Goal: Task Accomplishment & Management: Complete application form

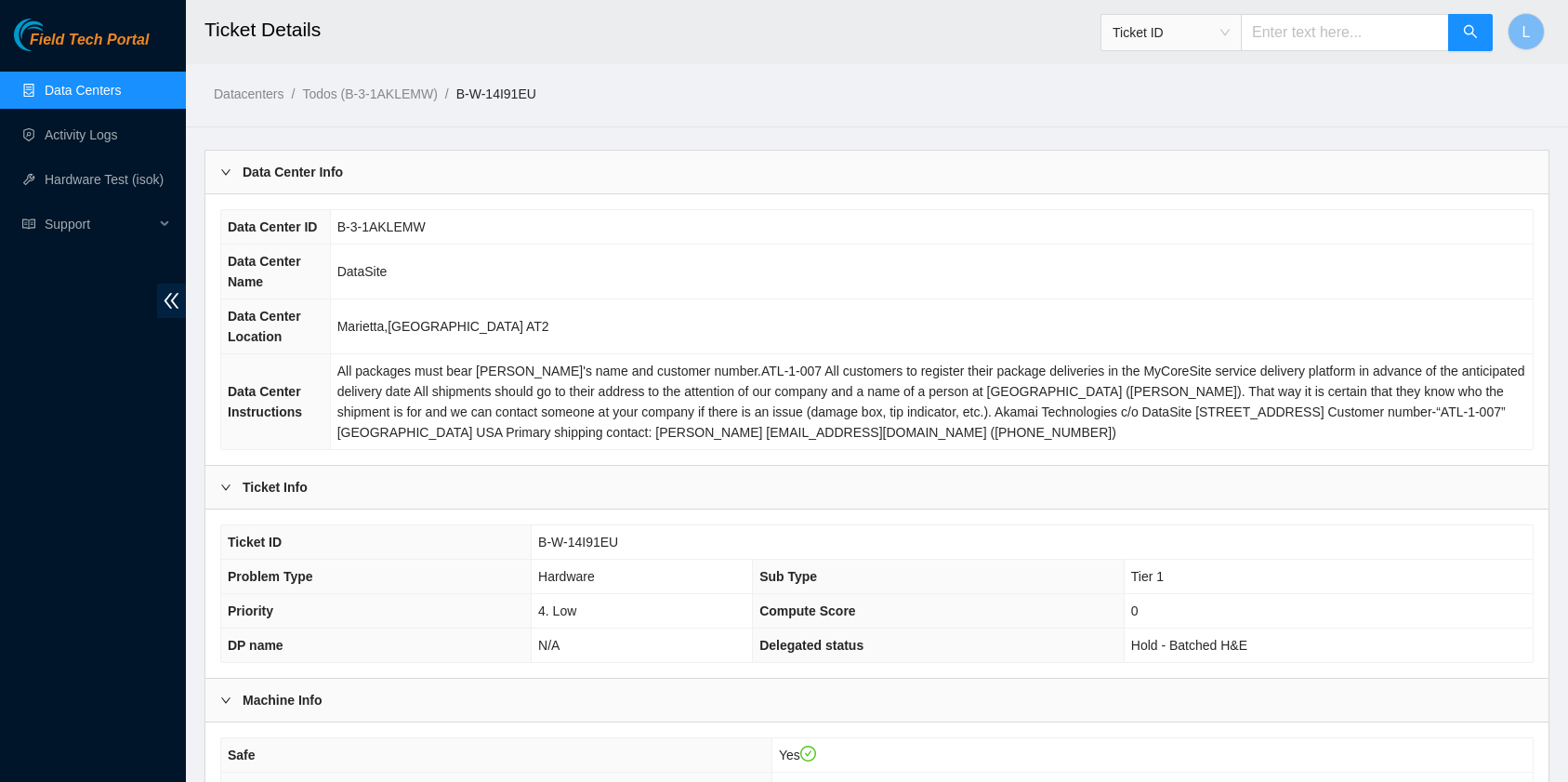
scroll to position [248, 0]
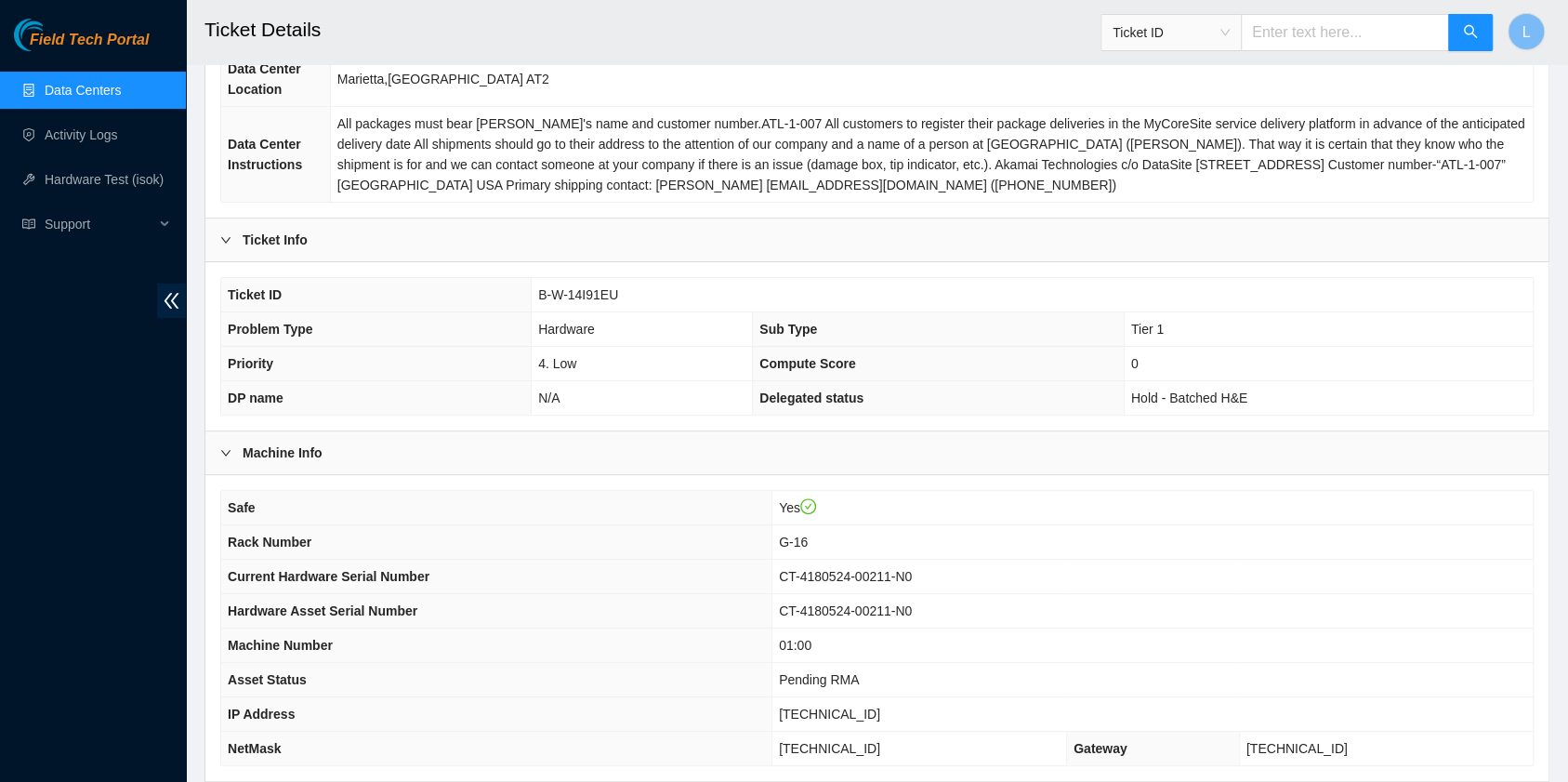
click at [100, 98] on link "Data Centers" at bounding box center [83, 90] width 76 height 15
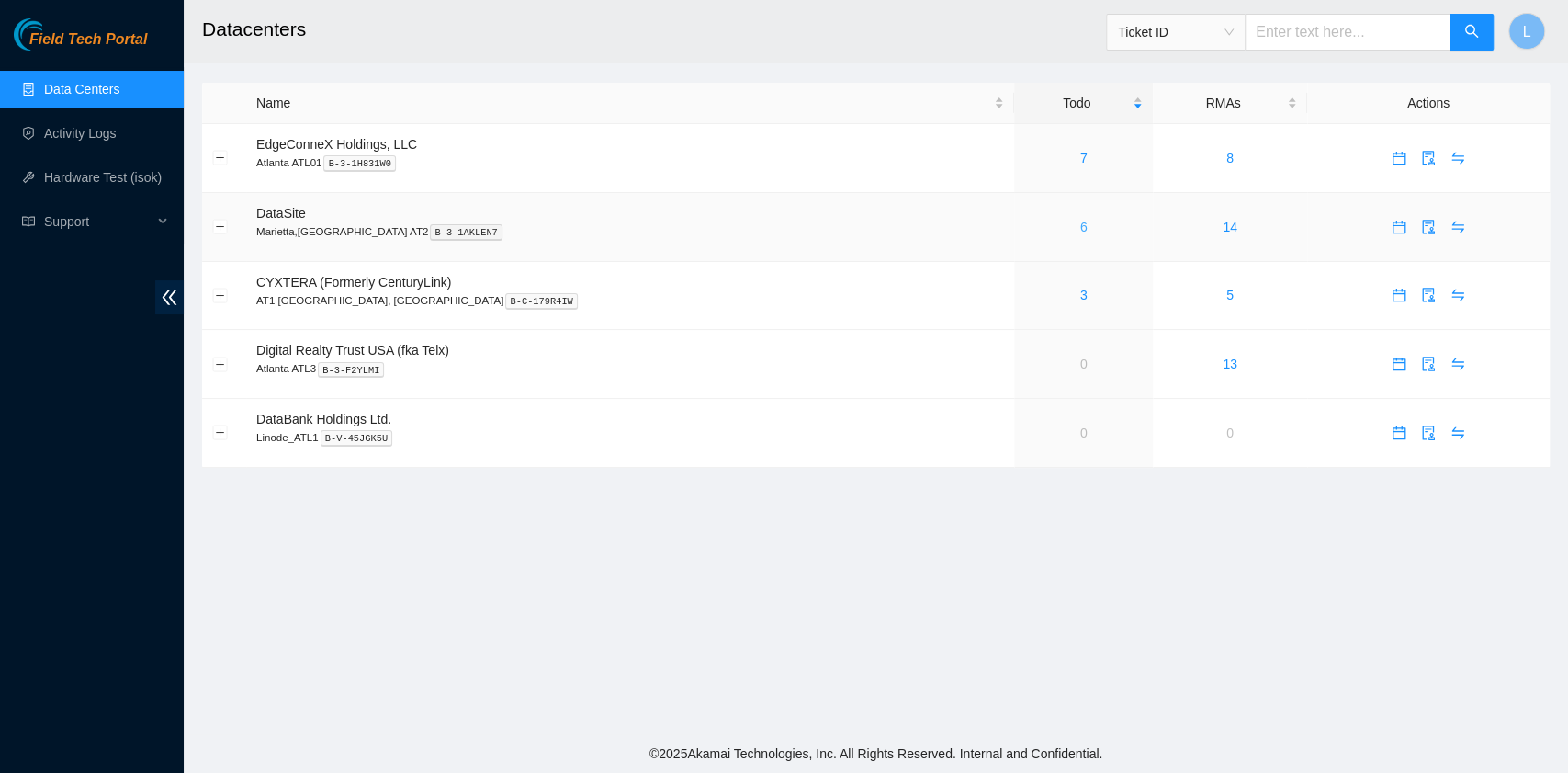
click at [1080, 225] on link "6" at bounding box center [1084, 227] width 8 height 15
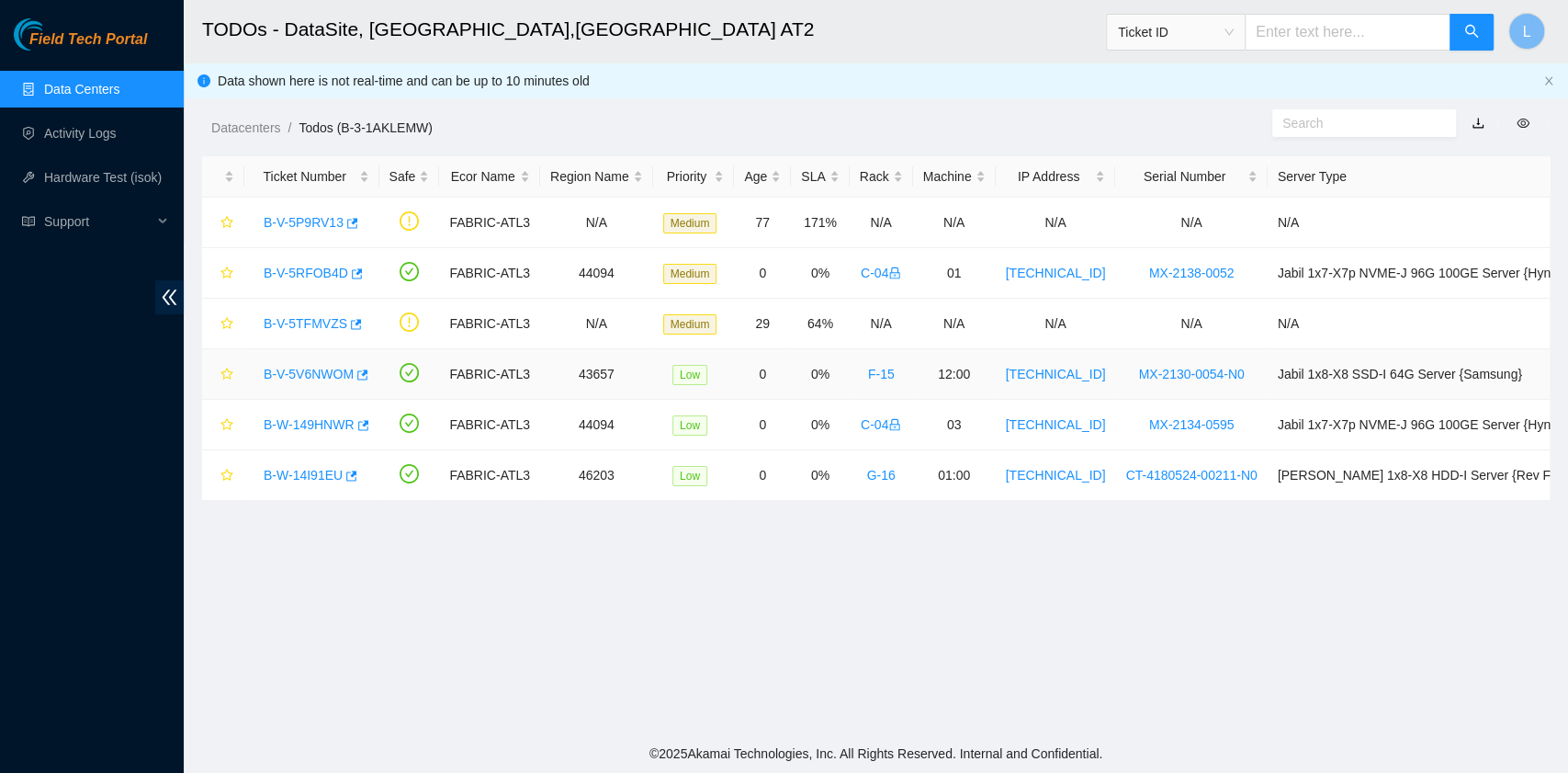
click at [320, 373] on link "B-V-5V6NWOM" at bounding box center [309, 375] width 90 height 15
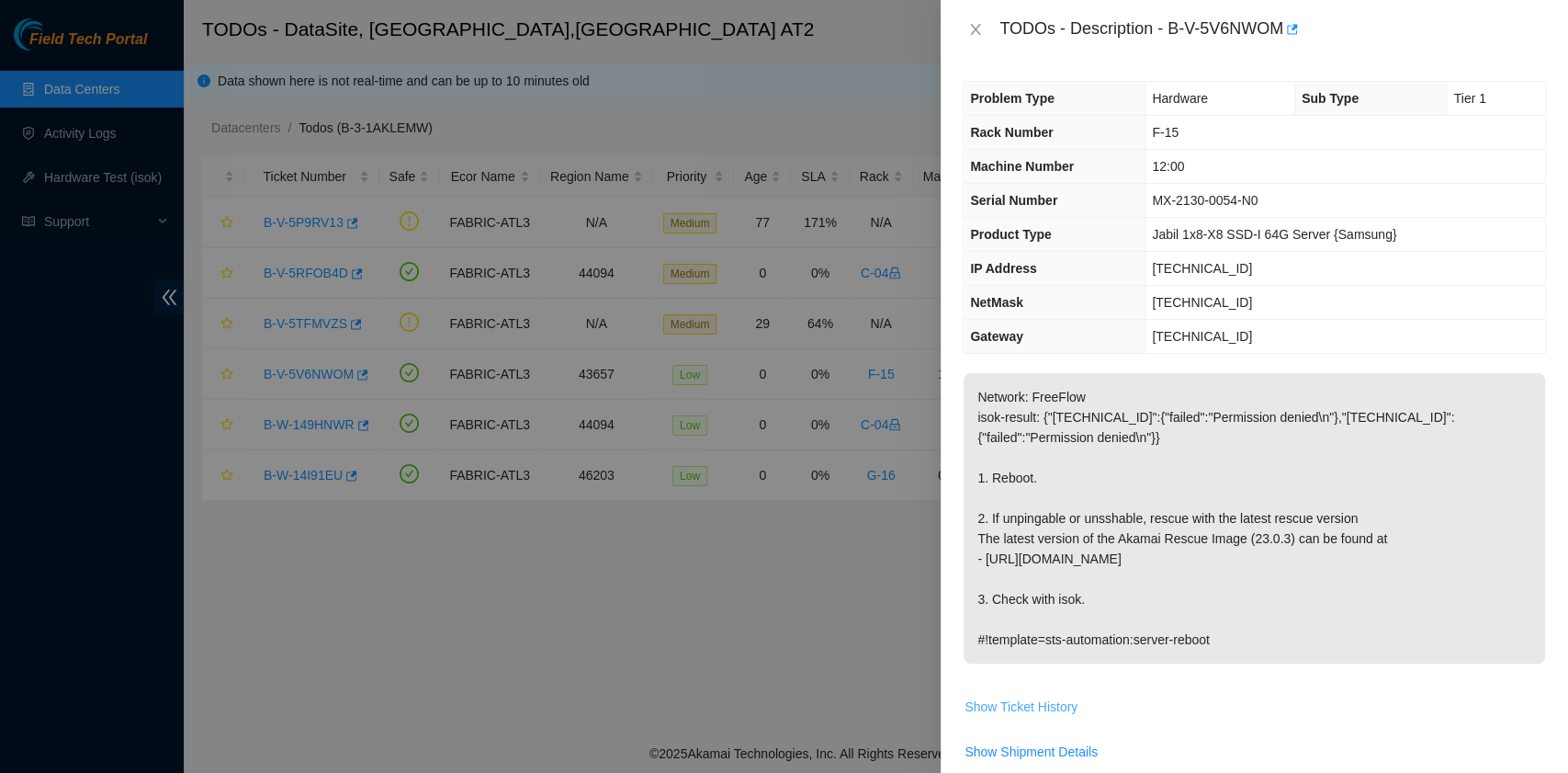
click at [1044, 702] on span "Show Ticket History" at bounding box center [1021, 706] width 113 height 20
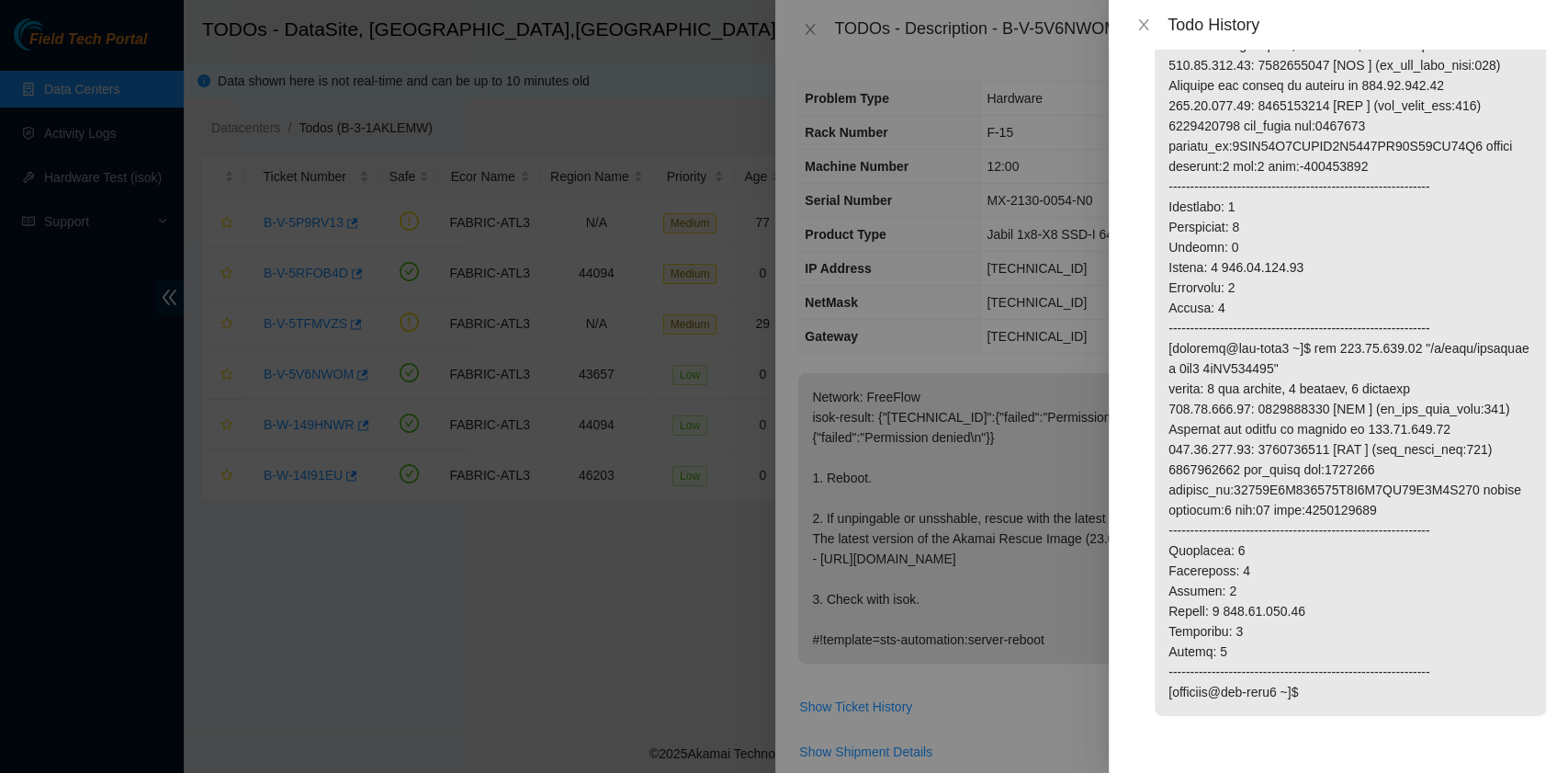
scroll to position [515, 0]
click at [1144, 26] on icon "close" at bounding box center [1144, 25] width 10 height 11
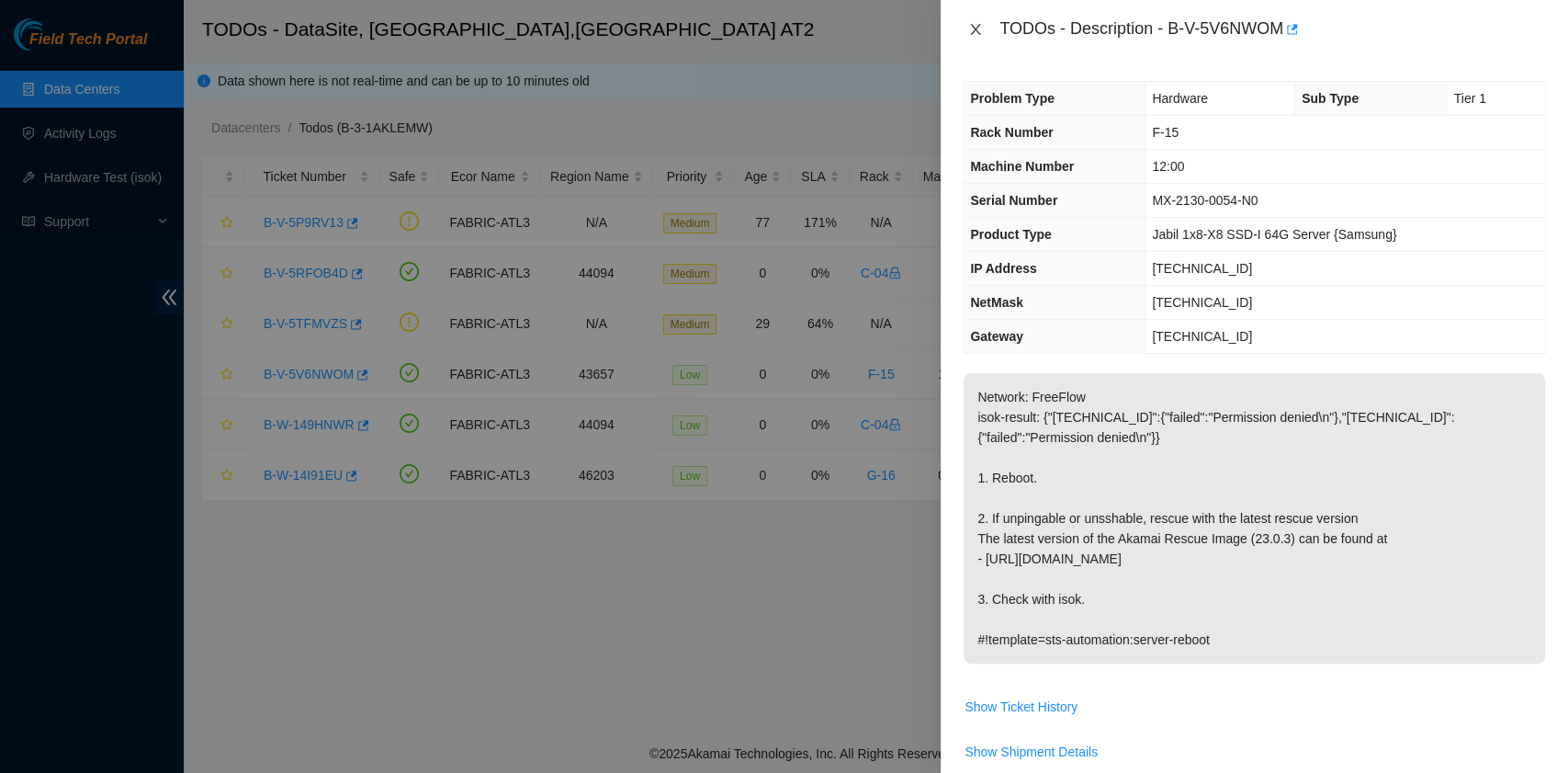
click at [984, 30] on button "Close" at bounding box center [975, 29] width 25 height 18
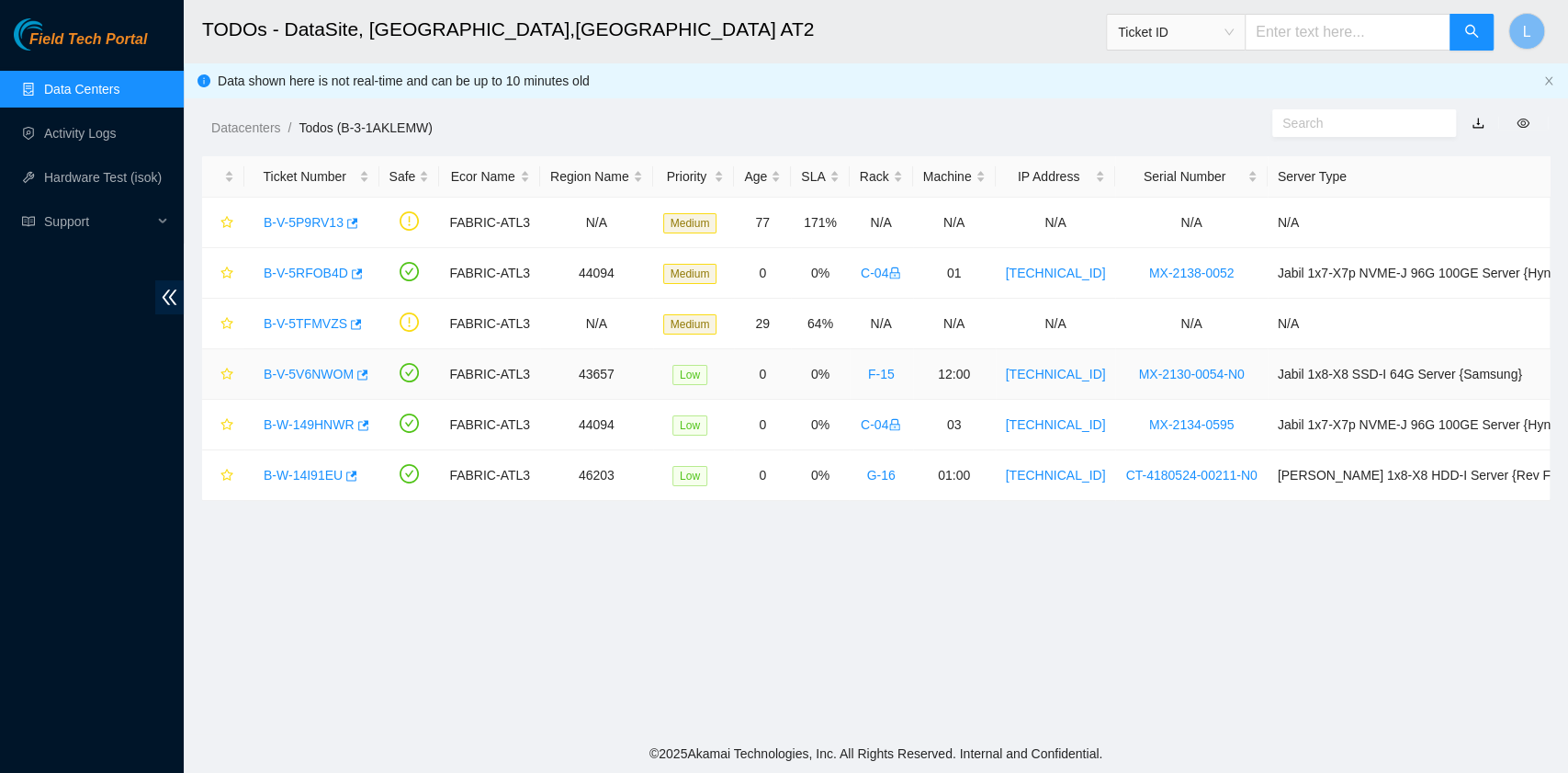
click at [298, 368] on link "B-V-5V6NWOM" at bounding box center [309, 375] width 90 height 15
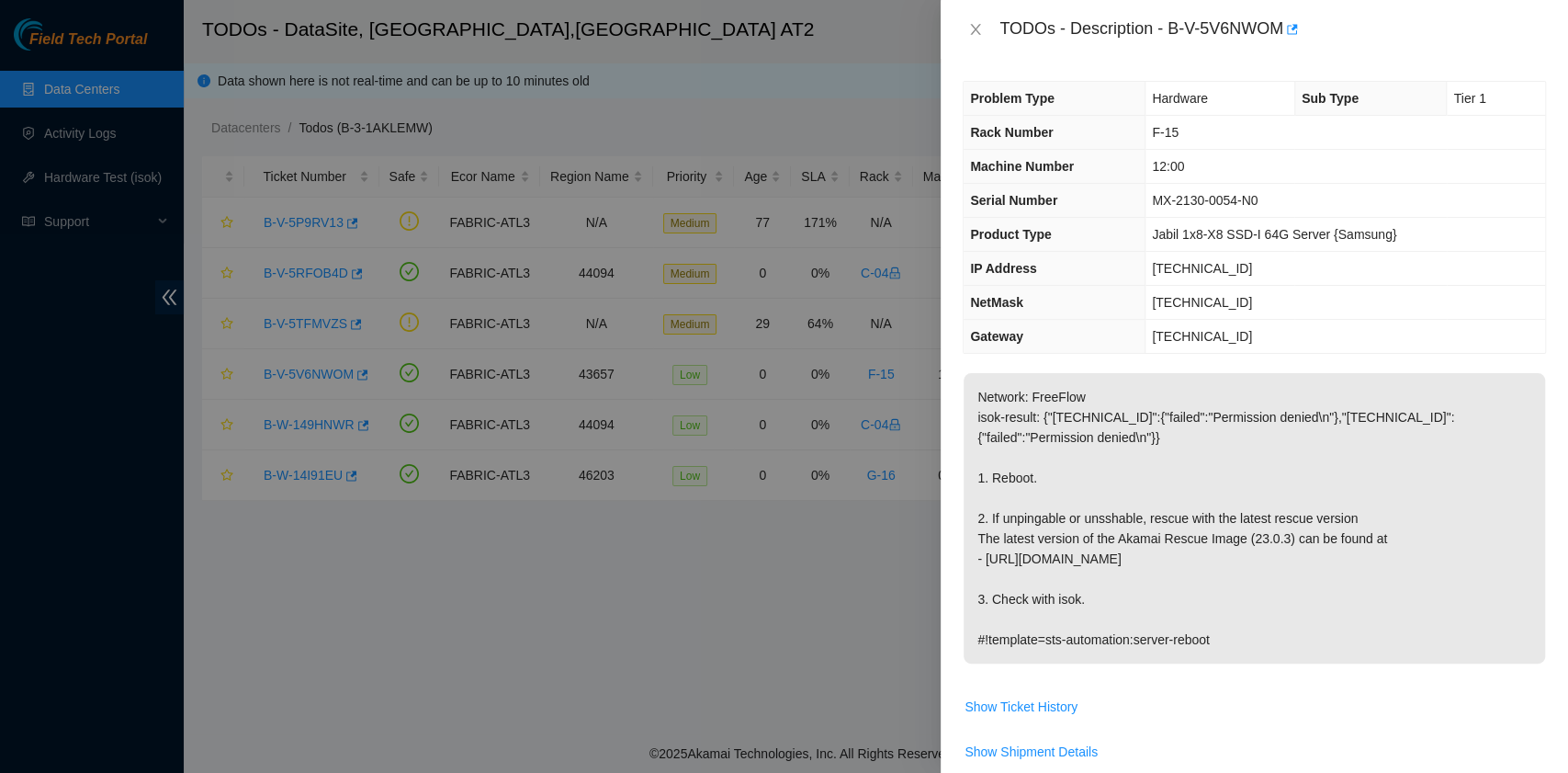
scroll to position [122, 0]
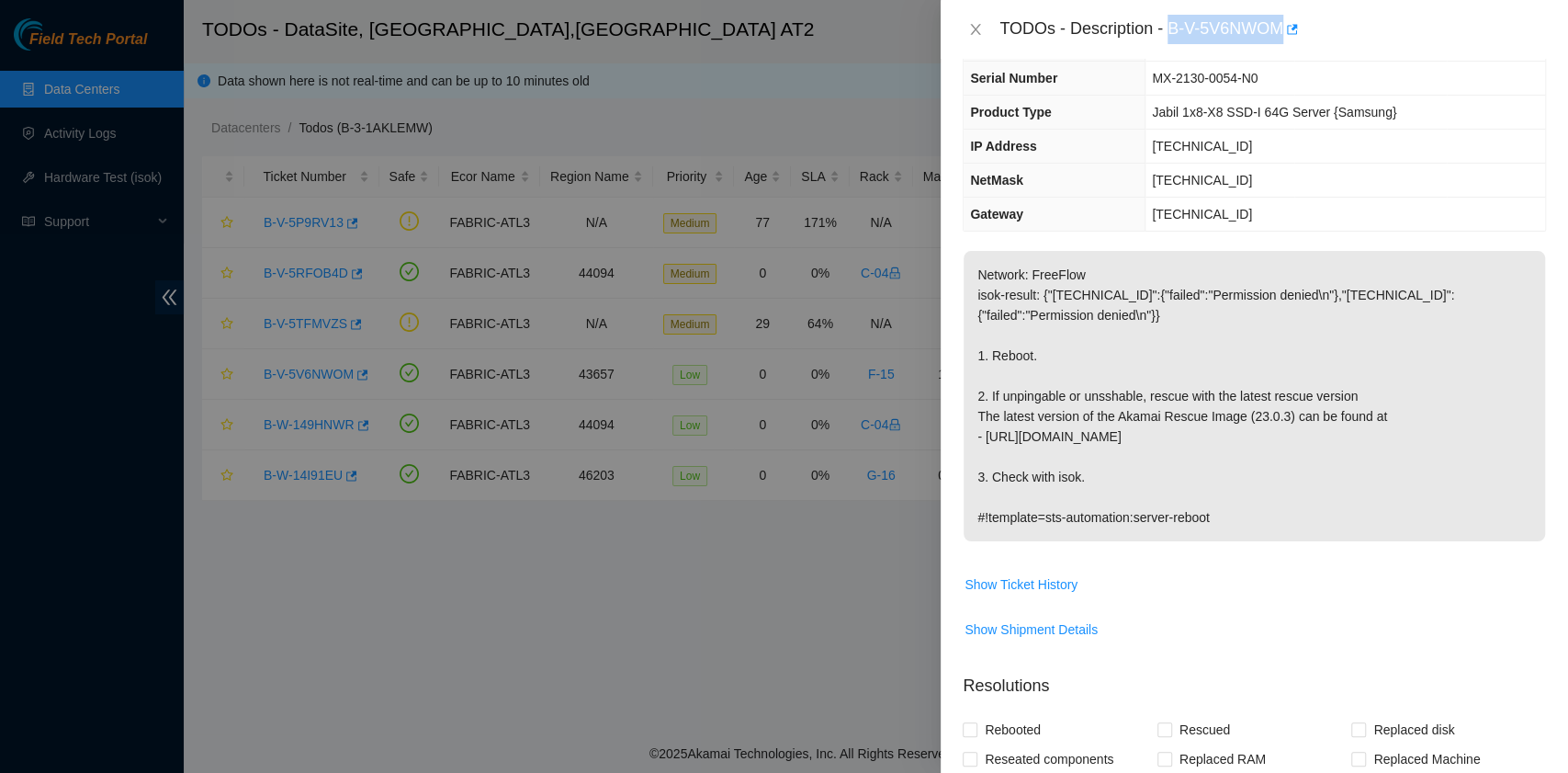
drag, startPoint x: 1173, startPoint y: 31, endPoint x: 1281, endPoint y: 31, distance: 108.0
click at [1281, 31] on div "TODOs - Description - B-V-5V6NWOM" at bounding box center [1272, 29] width 547 height 29
copy div "B-V-5V6NWOM"
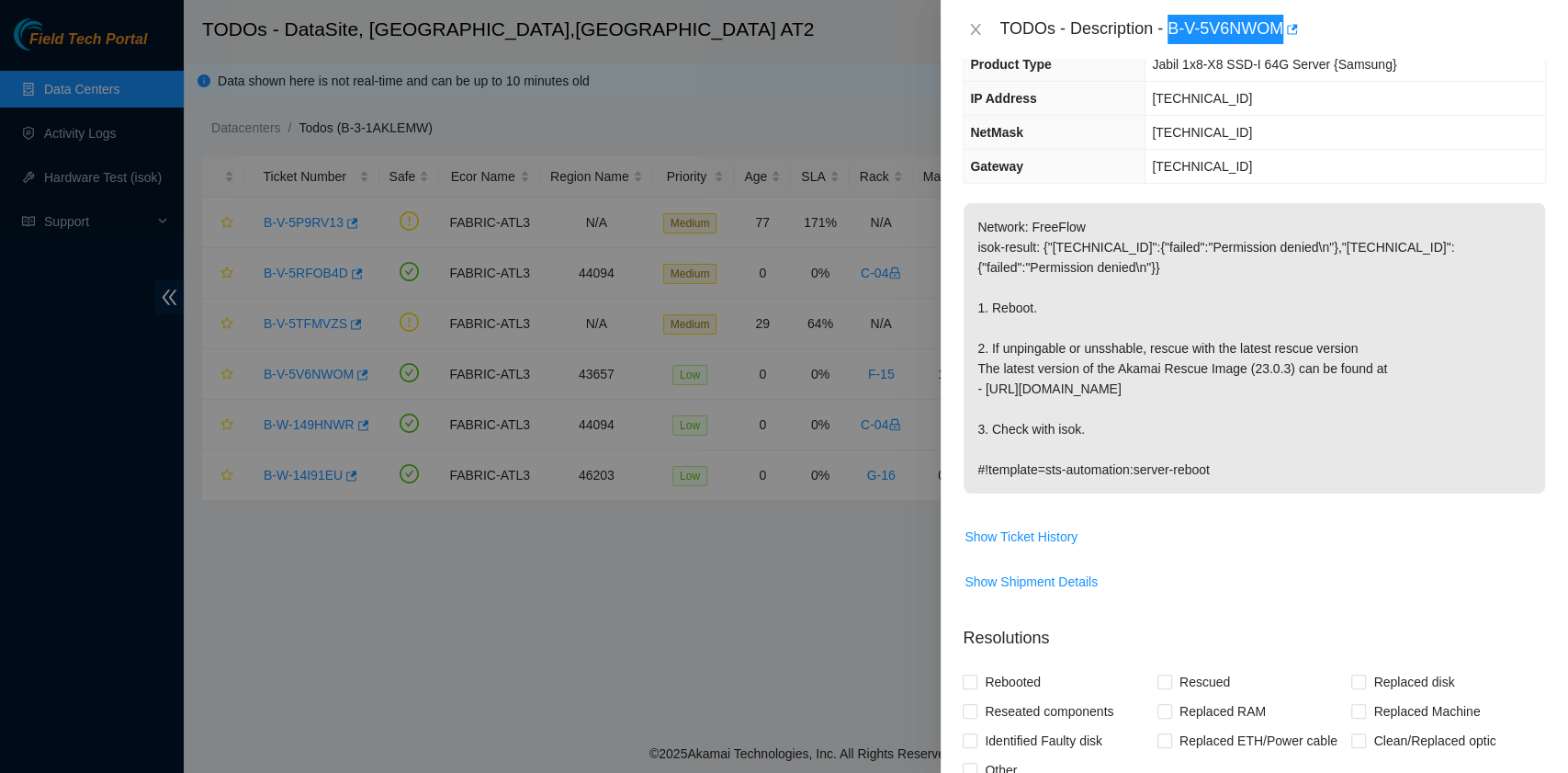
scroll to position [245, 0]
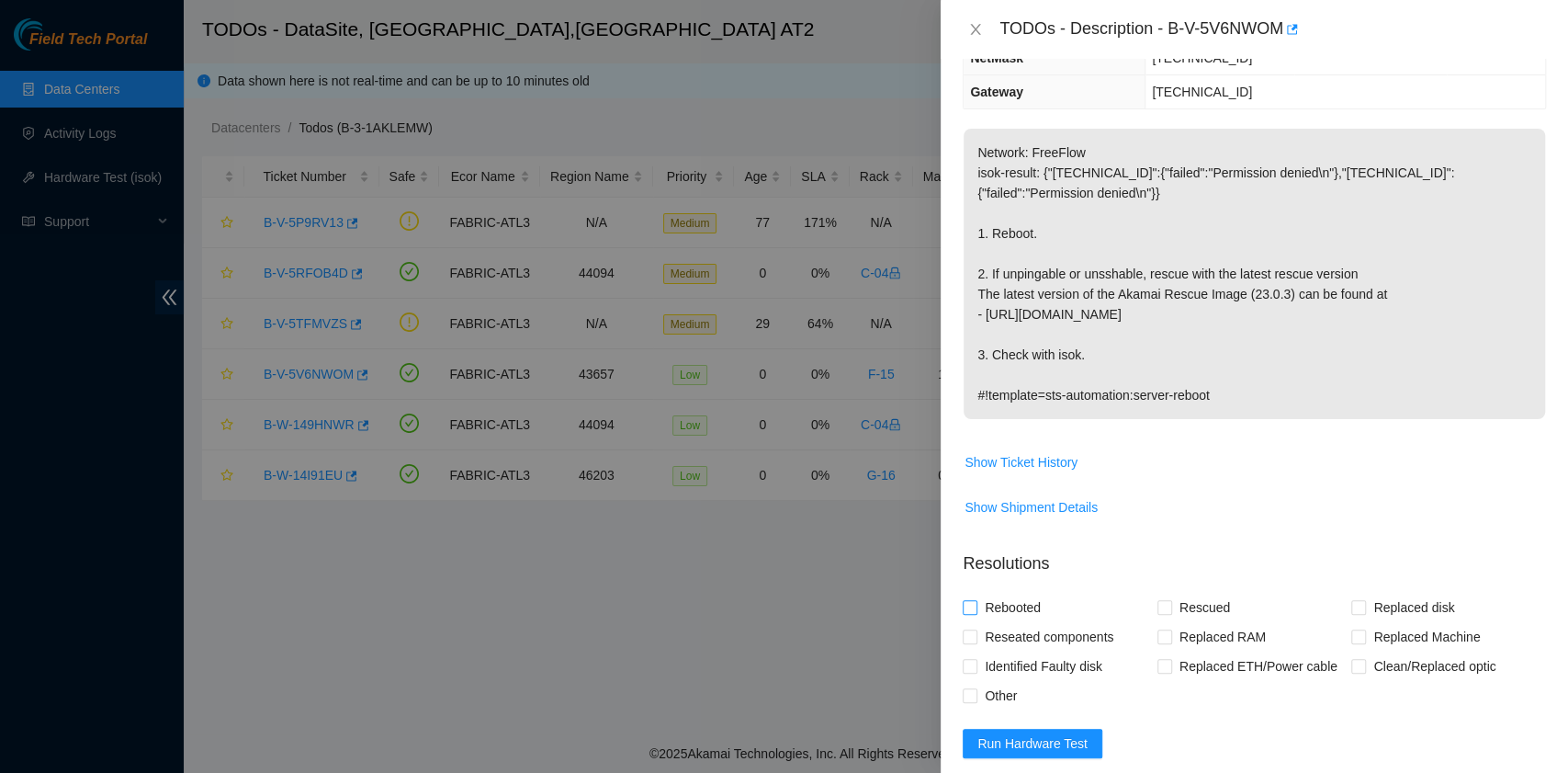
click at [1003, 611] on span "Rebooted" at bounding box center [1013, 607] width 71 height 29
click at [976, 611] on input "Rebooted" at bounding box center [969, 607] width 13 height 13
checkbox input "true"
click at [1160, 608] on input "Rescued" at bounding box center [1164, 607] width 13 height 13
checkbox input "true"
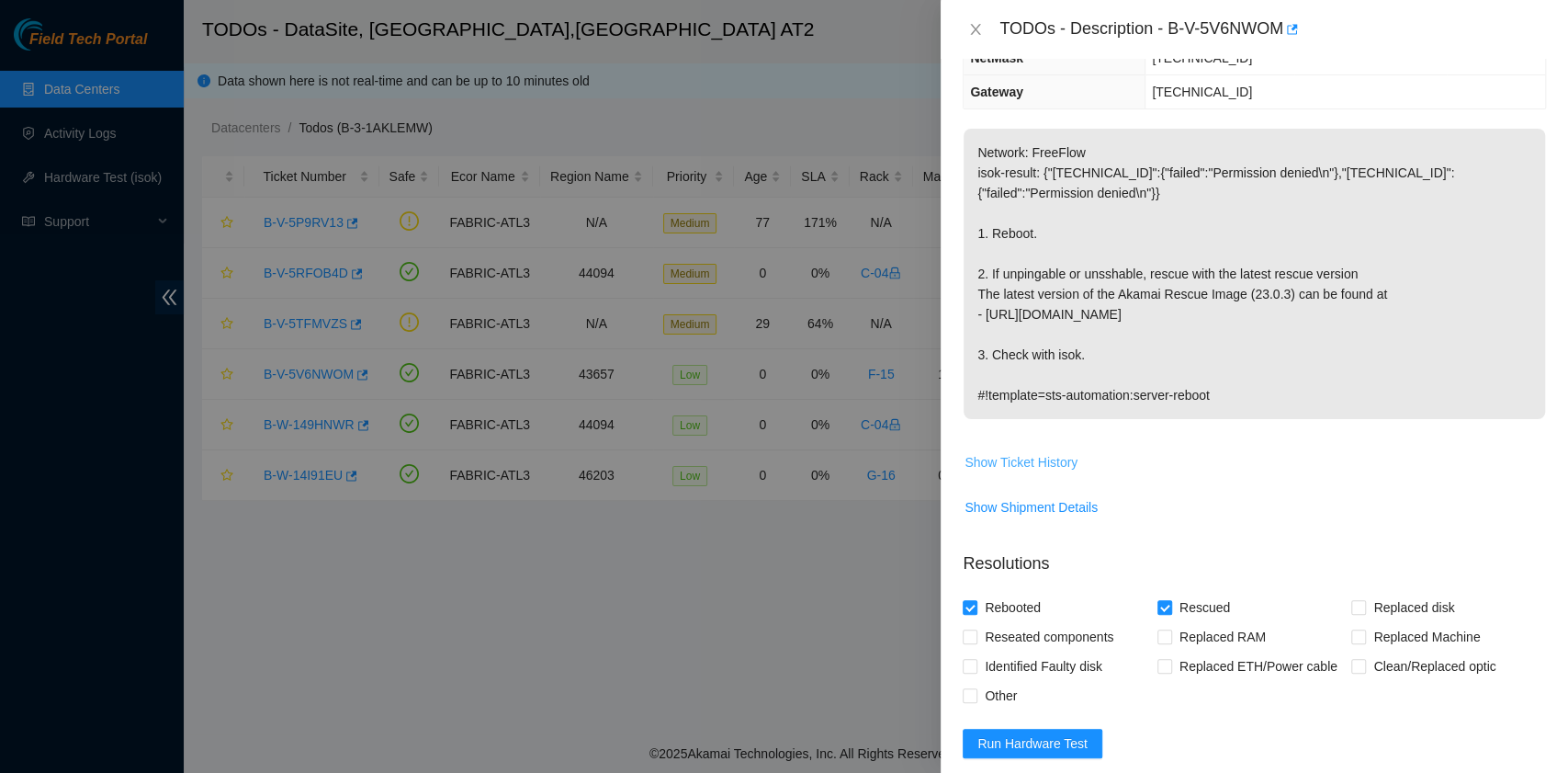
click at [1046, 459] on span "Show Ticket History" at bounding box center [1021, 461] width 113 height 20
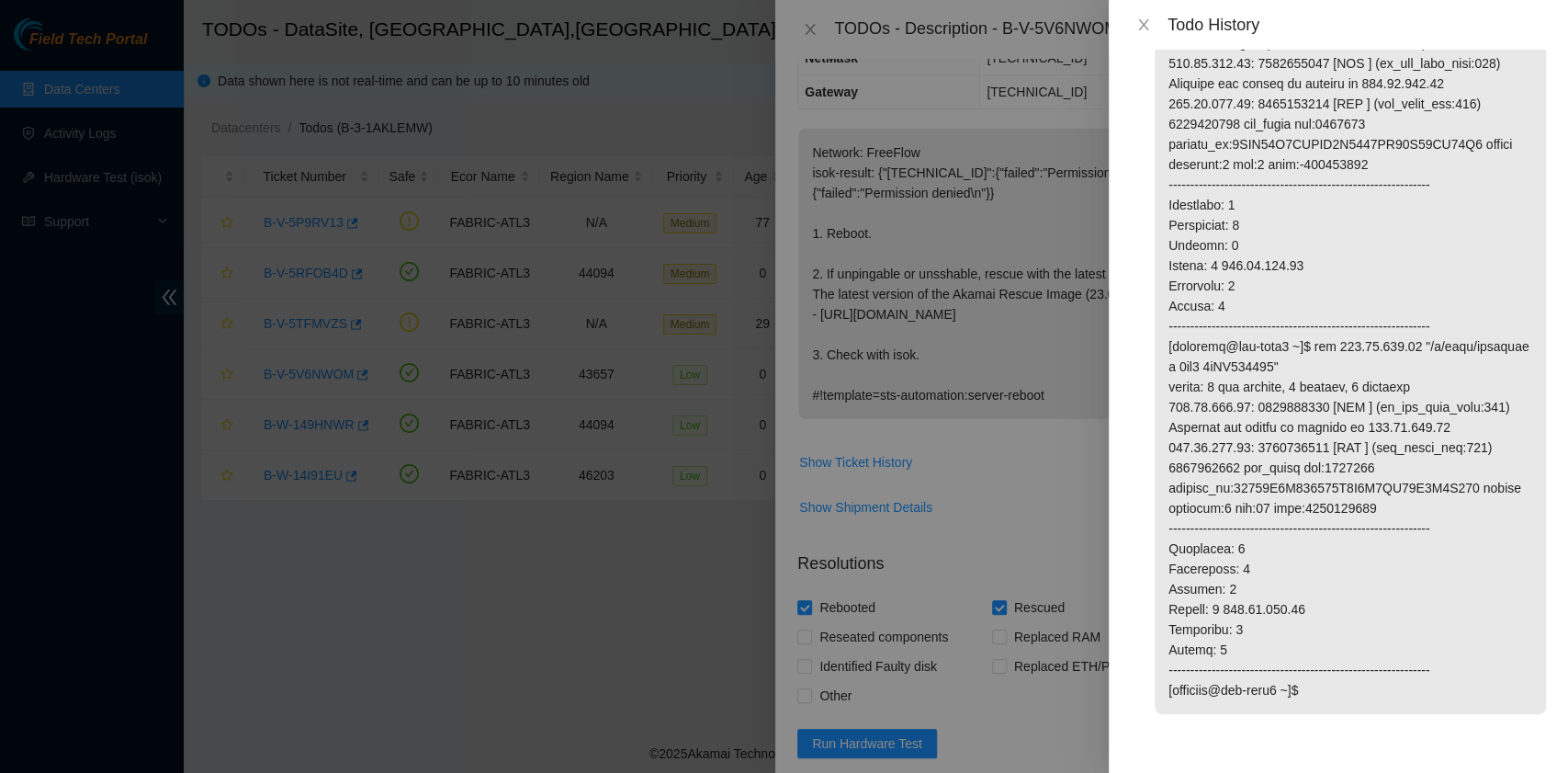
scroll to position [0, 0]
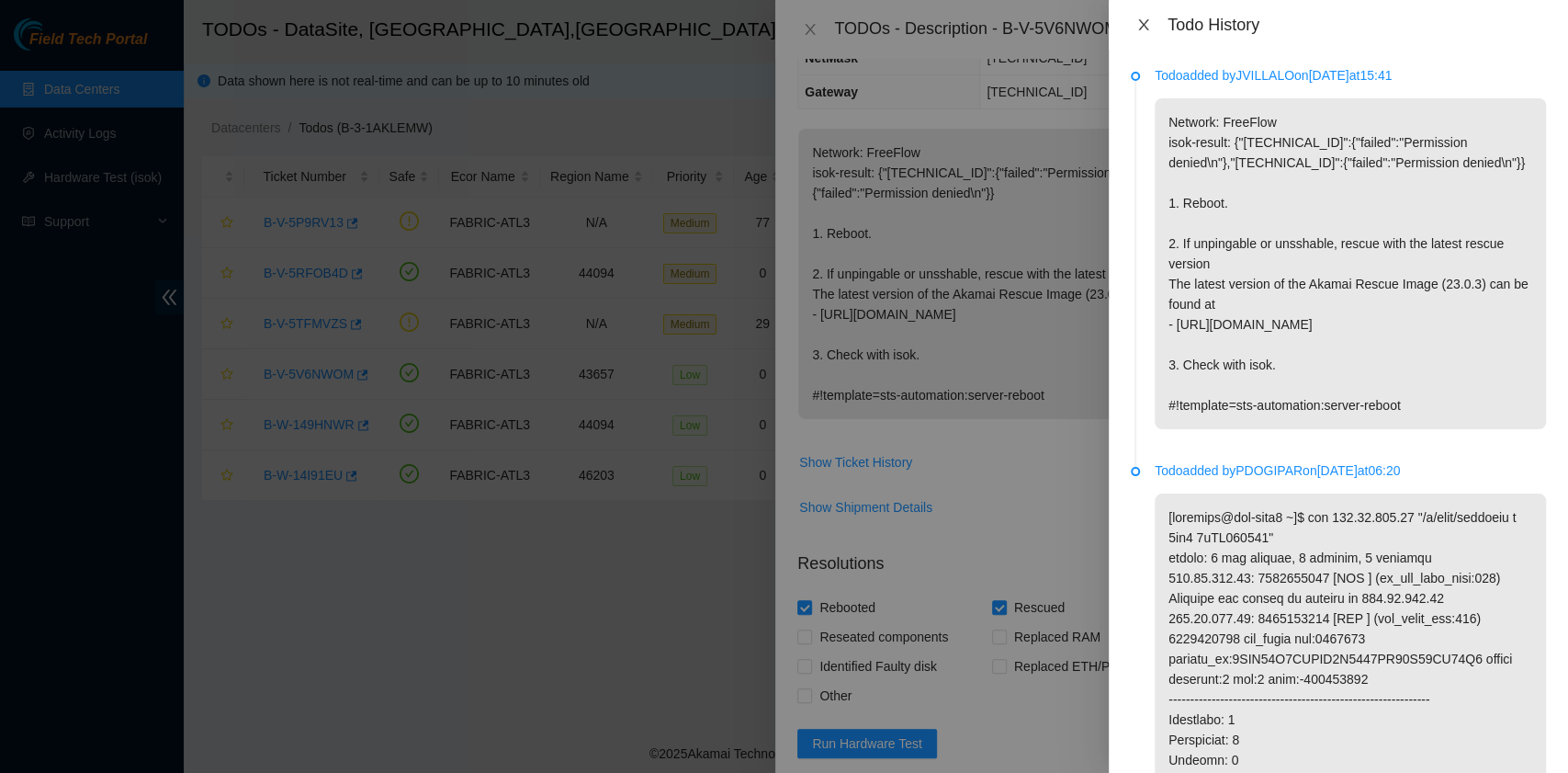
click at [1142, 21] on icon "close" at bounding box center [1144, 25] width 10 height 11
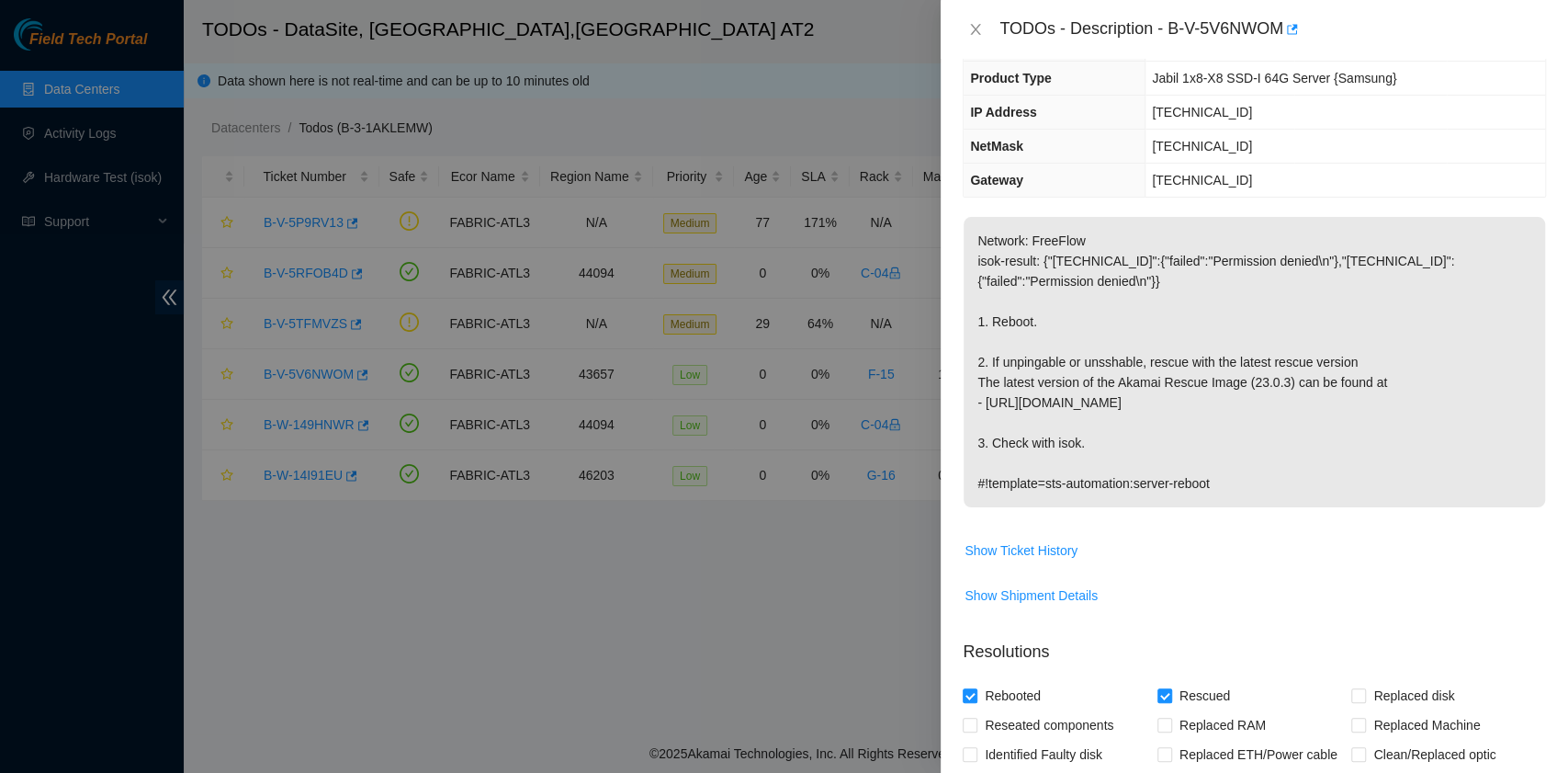
scroll to position [525, 0]
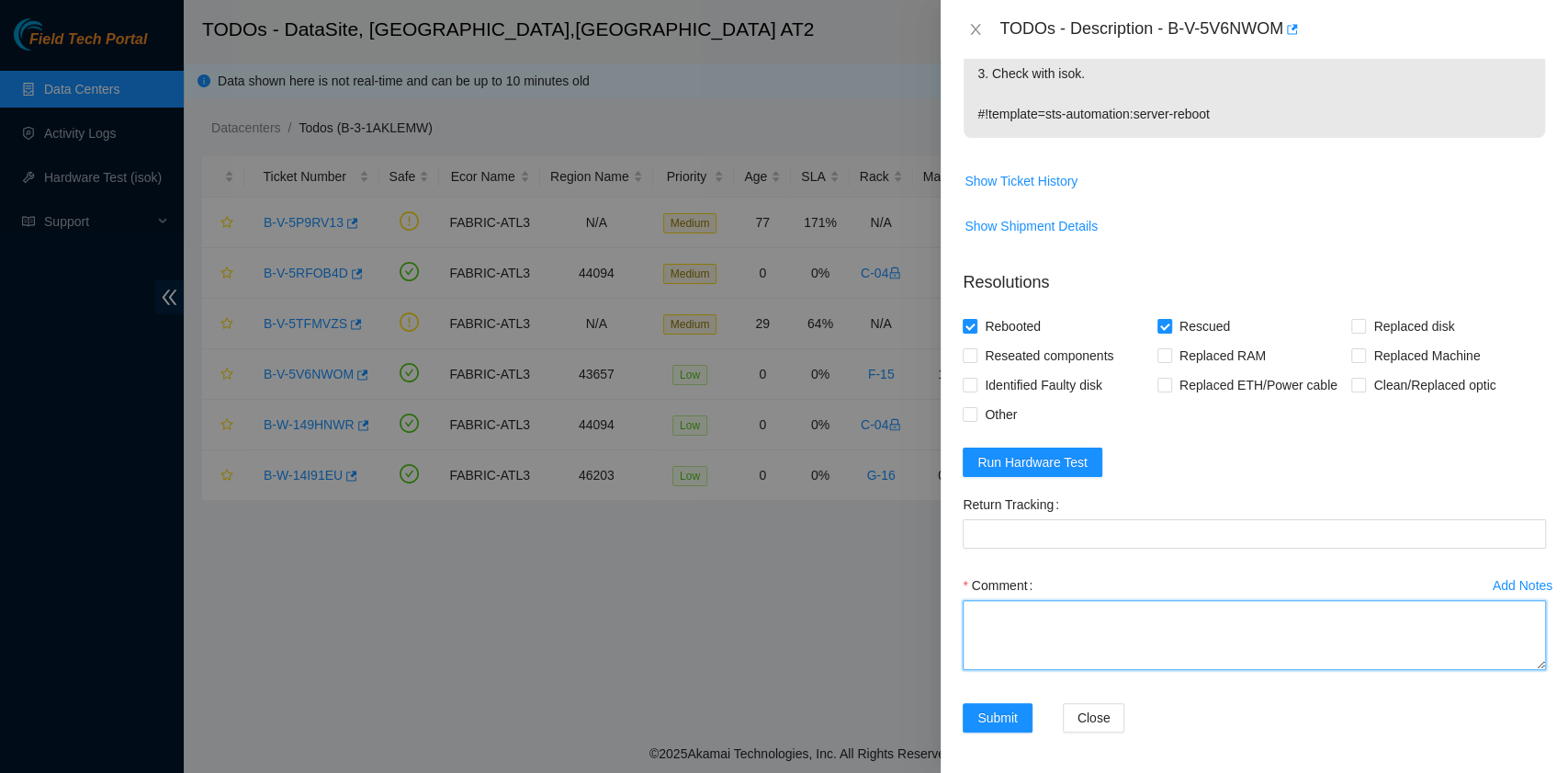
click at [1001, 621] on textarea "Comment" at bounding box center [1255, 636] width 584 height 70
paste textarea "B-V-5V6NWOM rack# F-15 machine# 12:00 Rebooted. Rescued."
type textarea "B-V-5V6NWOM rack# F-15 machine# 12:00 Rebooted. Rescued."
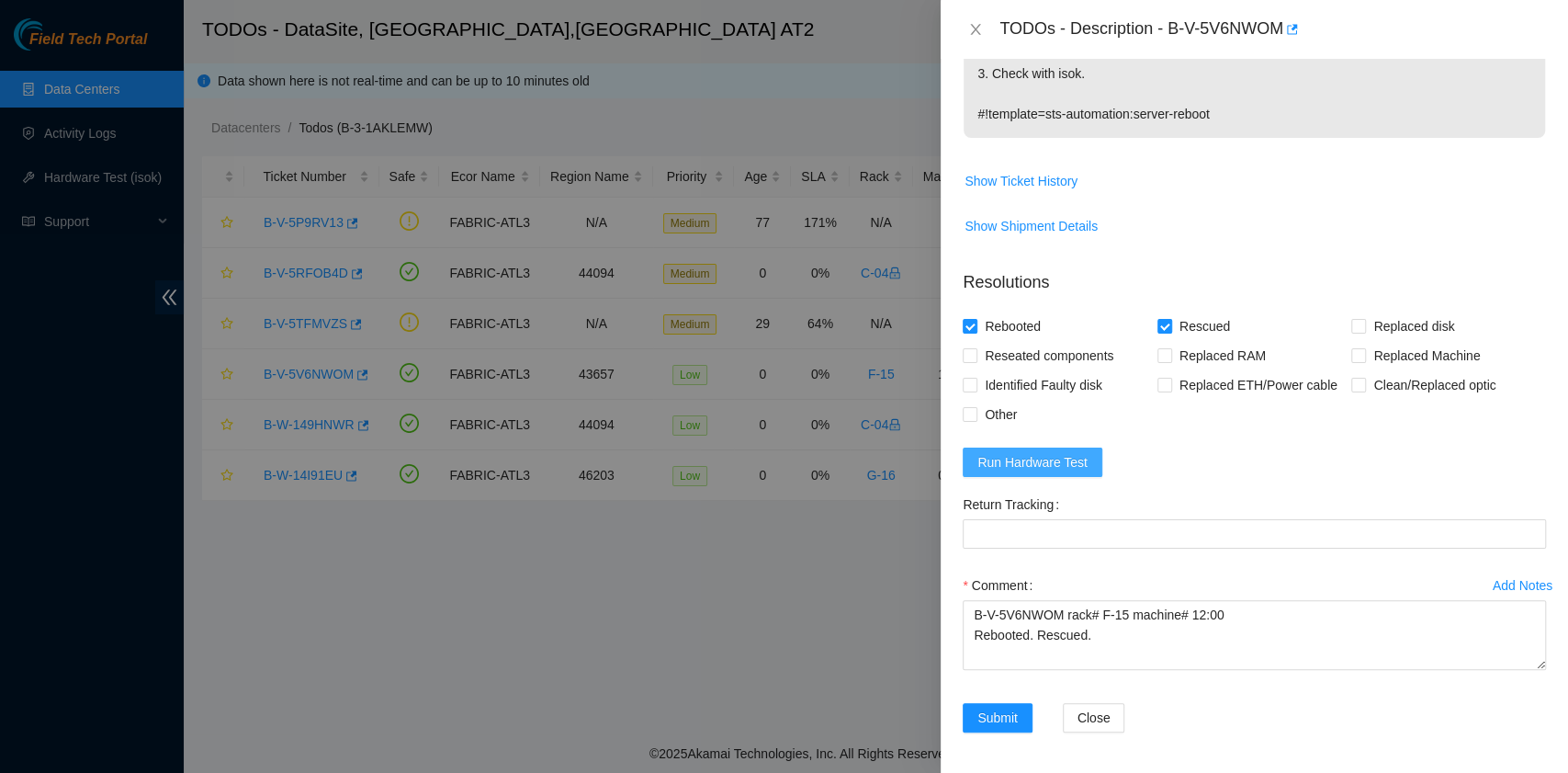
click at [1064, 461] on span "Run Hardware Test" at bounding box center [1032, 461] width 110 height 20
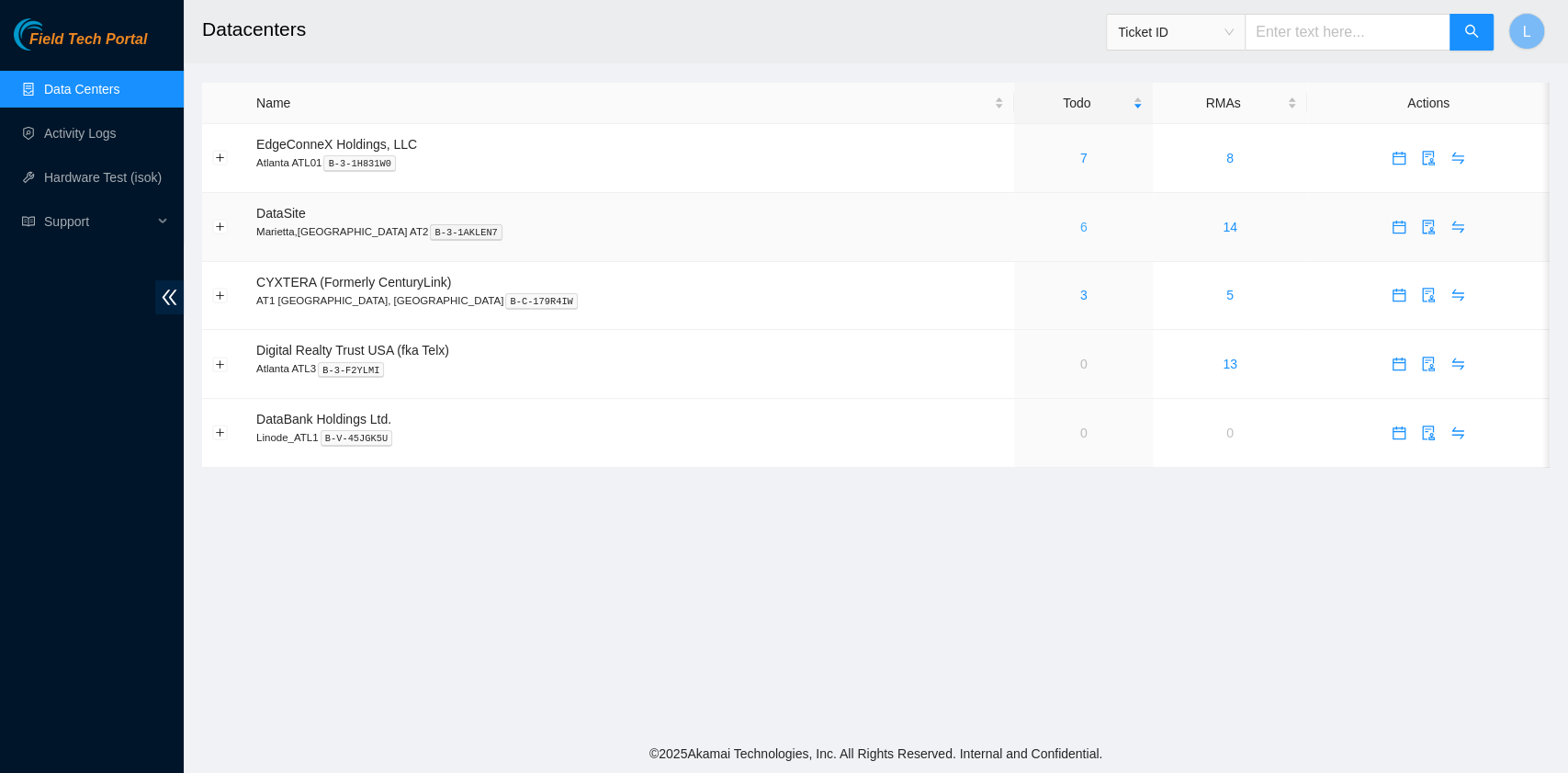
click at [1080, 225] on link "6" at bounding box center [1084, 227] width 8 height 15
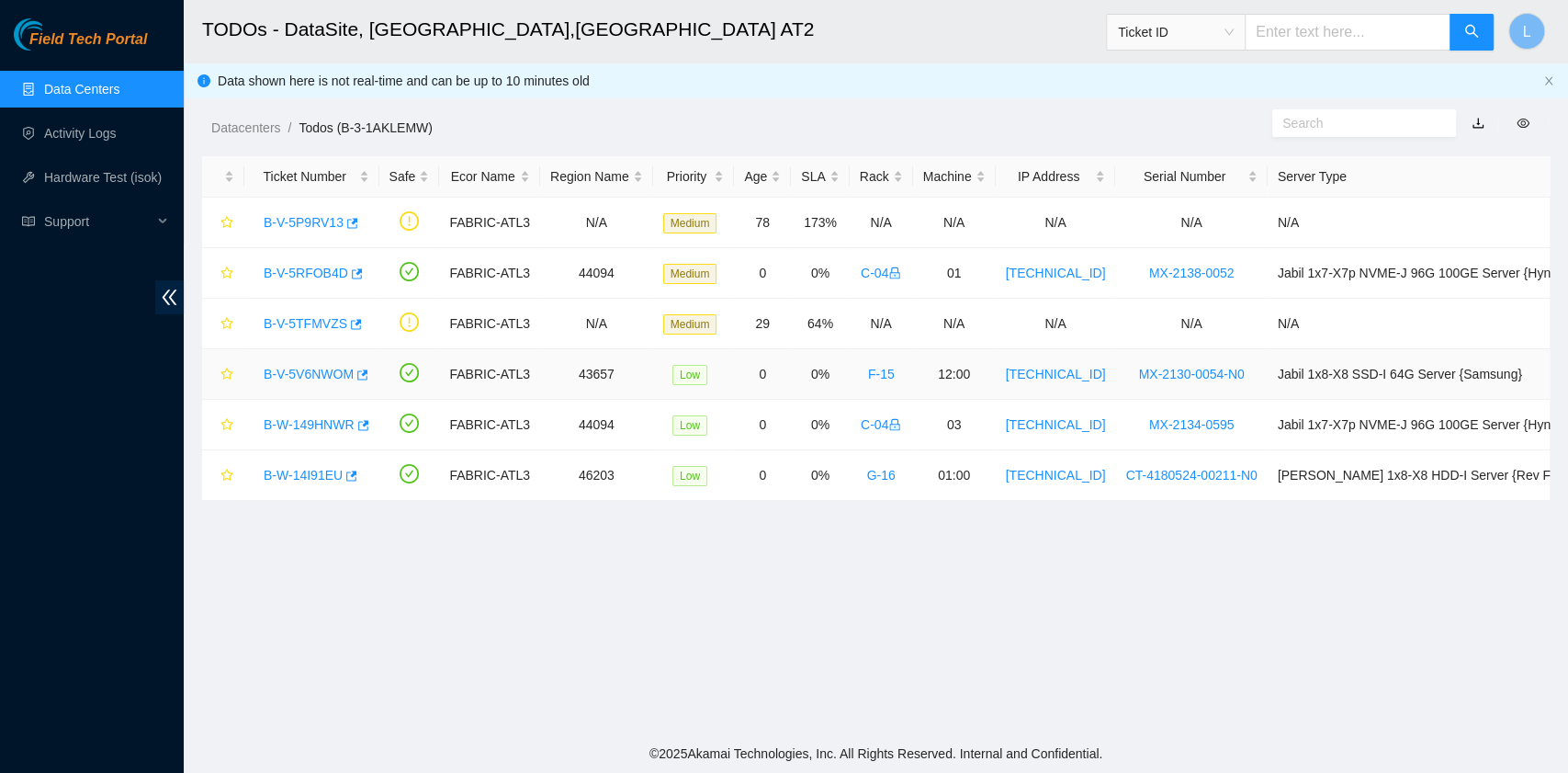
click at [322, 367] on link "B-V-5V6NWOM" at bounding box center [309, 375] width 90 height 15
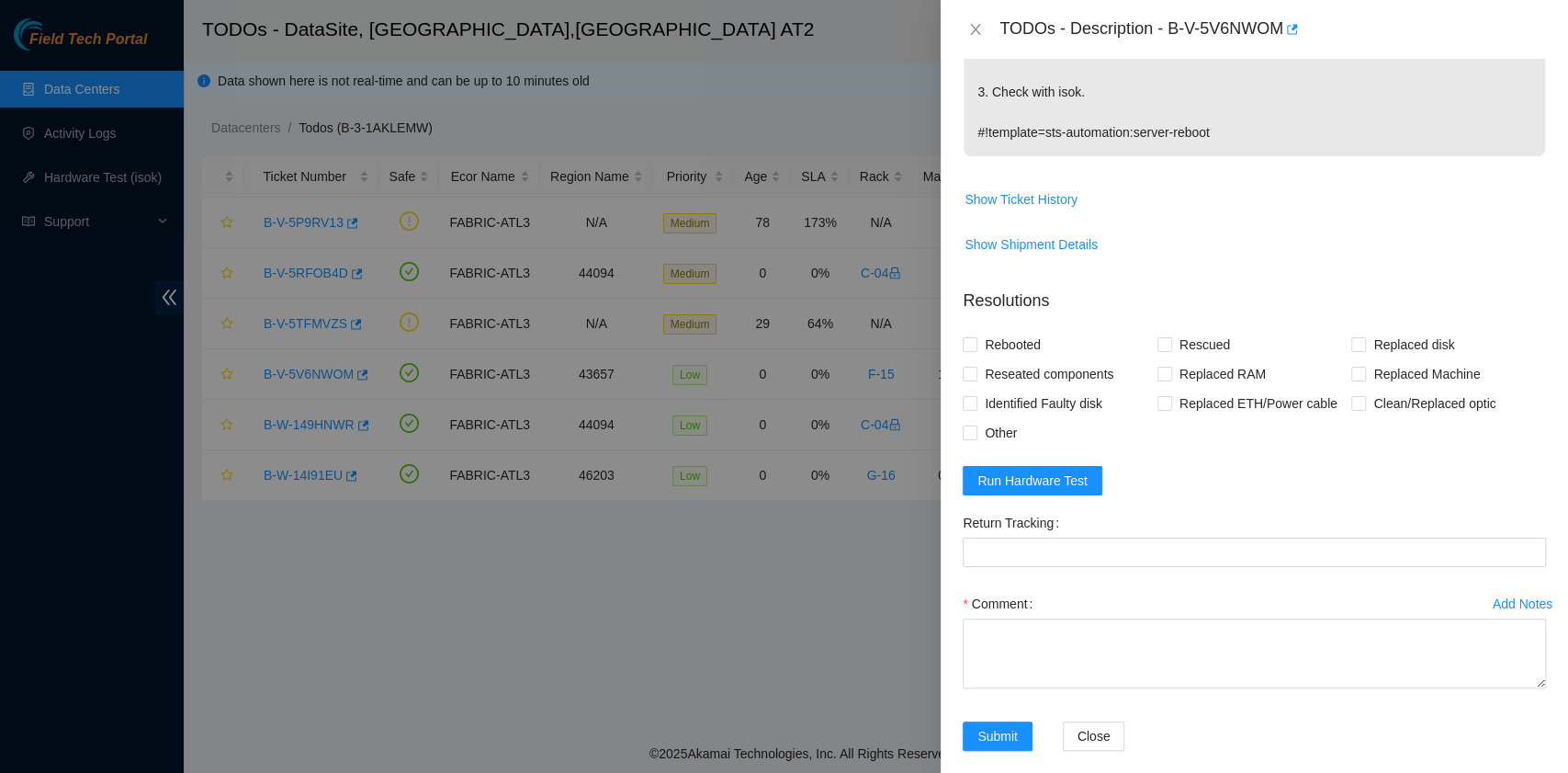
scroll to position [525, 0]
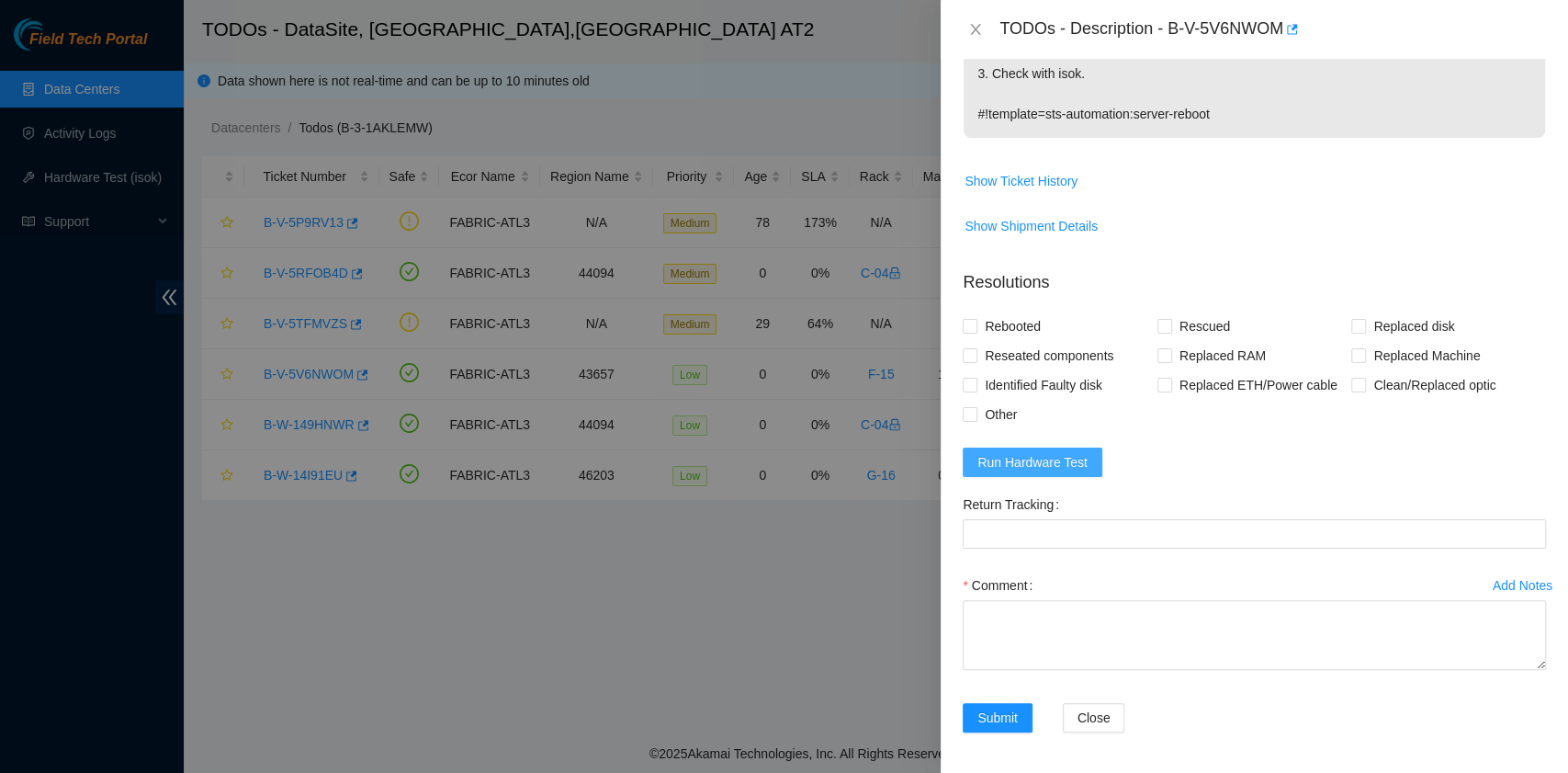
click at [1040, 455] on span "Run Hardware Test" at bounding box center [1032, 461] width 110 height 20
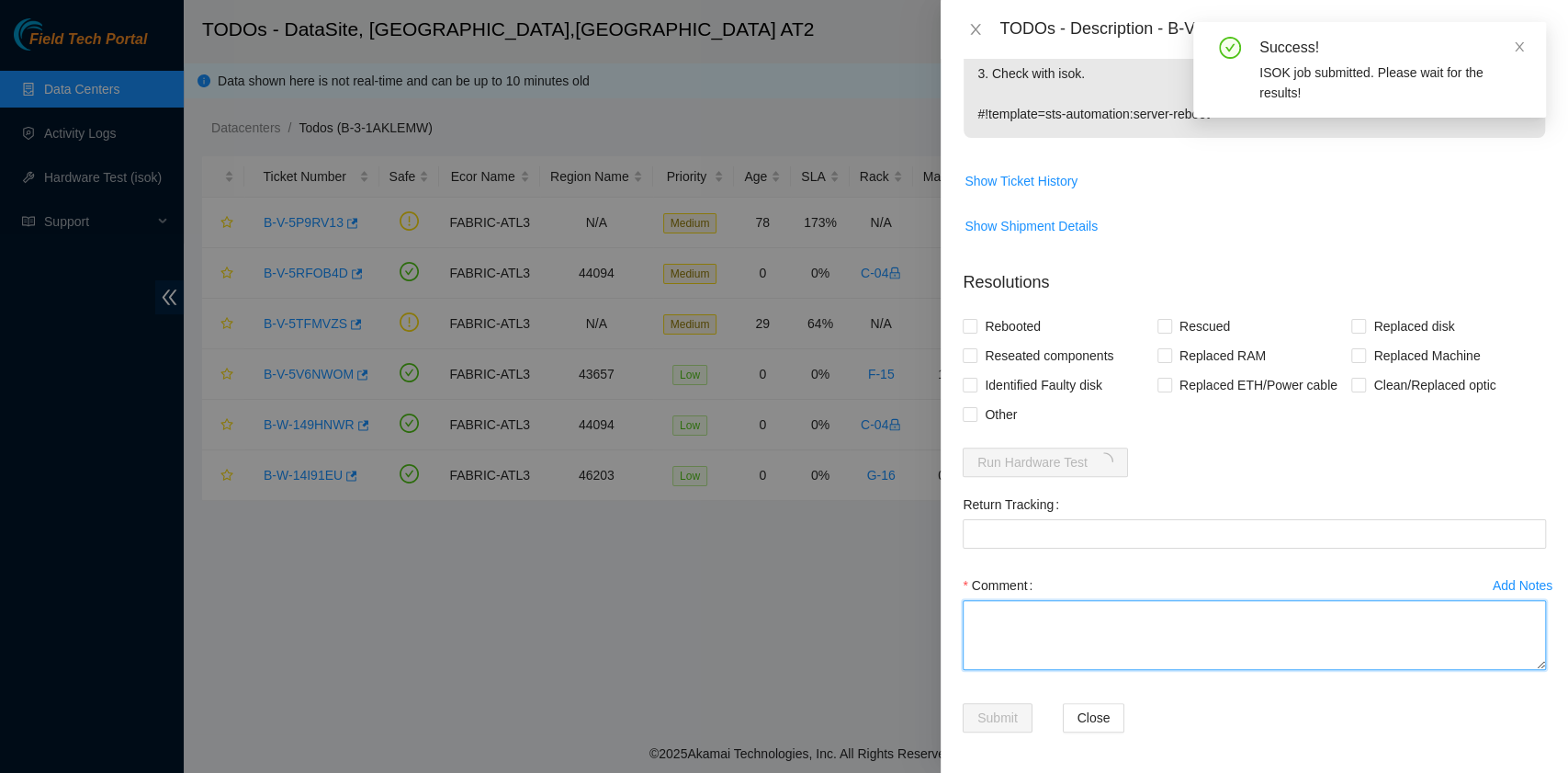
click at [1050, 623] on textarea "Comment" at bounding box center [1255, 636] width 584 height 70
paste textarea "B-V-5V6NWOM rack# F-15 machine# 12:00 Rebooted. Rescued."
type textarea "B-V-5V6NWOM rack# F-15 machine# 12:00 Rebooted. Rescued."
click at [1001, 322] on span "Rebooted" at bounding box center [1013, 326] width 71 height 29
click at [976, 322] on input "Rebooted" at bounding box center [969, 326] width 13 height 13
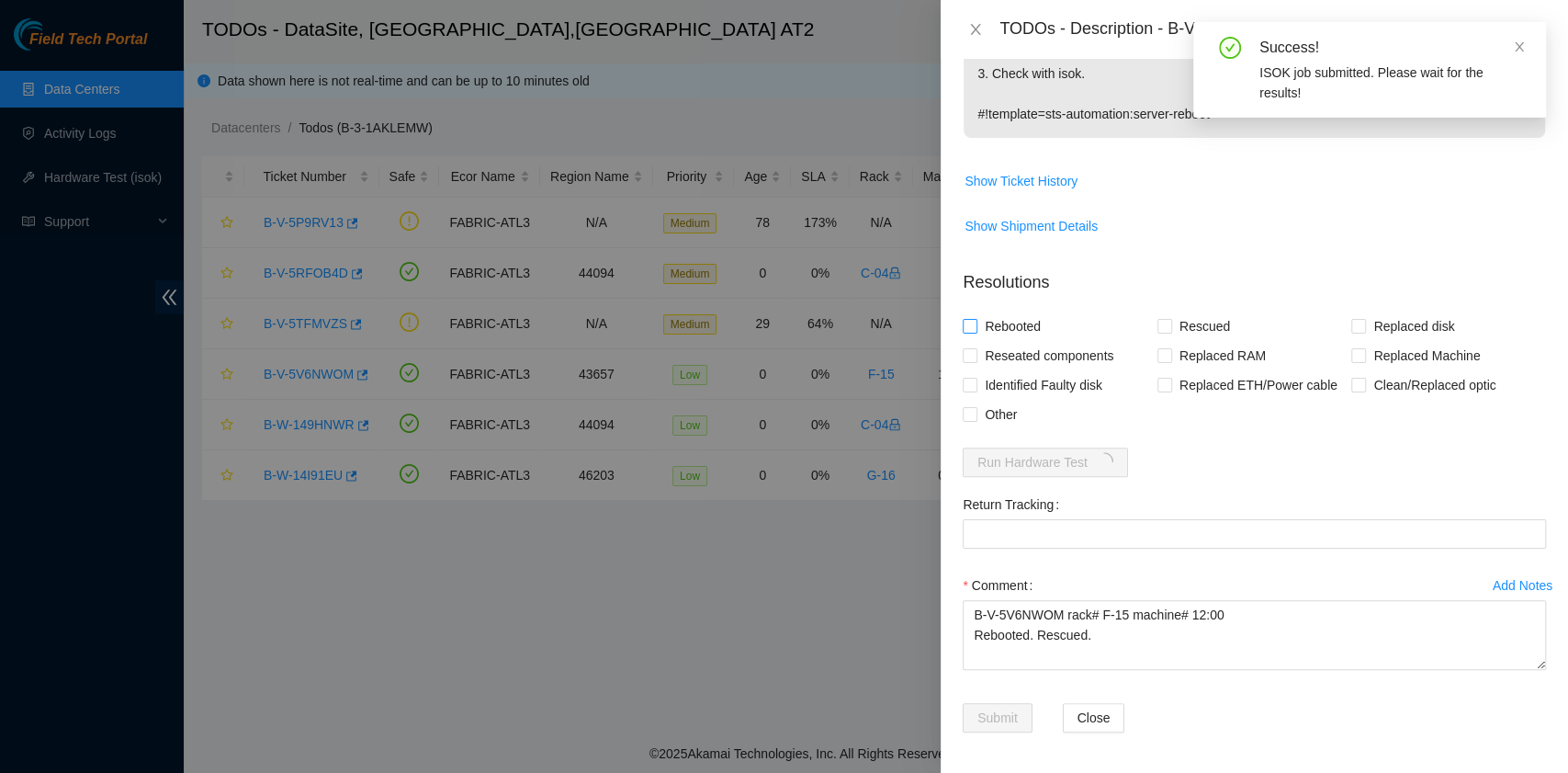
checkbox input "true"
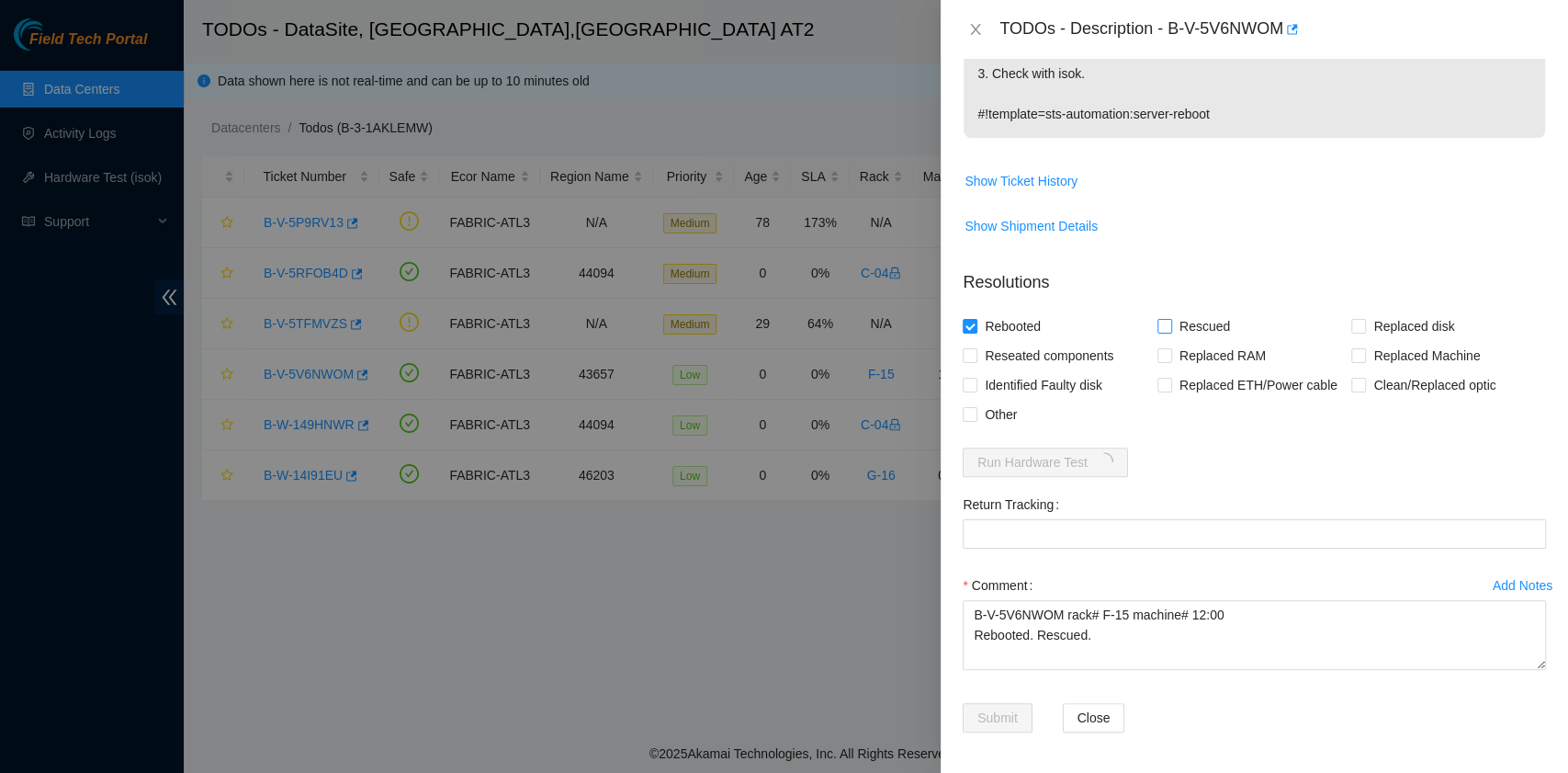
click at [1159, 320] on input "Rescued" at bounding box center [1164, 326] width 13 height 13
checkbox input "true"
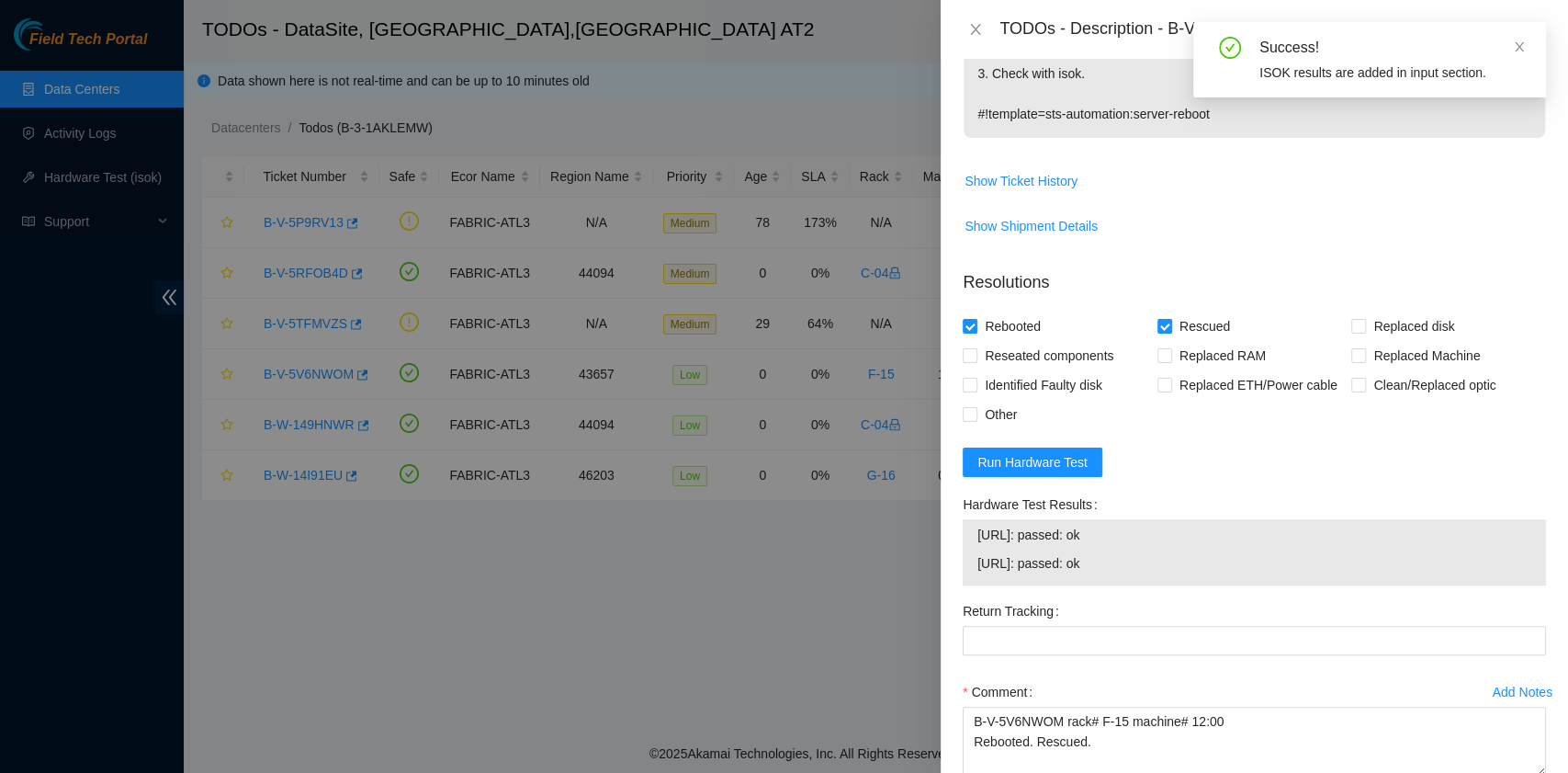
drag, startPoint x: 1132, startPoint y: 560, endPoint x: 972, endPoint y: 546, distance: 160.6
click at [972, 546] on div "184.27.176.22: passed: ok 184.27.176.23: passed: ok" at bounding box center [1255, 553] width 584 height 66
copy tbody "184.27.176.22: passed: ok 184.27.176.23: passed: ok"
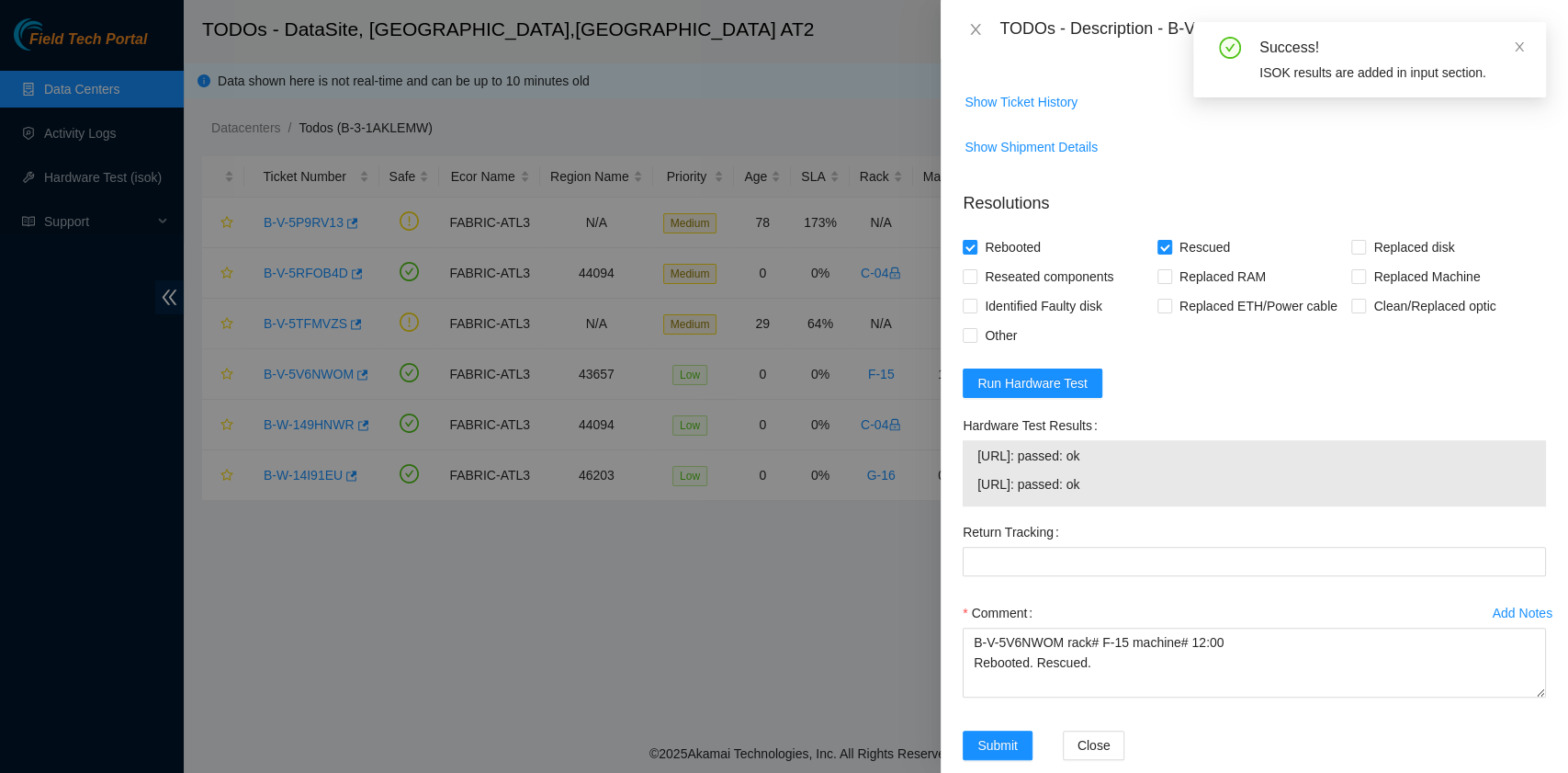
scroll to position [633, 0]
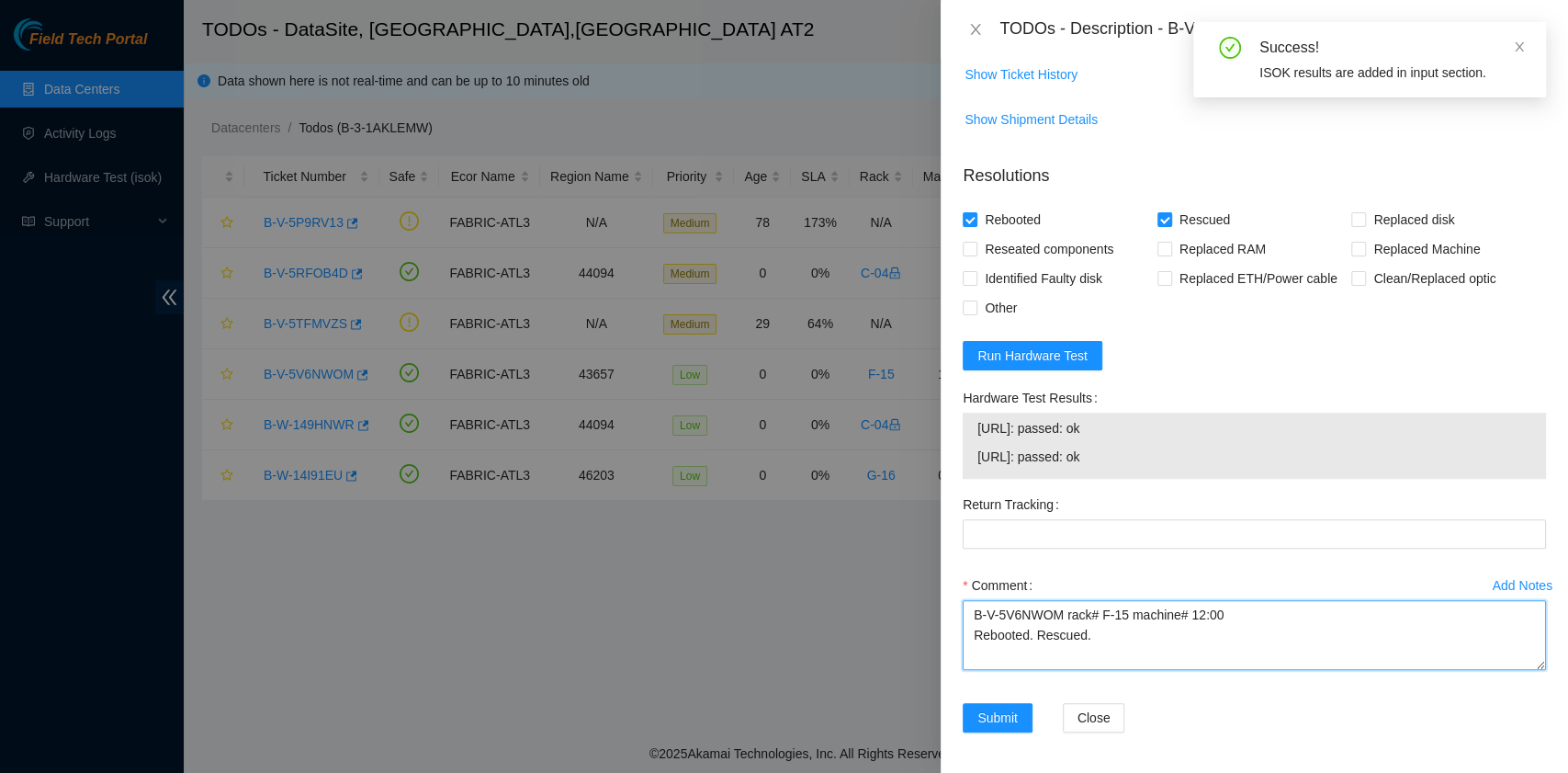
click at [1041, 657] on textarea "B-V-5V6NWOM rack# F-15 machine# 12:00 Rebooted. Rescued." at bounding box center [1255, 636] width 584 height 70
paste textarea "184.27.176.22: passed: ok 184.27.176.23: passed: ok"
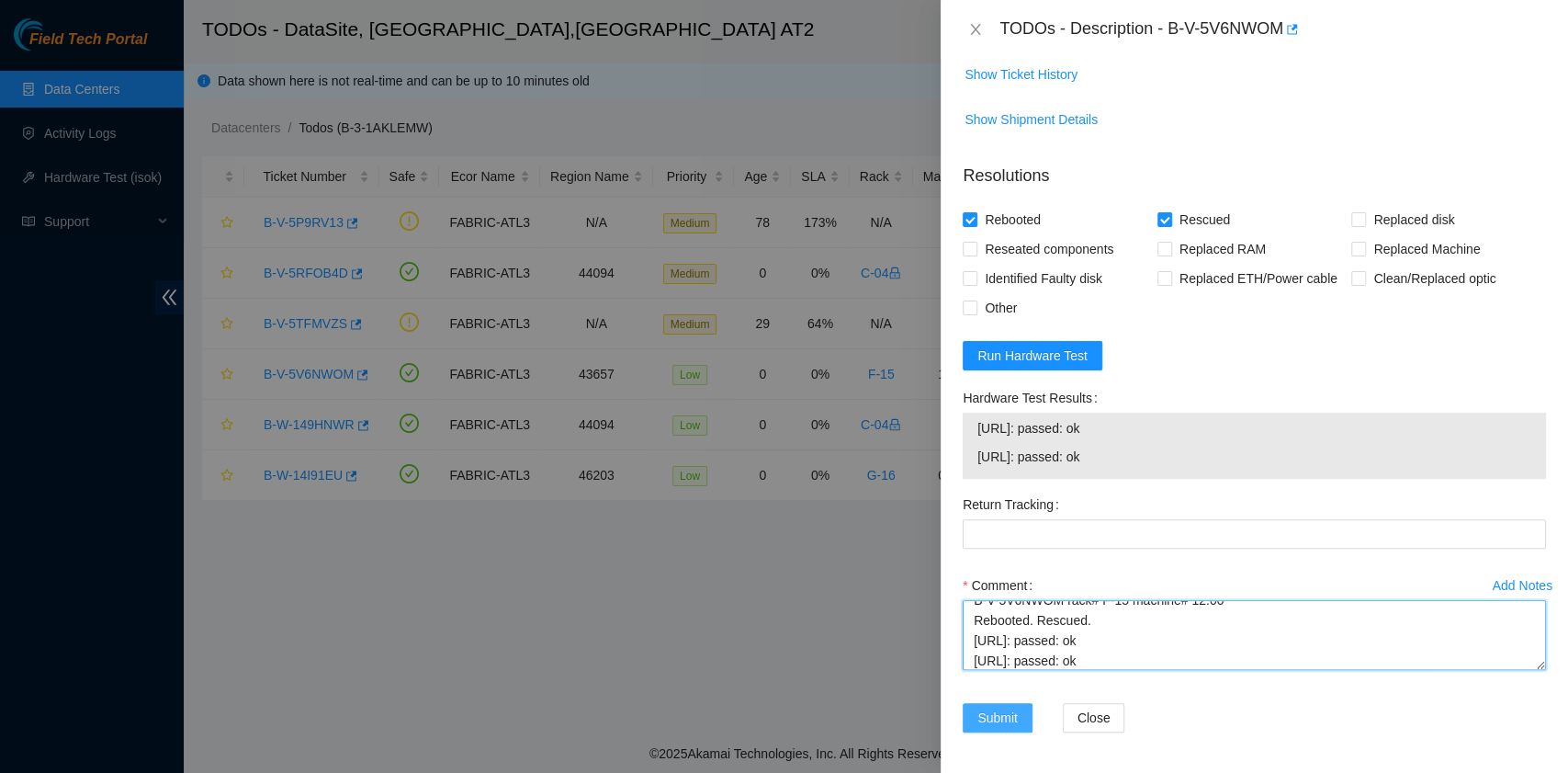
type textarea "B-V-5V6NWOM rack# F-15 machine# 12:00 Rebooted. Rescued. 184.27.176.22: passed:…"
click at [1007, 714] on span "Submit" at bounding box center [998, 717] width 40 height 20
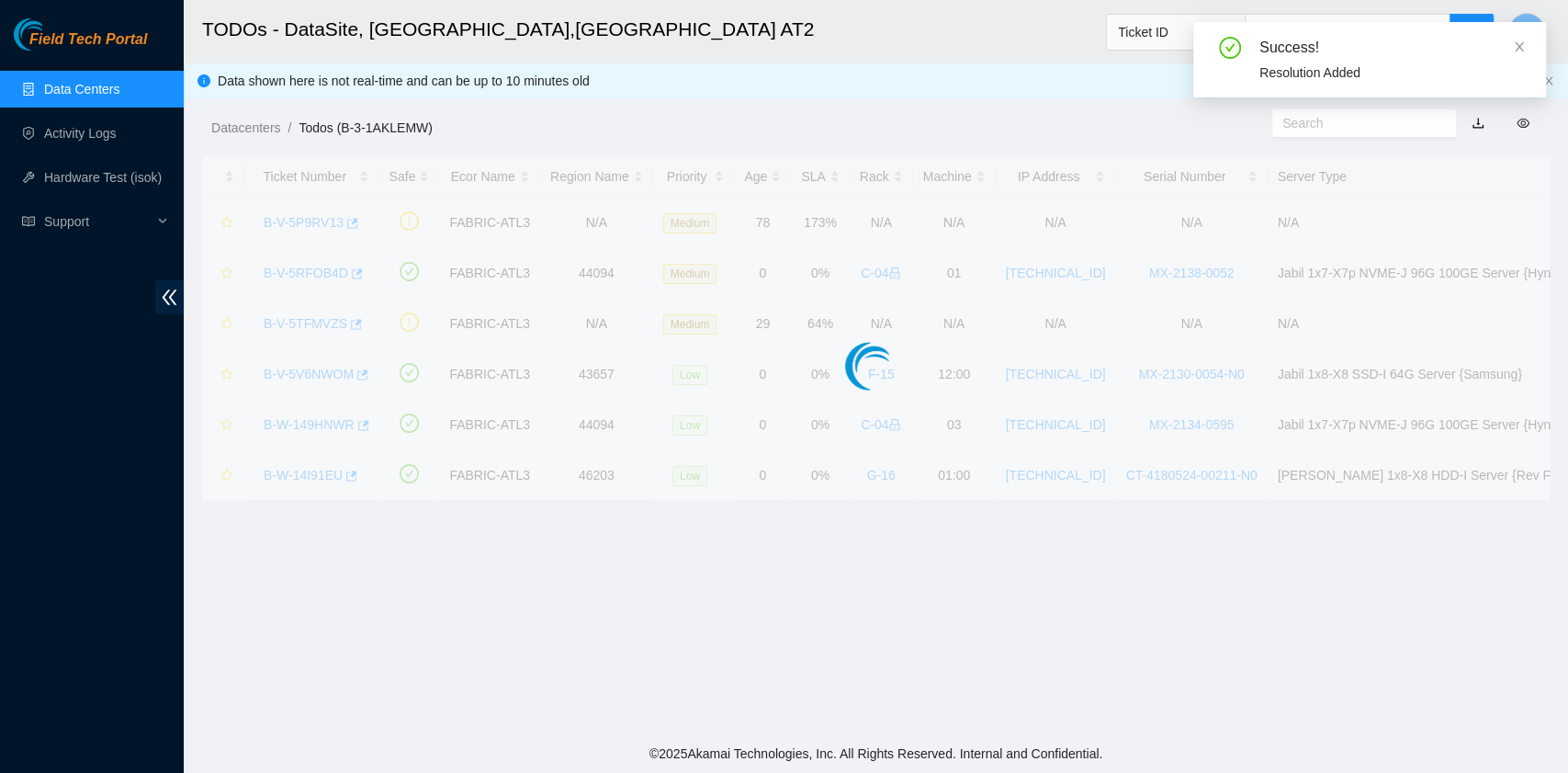
scroll to position [416, 0]
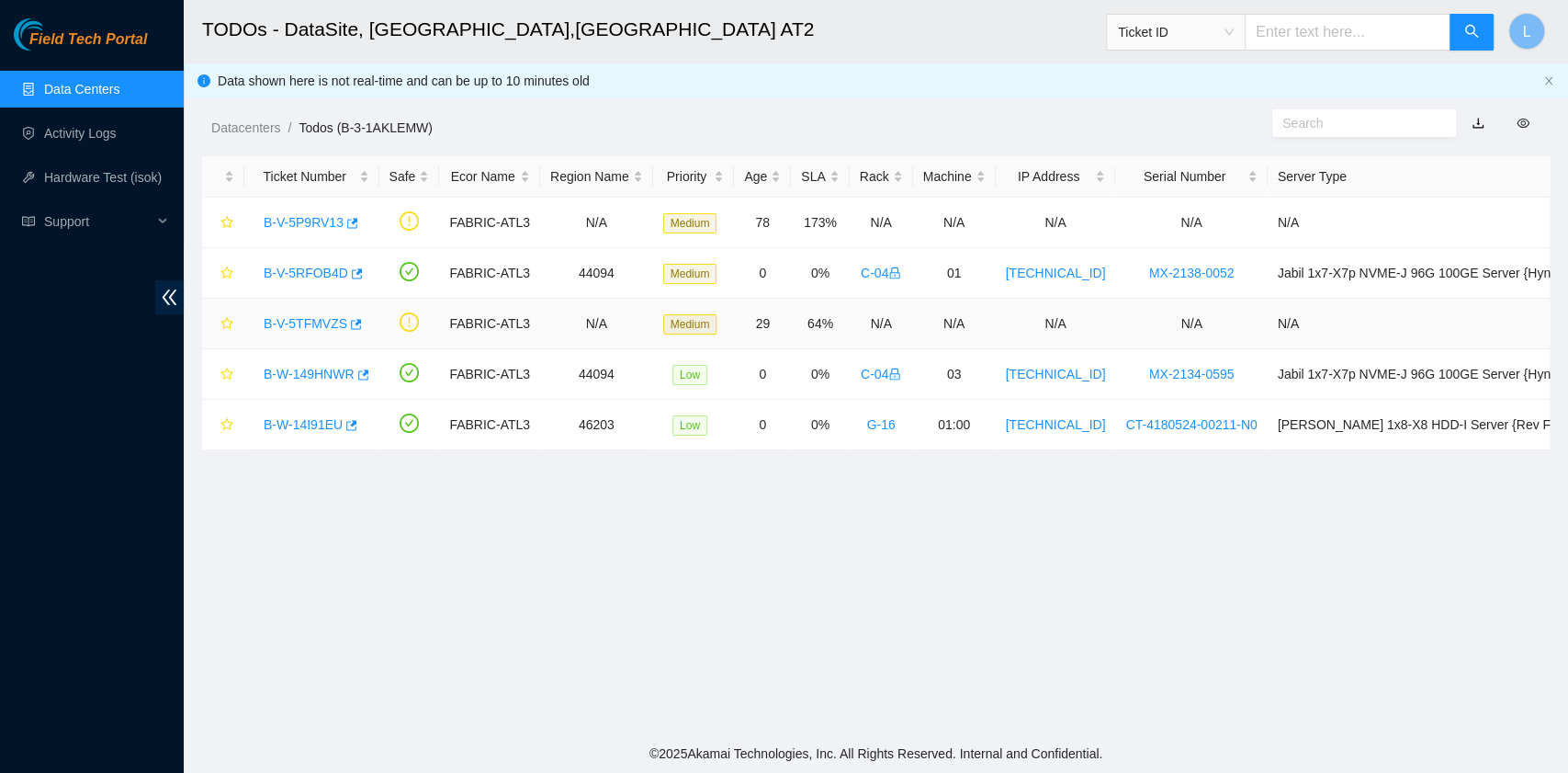
click at [307, 318] on link "B-V-5TFMVZS" at bounding box center [305, 324] width 84 height 15
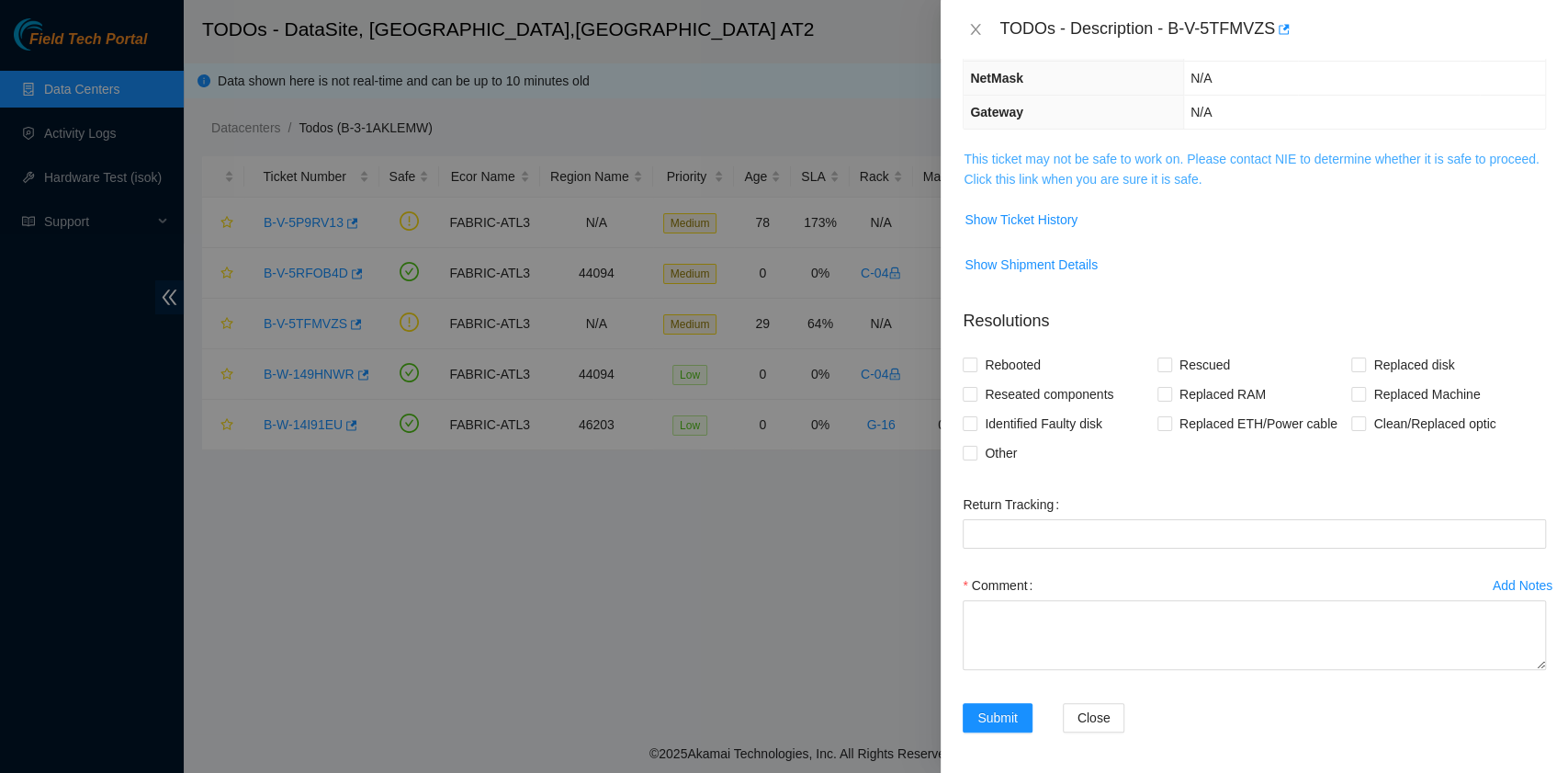
scroll to position [0, 0]
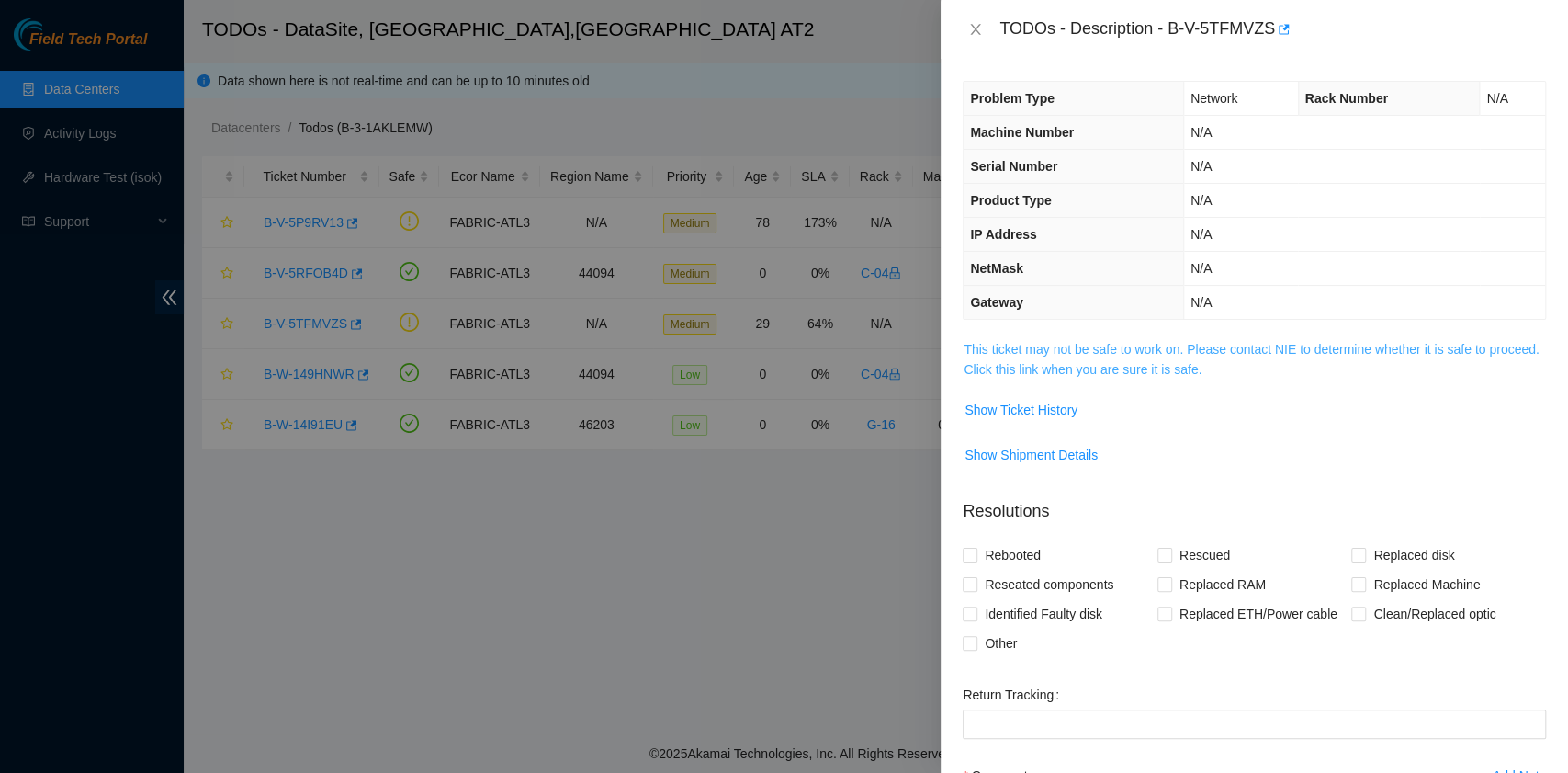
click at [1159, 364] on link "This ticket may not be safe to work on. Please contact NIE to determine whether…" at bounding box center [1251, 359] width 575 height 35
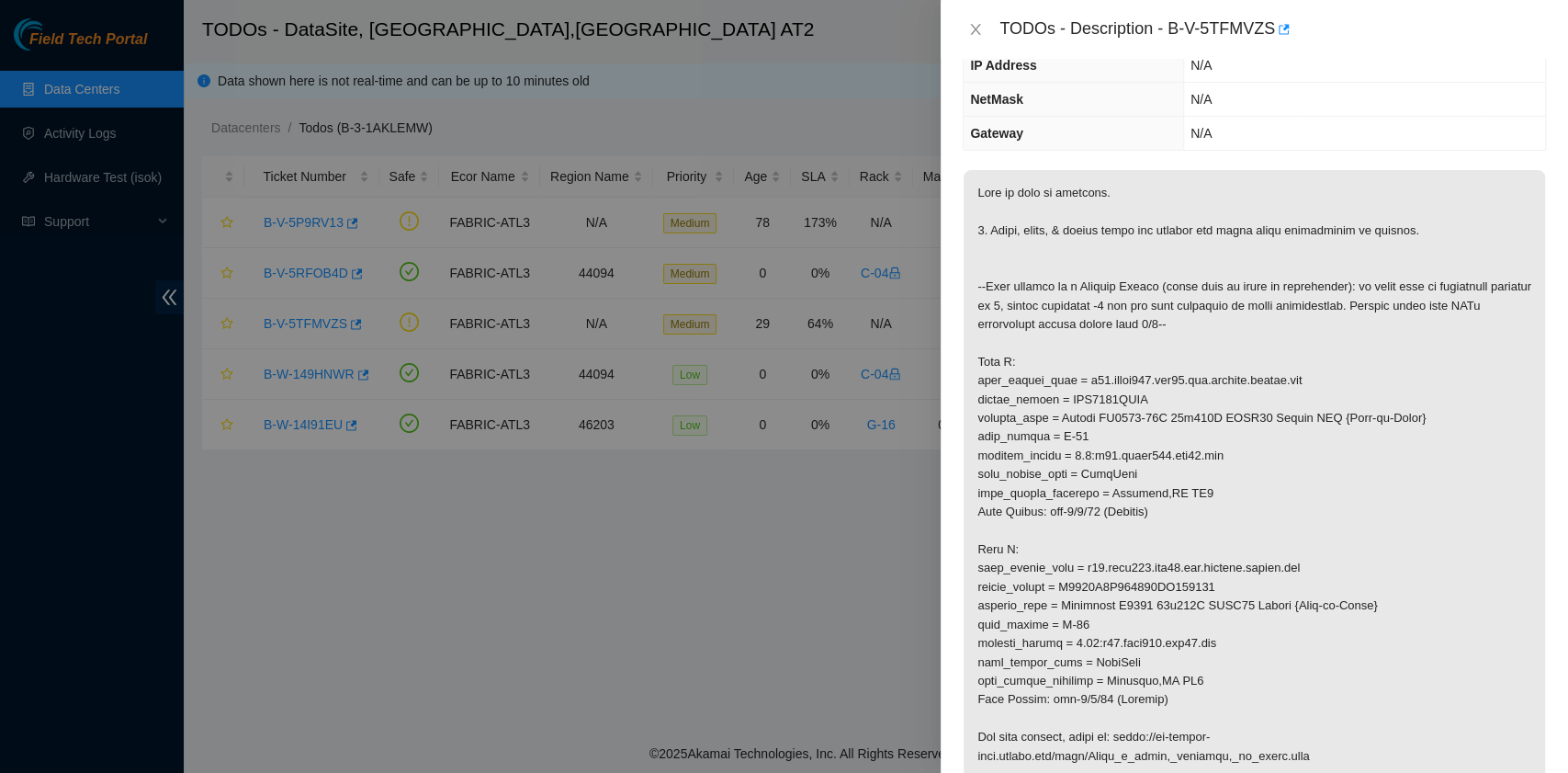
scroll to position [122, 0]
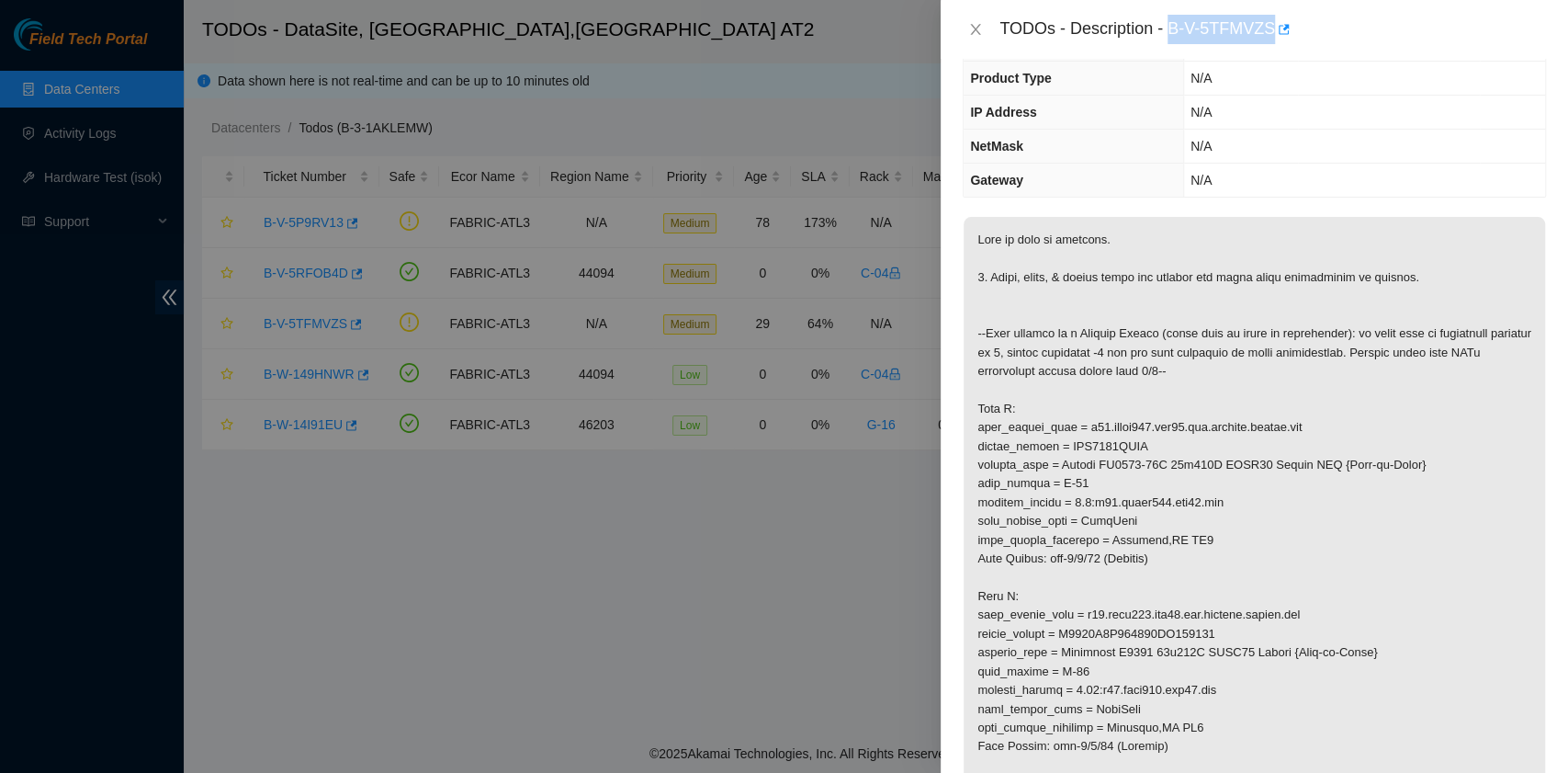
drag, startPoint x: 1169, startPoint y: 29, endPoint x: 1271, endPoint y: 37, distance: 102.3
click at [1271, 37] on div "TODOs - Description - B-V-5TFMVZS" at bounding box center [1272, 29] width 547 height 29
copy div "B-V-5TFMVZS"
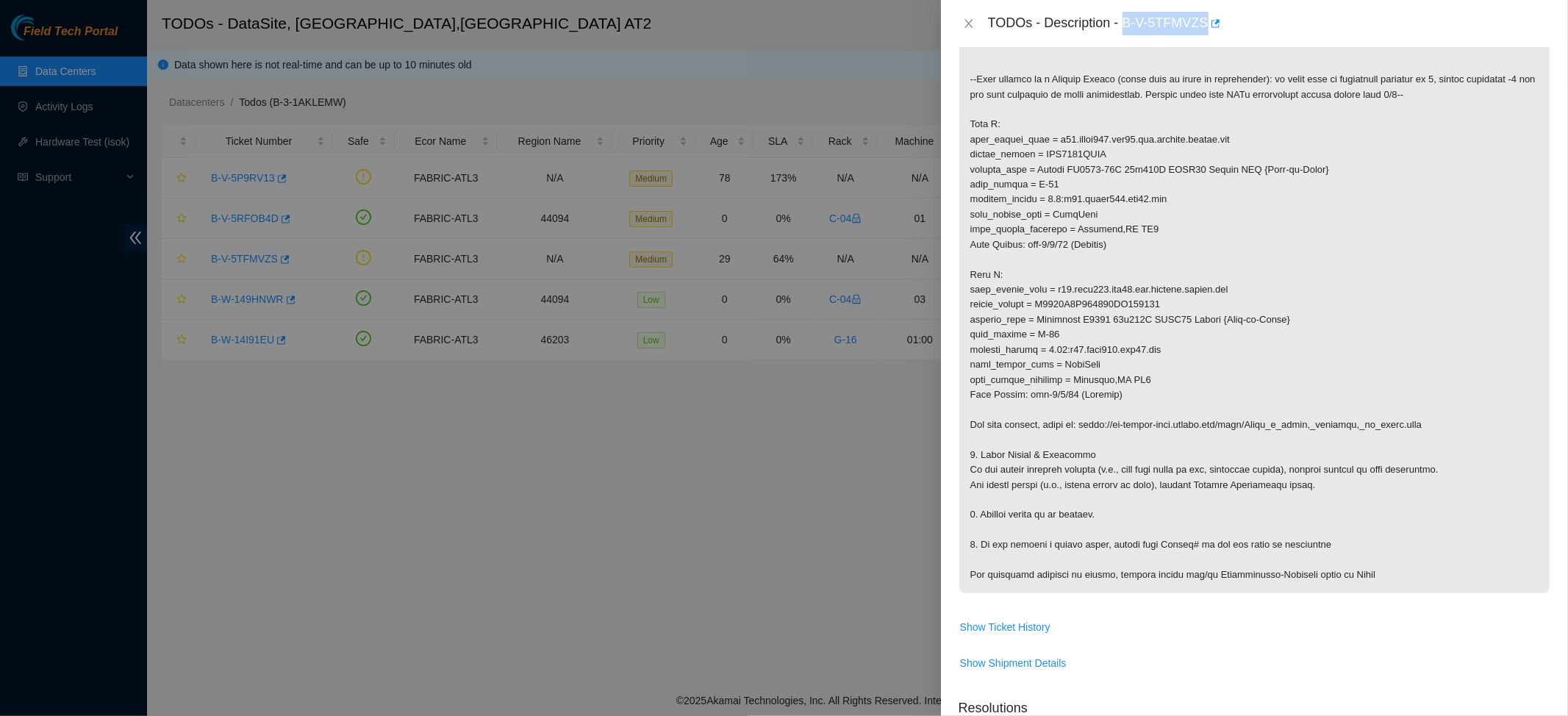
scroll to position [0, 0]
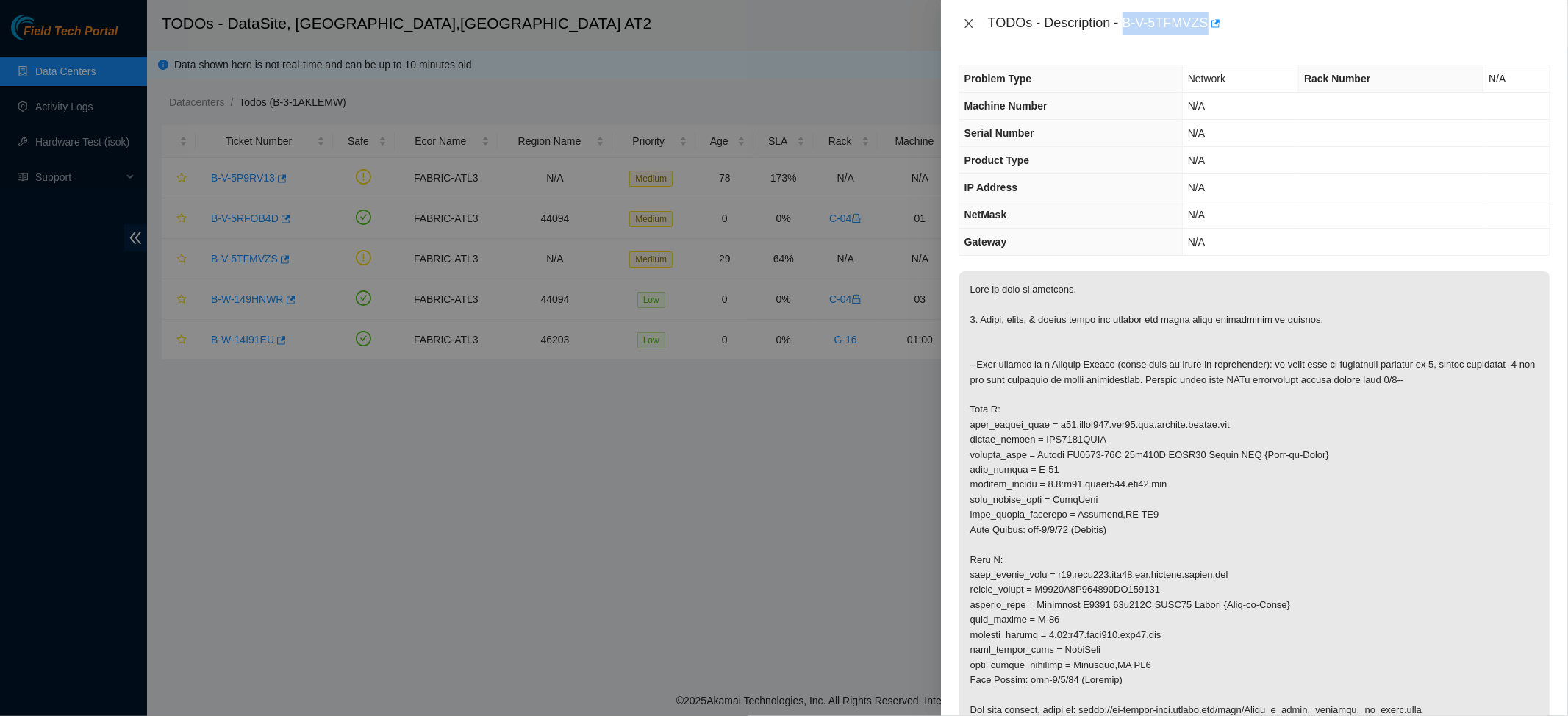
click at [963, 22] on icon "close" at bounding box center [969, 23] width 12 height 12
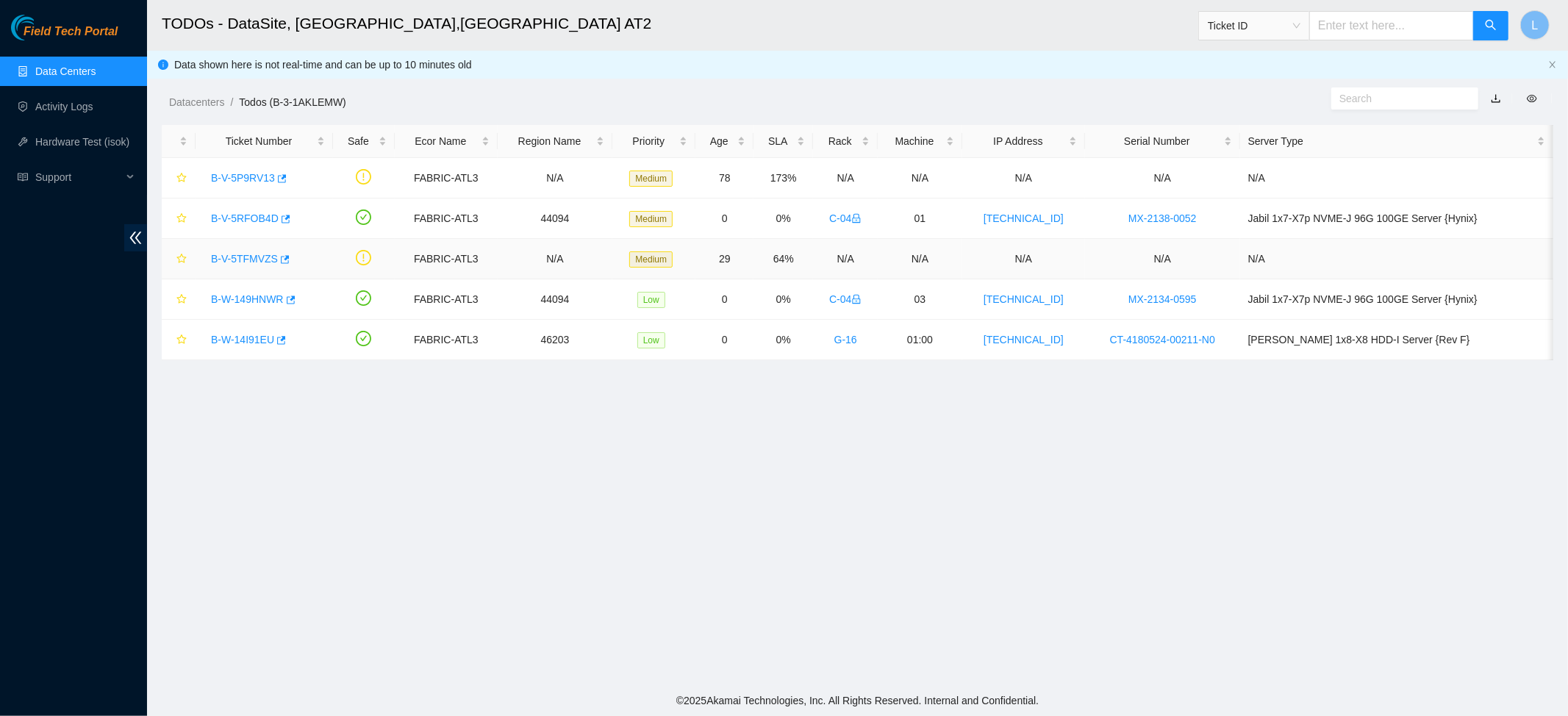
click at [261, 262] on link "B-V-5TFMVZS" at bounding box center [244, 259] width 67 height 12
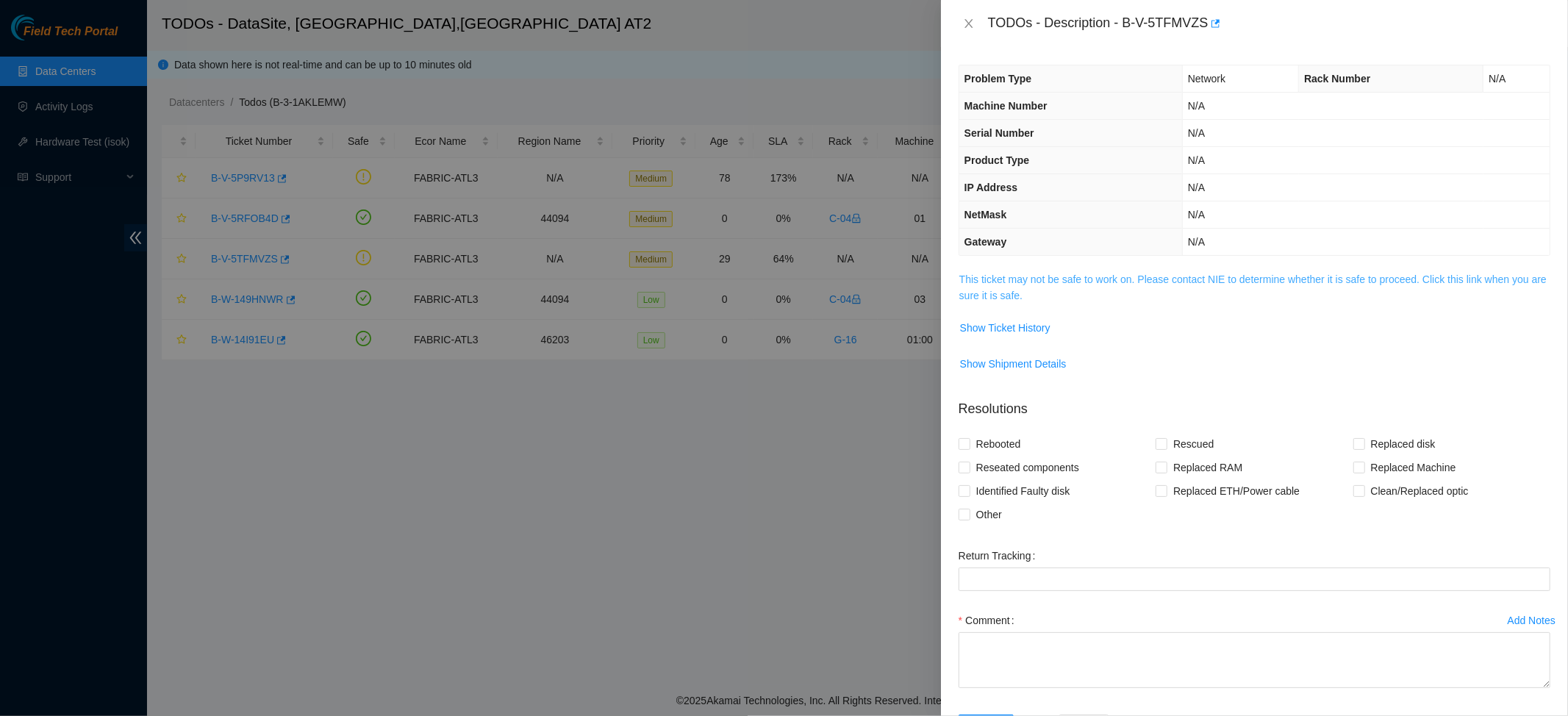
click at [1024, 278] on link "This ticket may not be safe to work on. Please contact NIE to determine whether…" at bounding box center [1253, 287] width 587 height 28
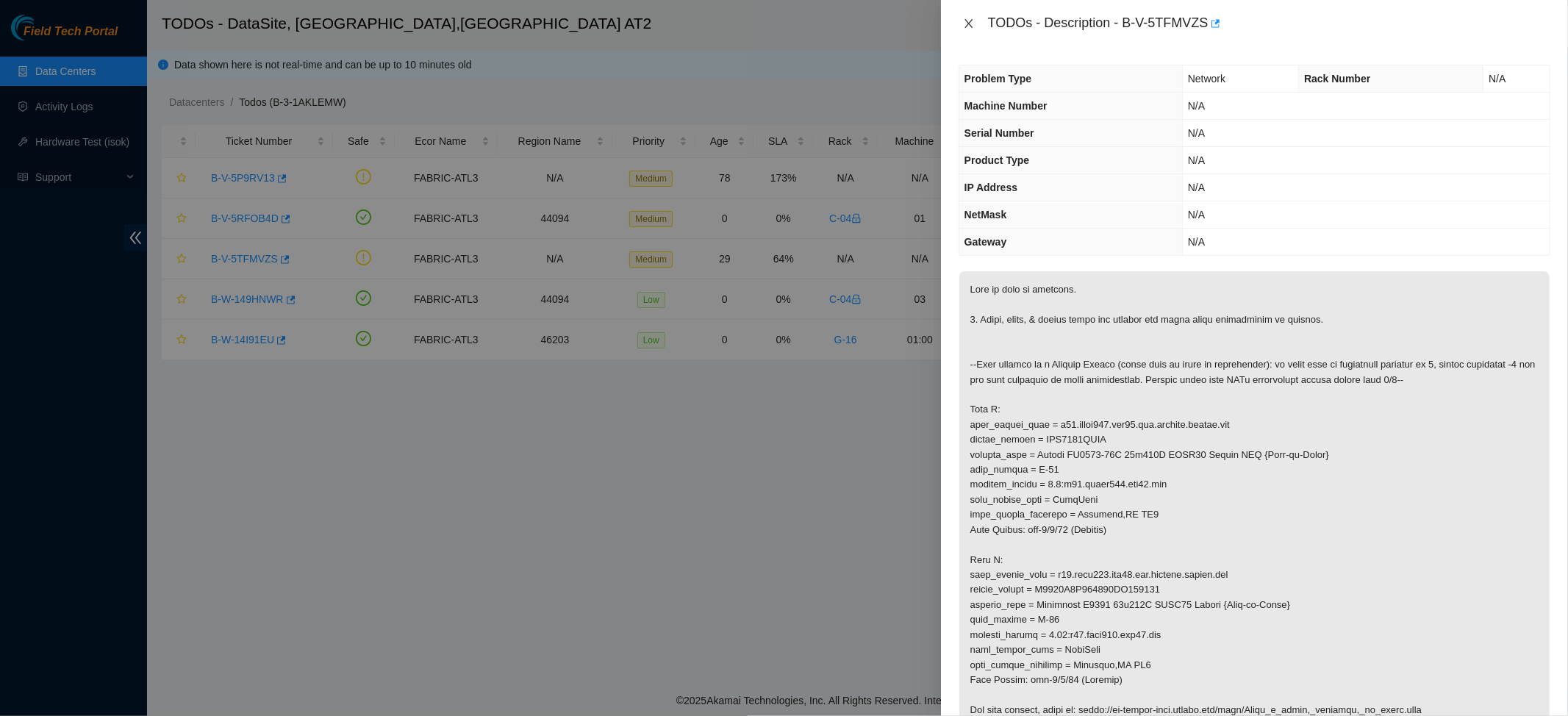
click at [968, 21] on icon "close" at bounding box center [969, 23] width 8 height 9
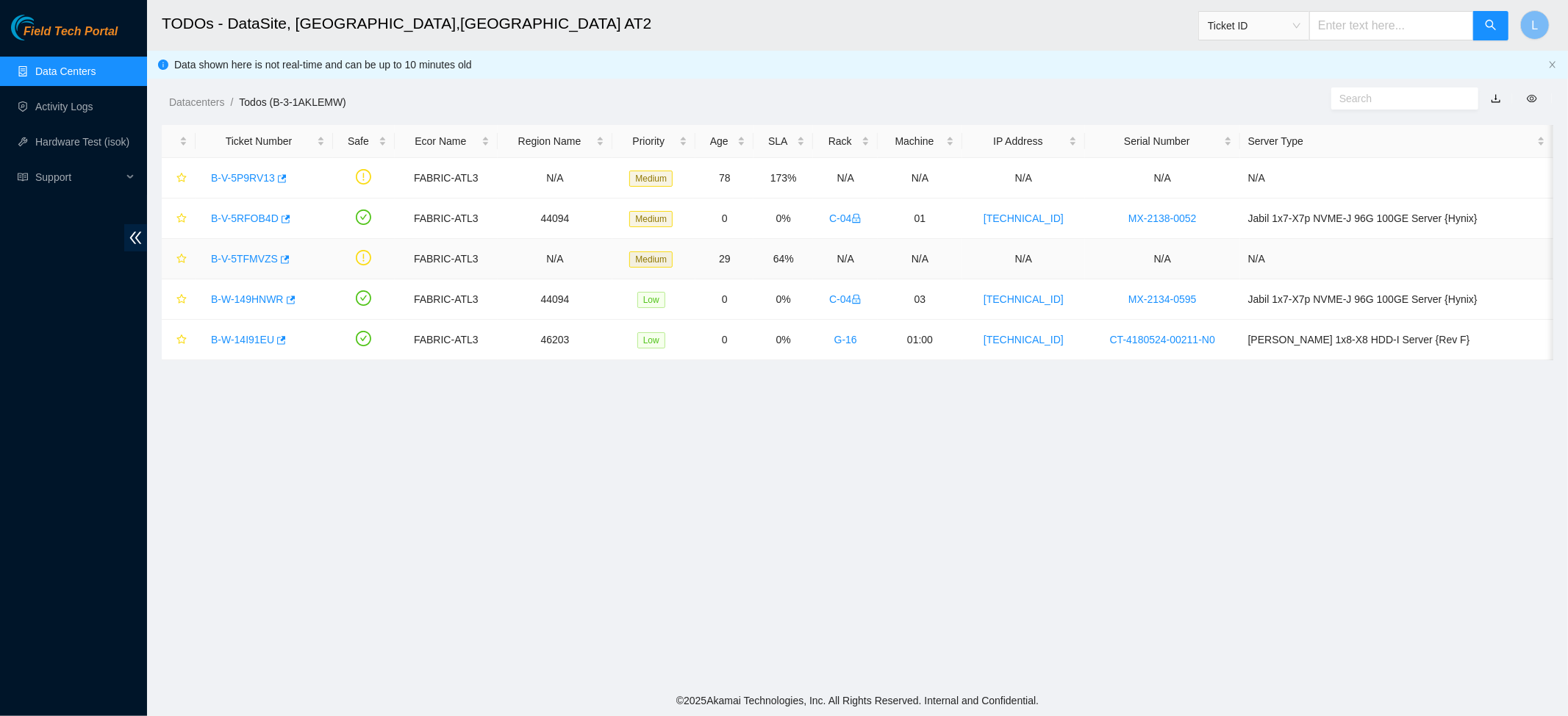
click at [271, 263] on link "B-V-5TFMVZS" at bounding box center [244, 259] width 67 height 12
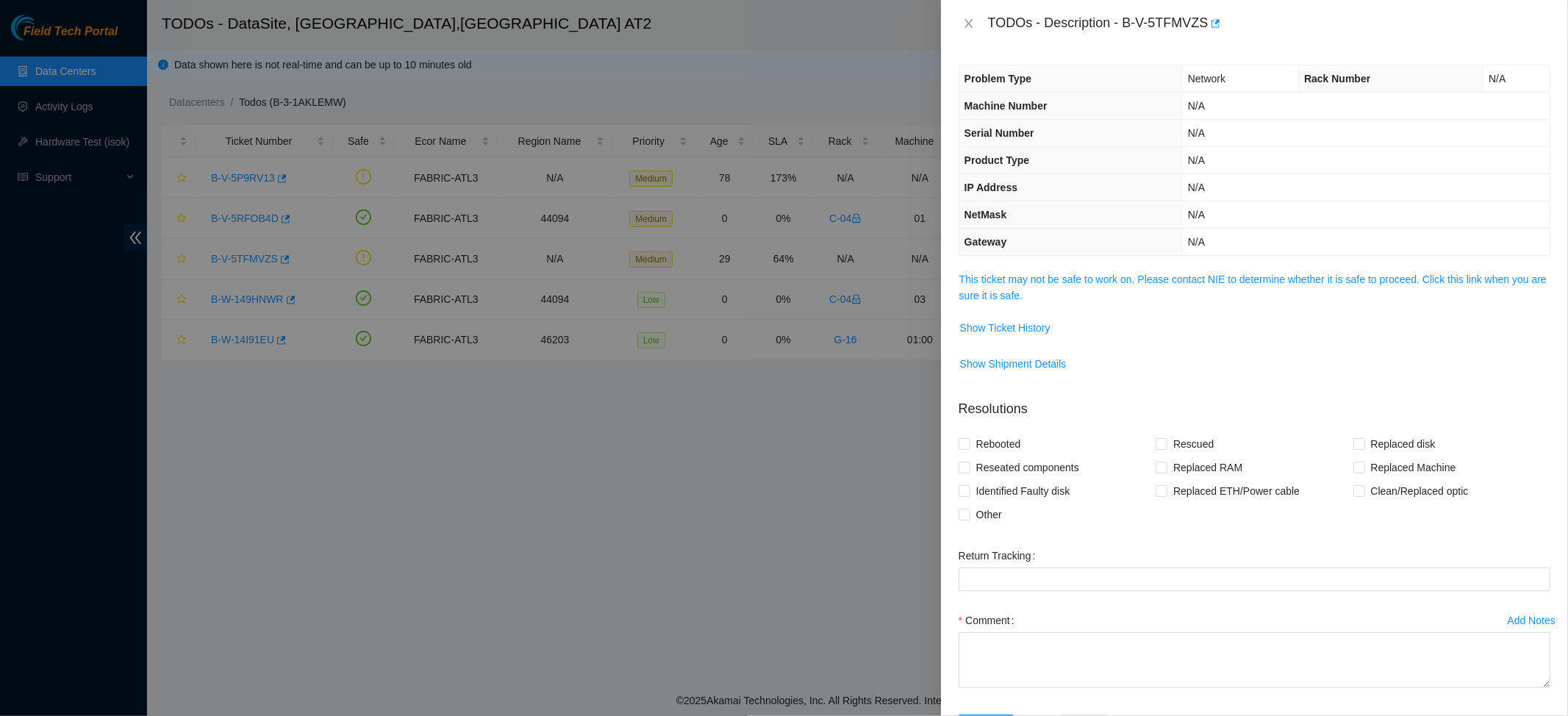
click at [1255, 358] on span "Show Shipment Details" at bounding box center [1255, 364] width 590 height 23
click at [1074, 283] on link "This ticket may not be safe to work on. Please contact NIE to determine whether…" at bounding box center [1253, 287] width 587 height 28
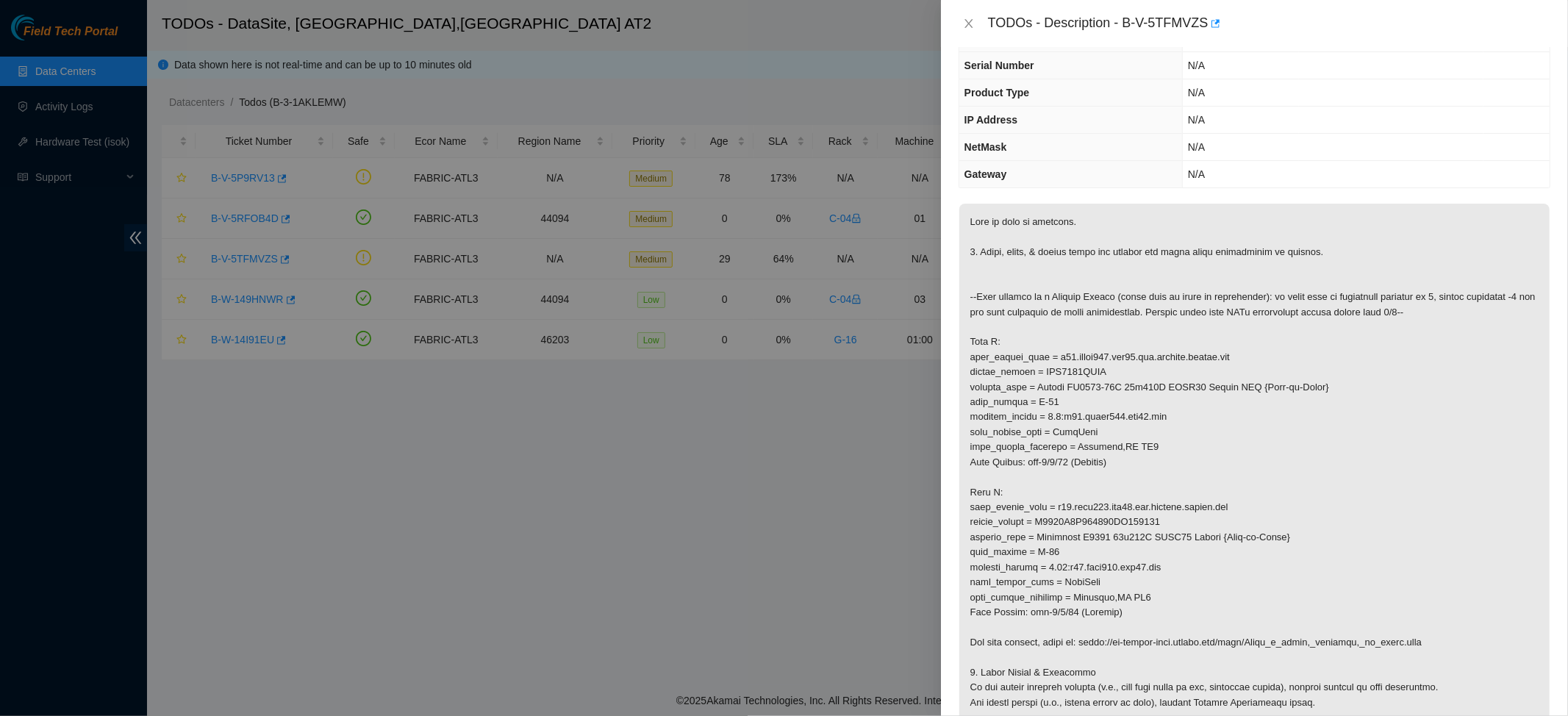
scroll to position [98, 0]
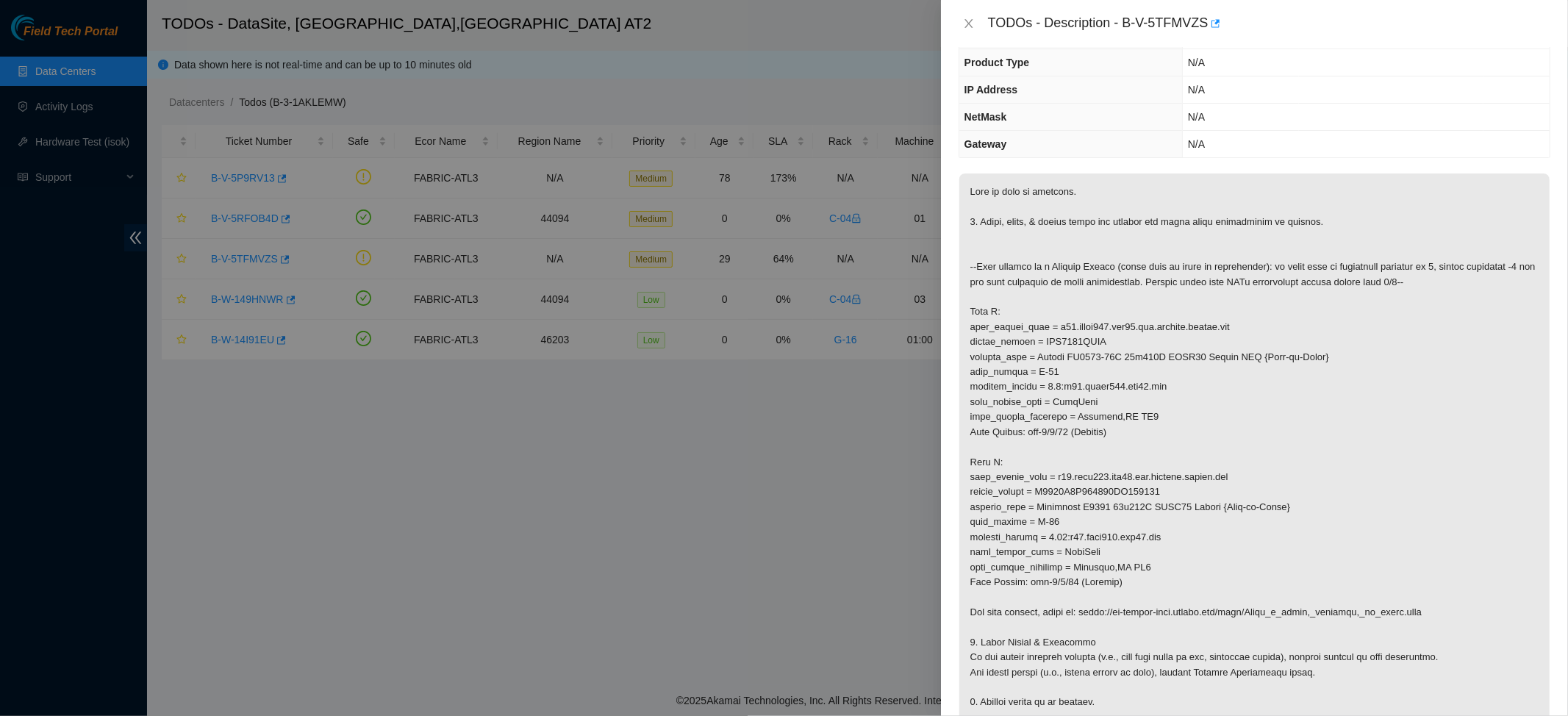
drag, startPoint x: 1154, startPoint y: 47, endPoint x: 1110, endPoint y: 277, distance: 234.2
click at [1110, 277] on p at bounding box center [1255, 477] width 590 height 607
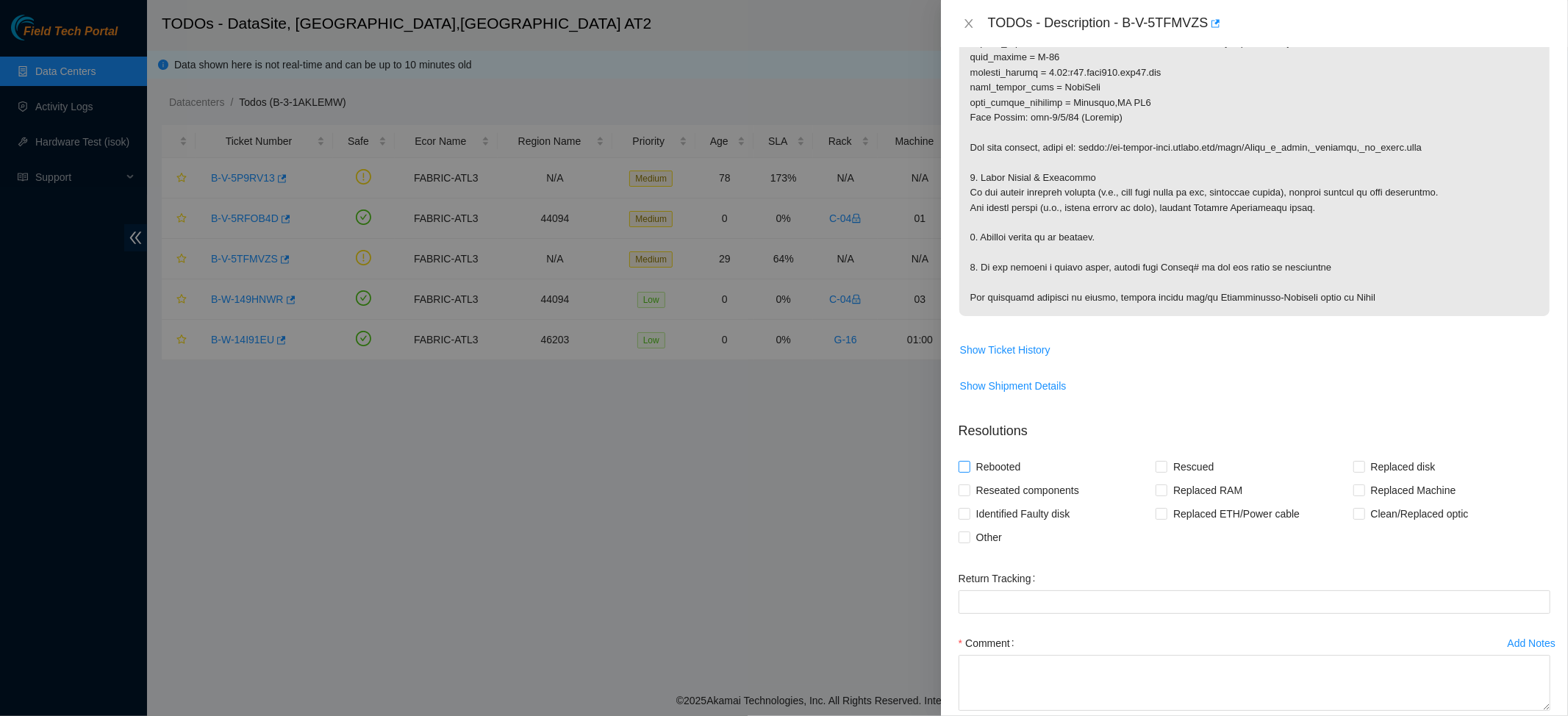
scroll to position [588, 0]
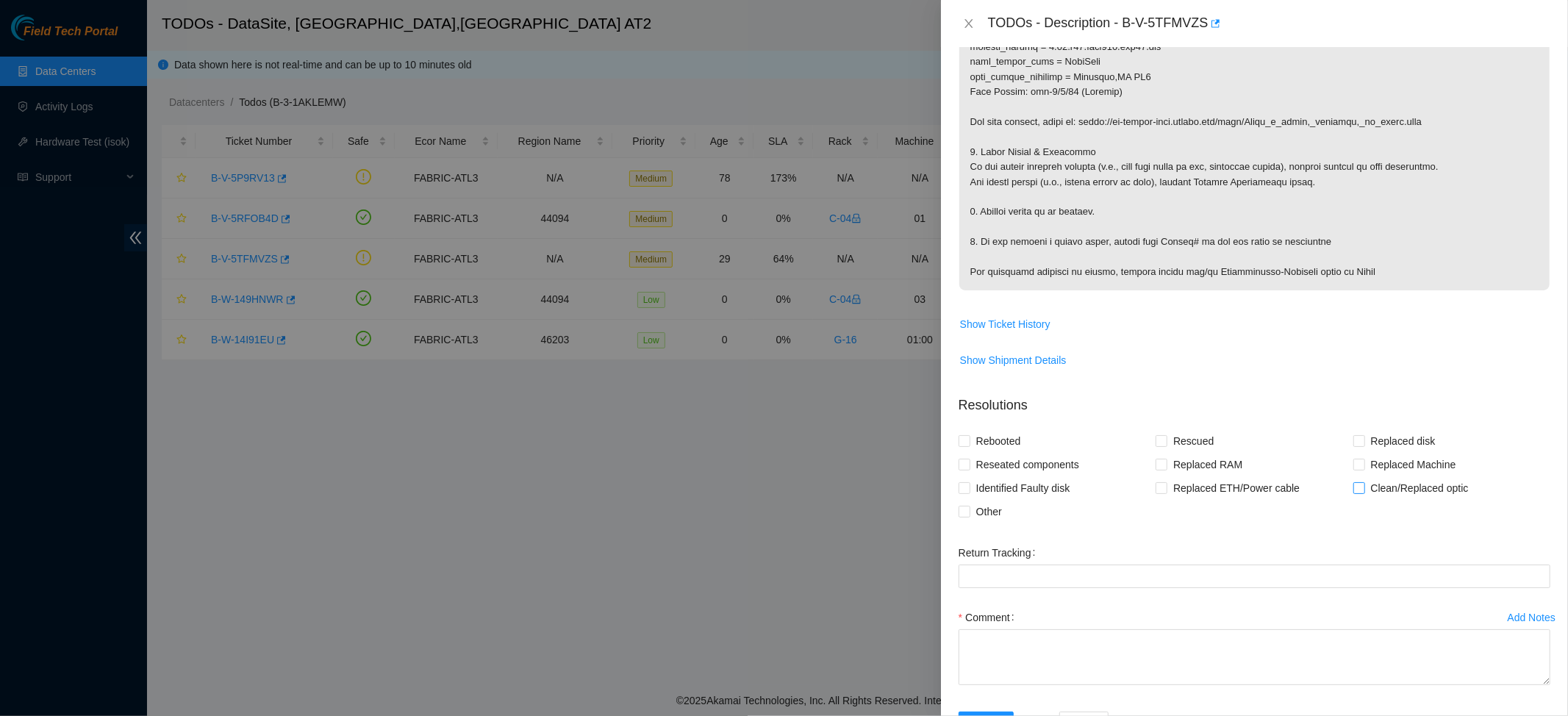
click at [1255, 489] on span "Clean/Replaced optic" at bounding box center [1420, 488] width 109 height 23
click at [1255, 489] on input "Clean/Replaced optic" at bounding box center [1359, 487] width 11 height 11
checkbox input "true"
click at [1083, 617] on textarea "Comment" at bounding box center [1255, 657] width 592 height 56
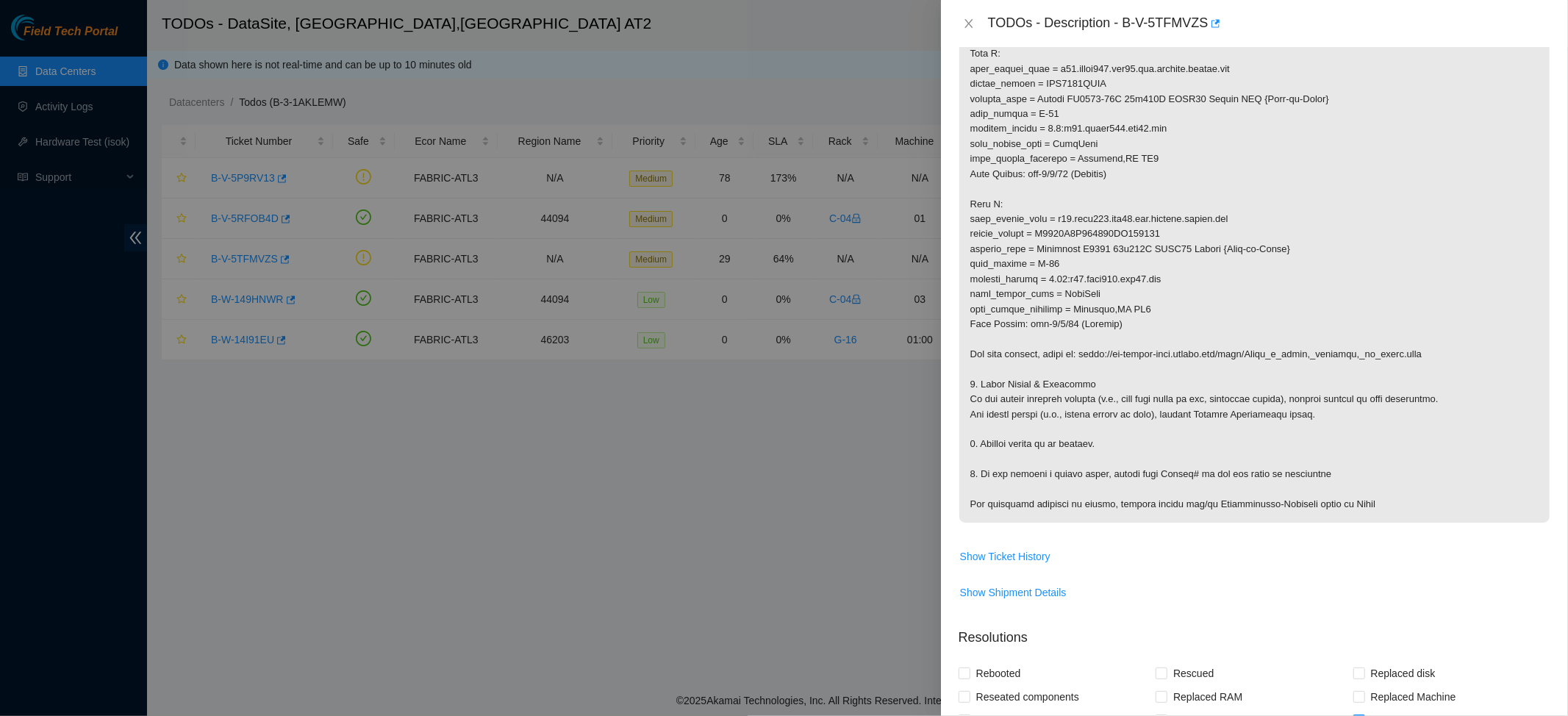
scroll to position [0, 0]
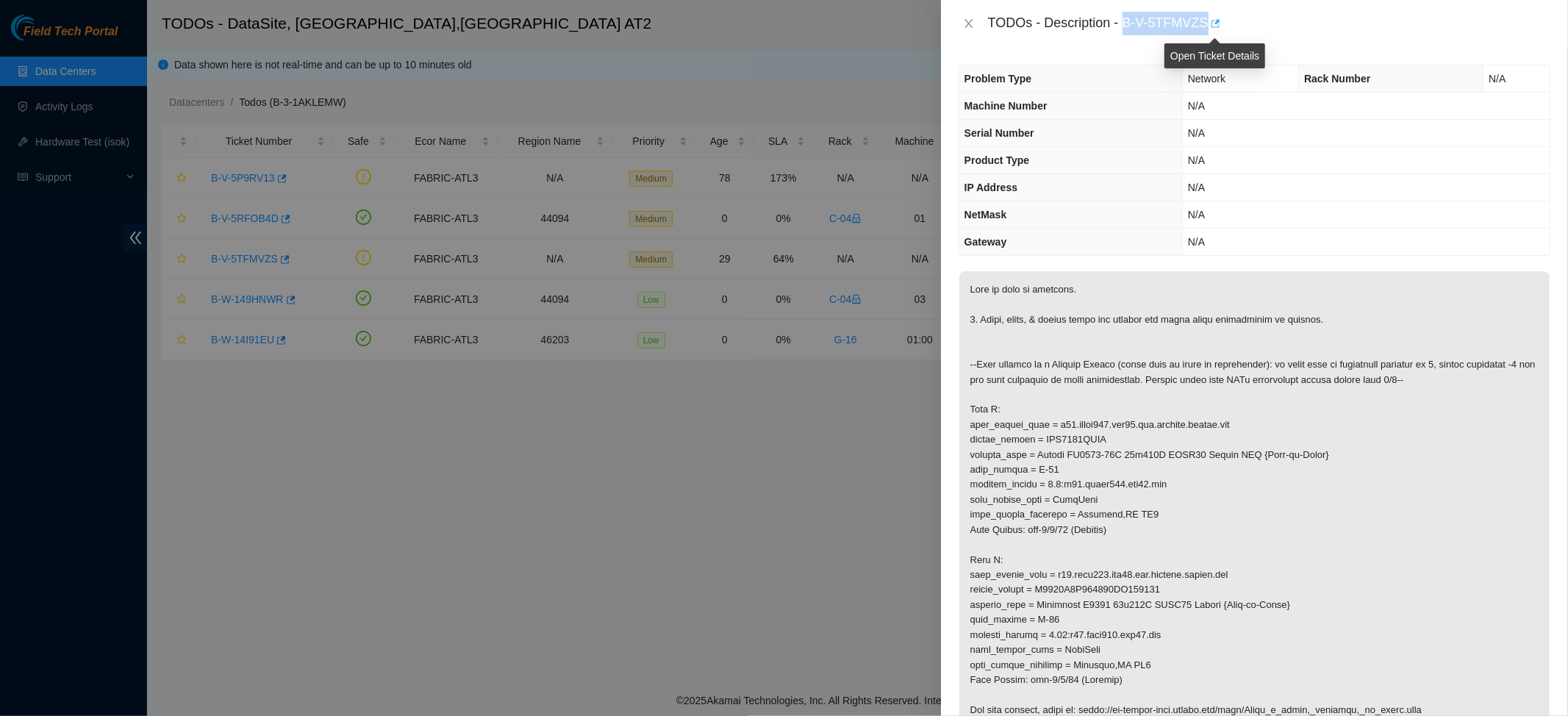
drag, startPoint x: 1125, startPoint y: 22, endPoint x: 1207, endPoint y: 25, distance: 82.1
click at [1207, 25] on div "TODOs - Description - B-V-5TFMVZS" at bounding box center [1269, 23] width 563 height 23
copy div "B-V-5TFMVZS"
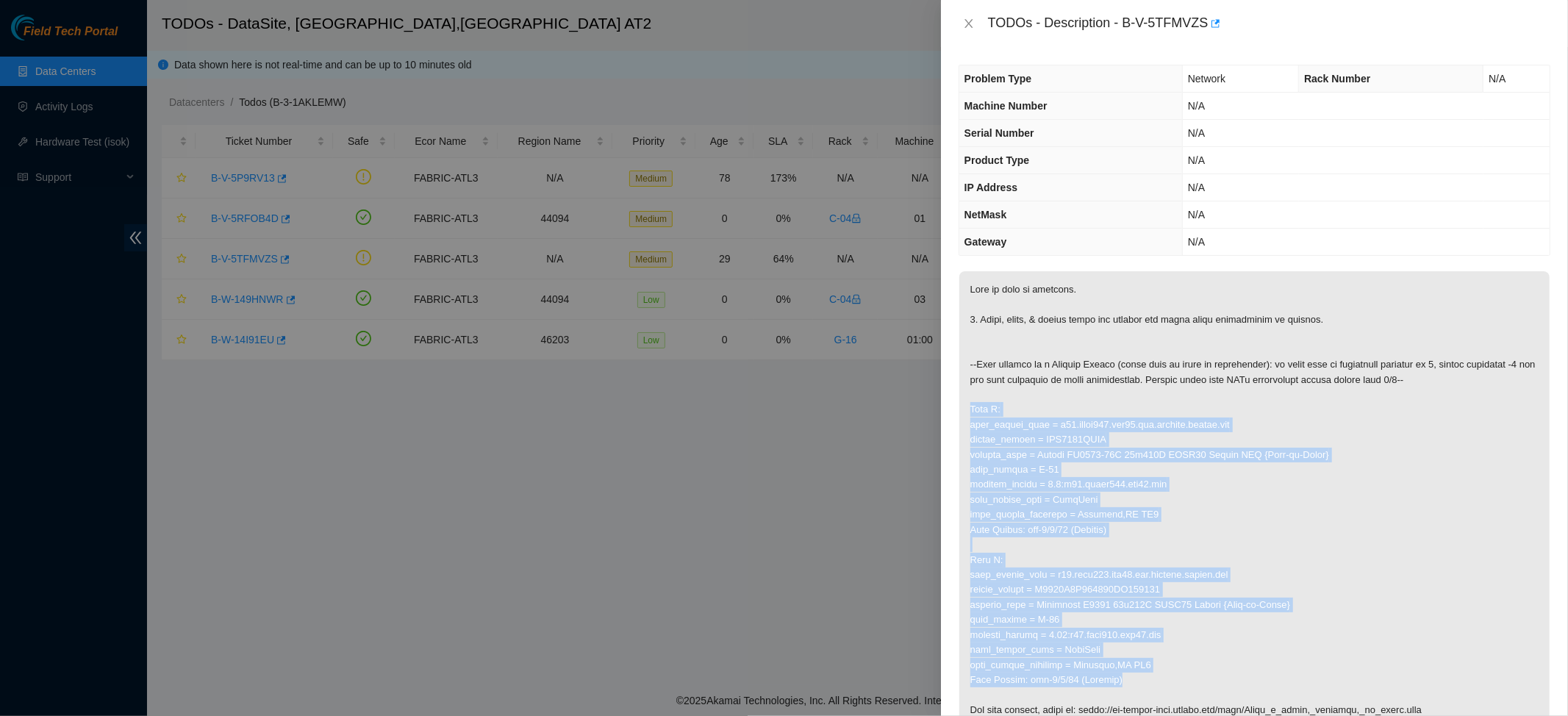
drag, startPoint x: 971, startPoint y: 413, endPoint x: 1133, endPoint y: 679, distance: 311.4
click at [1133, 617] on p at bounding box center [1255, 574] width 590 height 607
copy p "Side A: fqdn_router_name = r13.spine101.atl03.fab.netarch.akamai.com serial_num…"
click at [1255, 523] on p at bounding box center [1255, 574] width 590 height 607
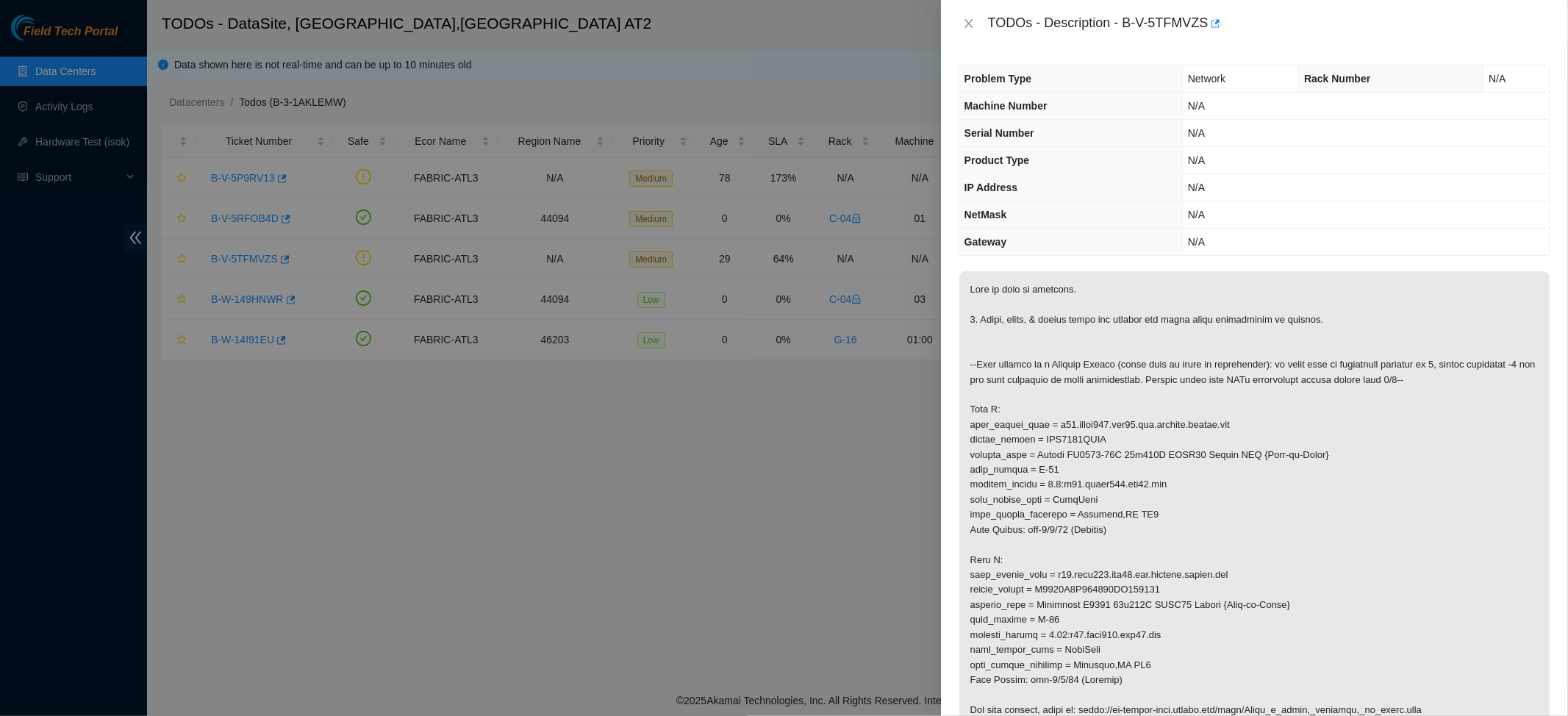
click at [1242, 462] on p at bounding box center [1255, 574] width 590 height 607
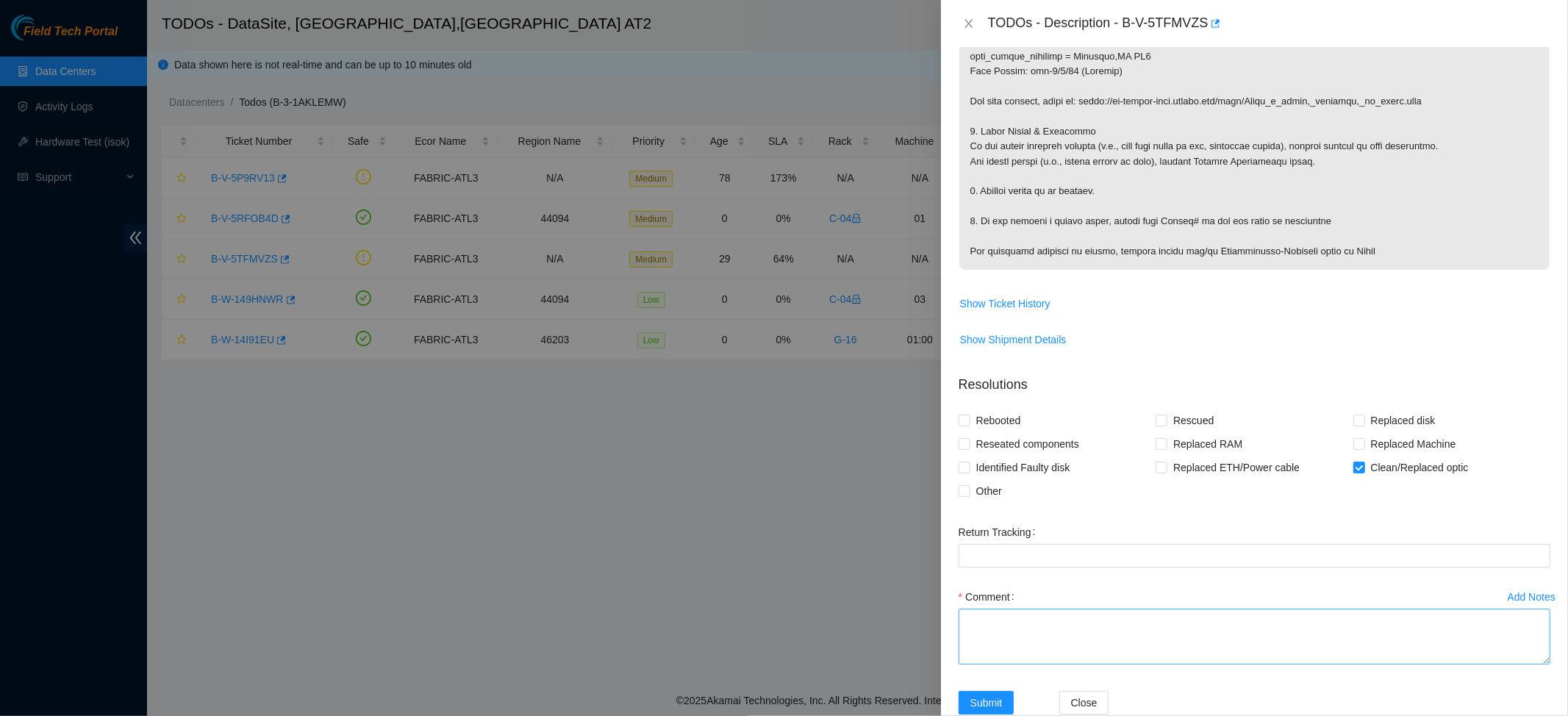
scroll to position [644, 0]
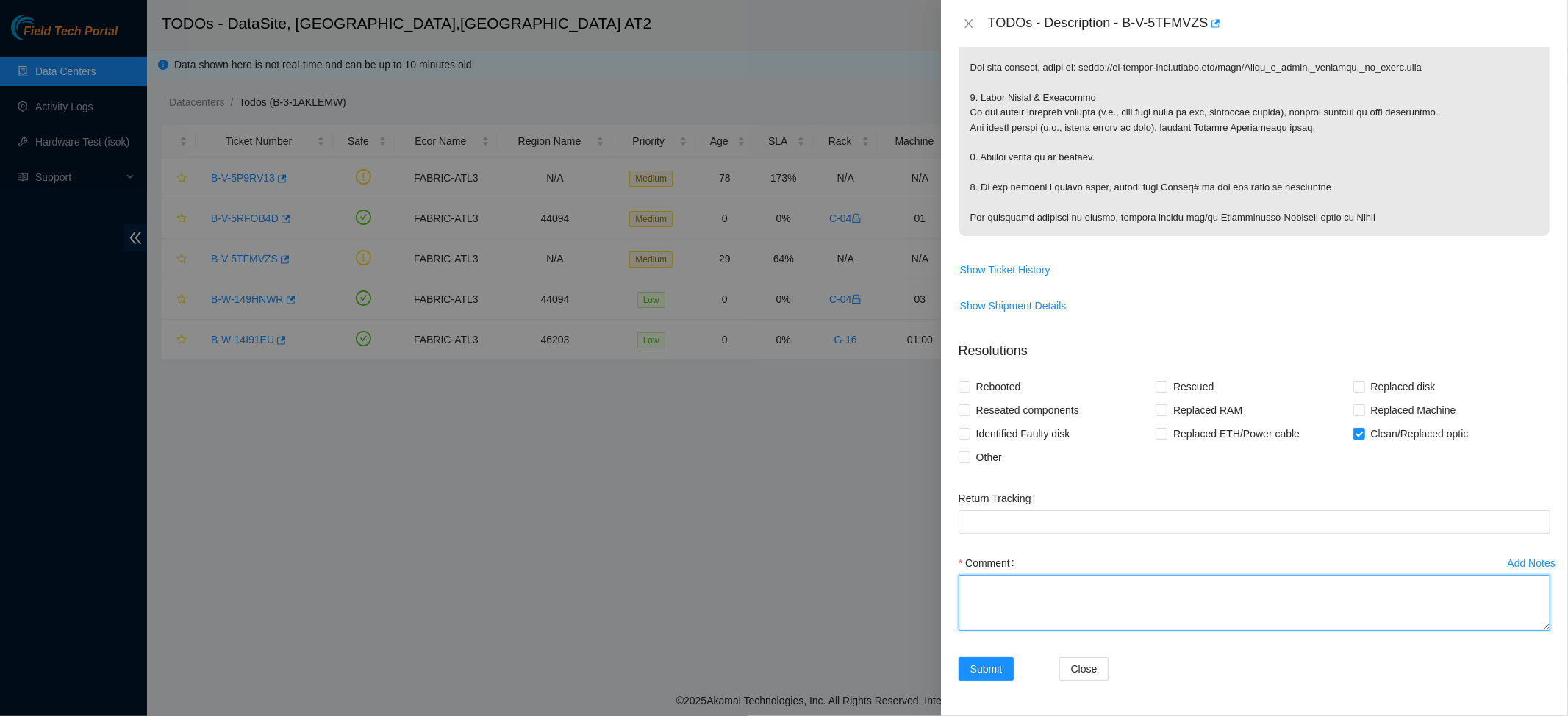
click at [1030, 603] on textarea "Comment" at bounding box center [1255, 602] width 592 height 56
paste textarea "B-V-5TFMVZS Side A: rack_number = D-17 machine_number = 0.9:r13.spine101.atl03.…"
type textarea "B-V-5TFMVZS Side A: rack_number = D-17 machine_number = 0.9:r13.spine101.atl03.…"
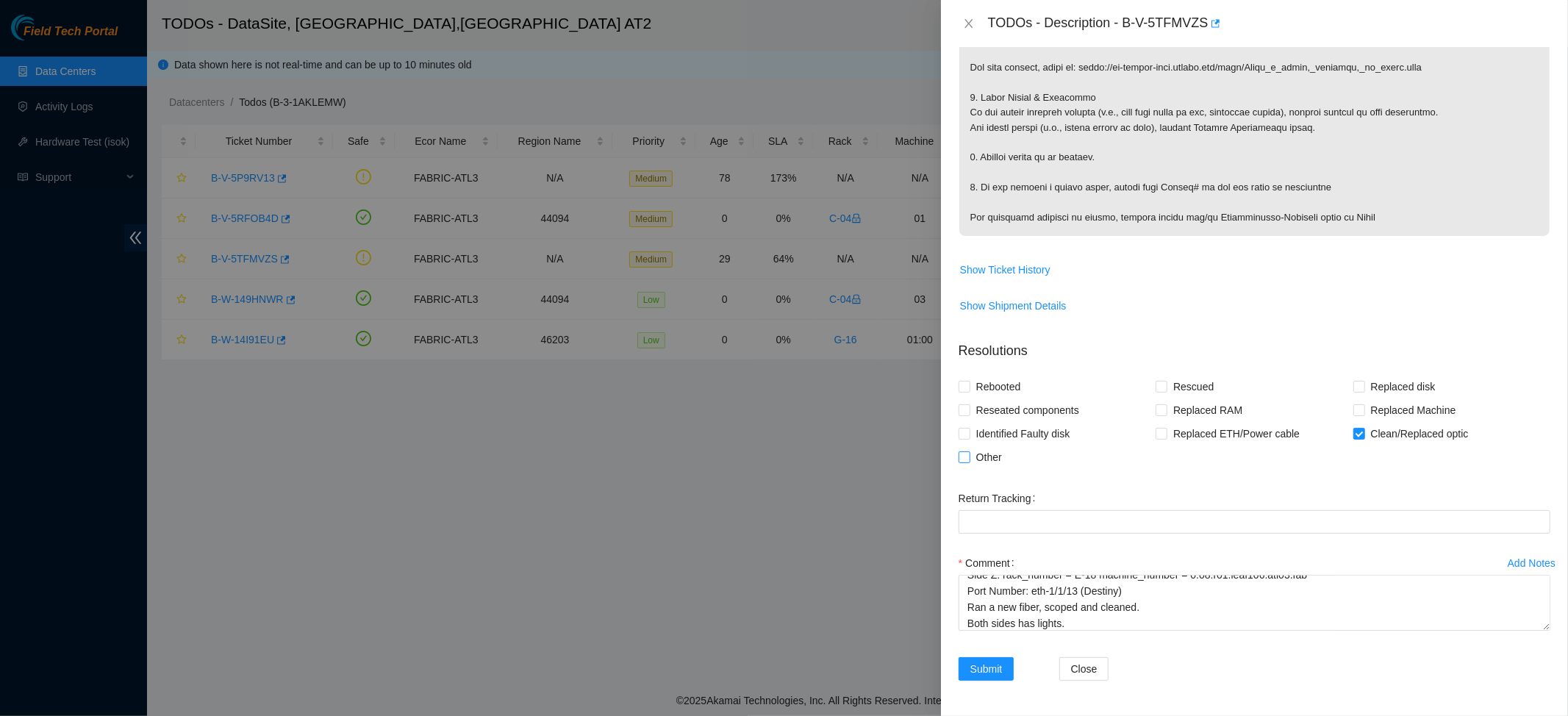
click at [991, 457] on span "Other" at bounding box center [990, 457] width 38 height 23
click at [969, 457] on input "Other" at bounding box center [964, 456] width 11 height 11
checkbox input "true"
click at [976, 617] on span "Submit" at bounding box center [987, 669] width 32 height 16
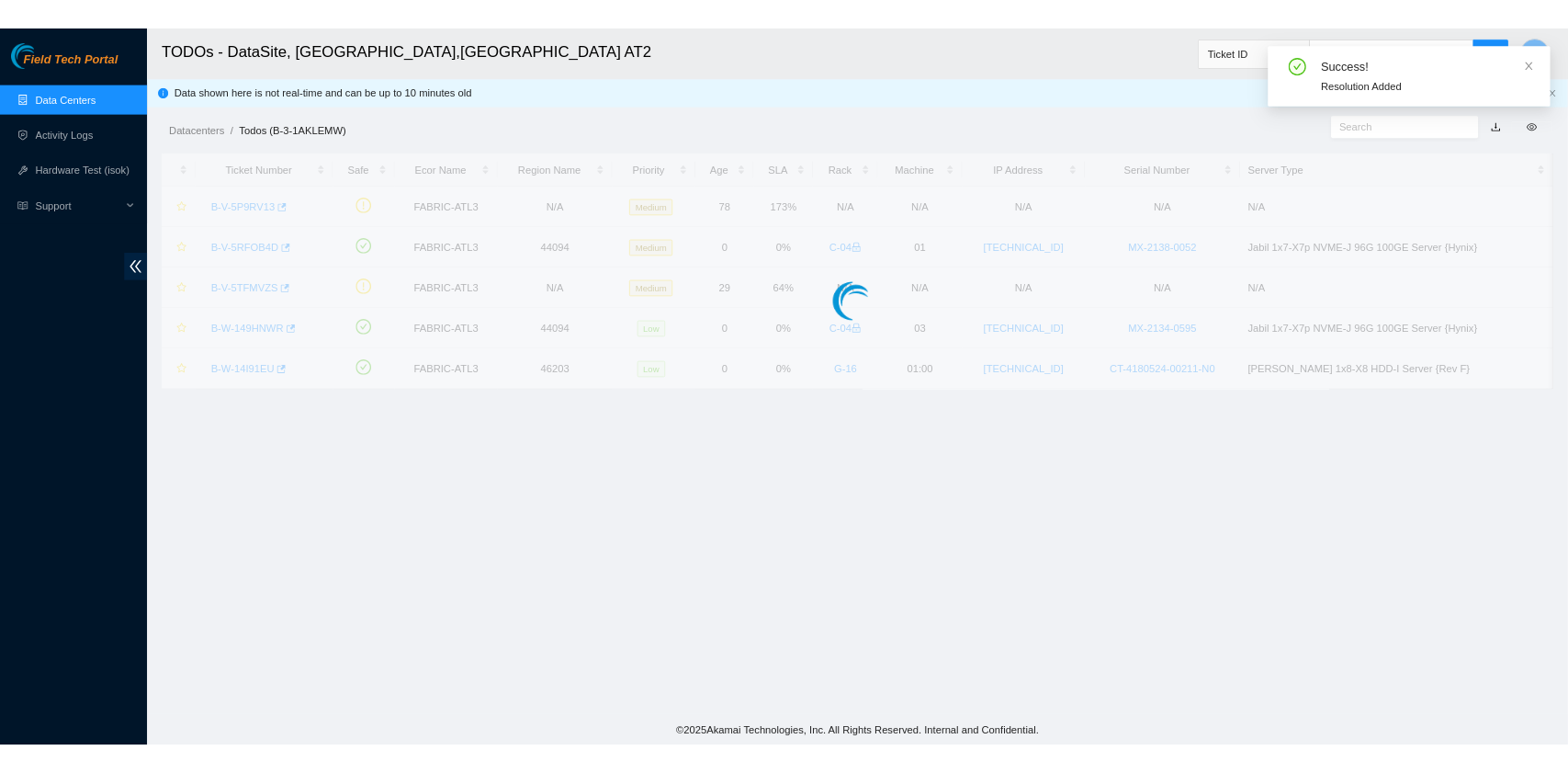
scroll to position [96, 0]
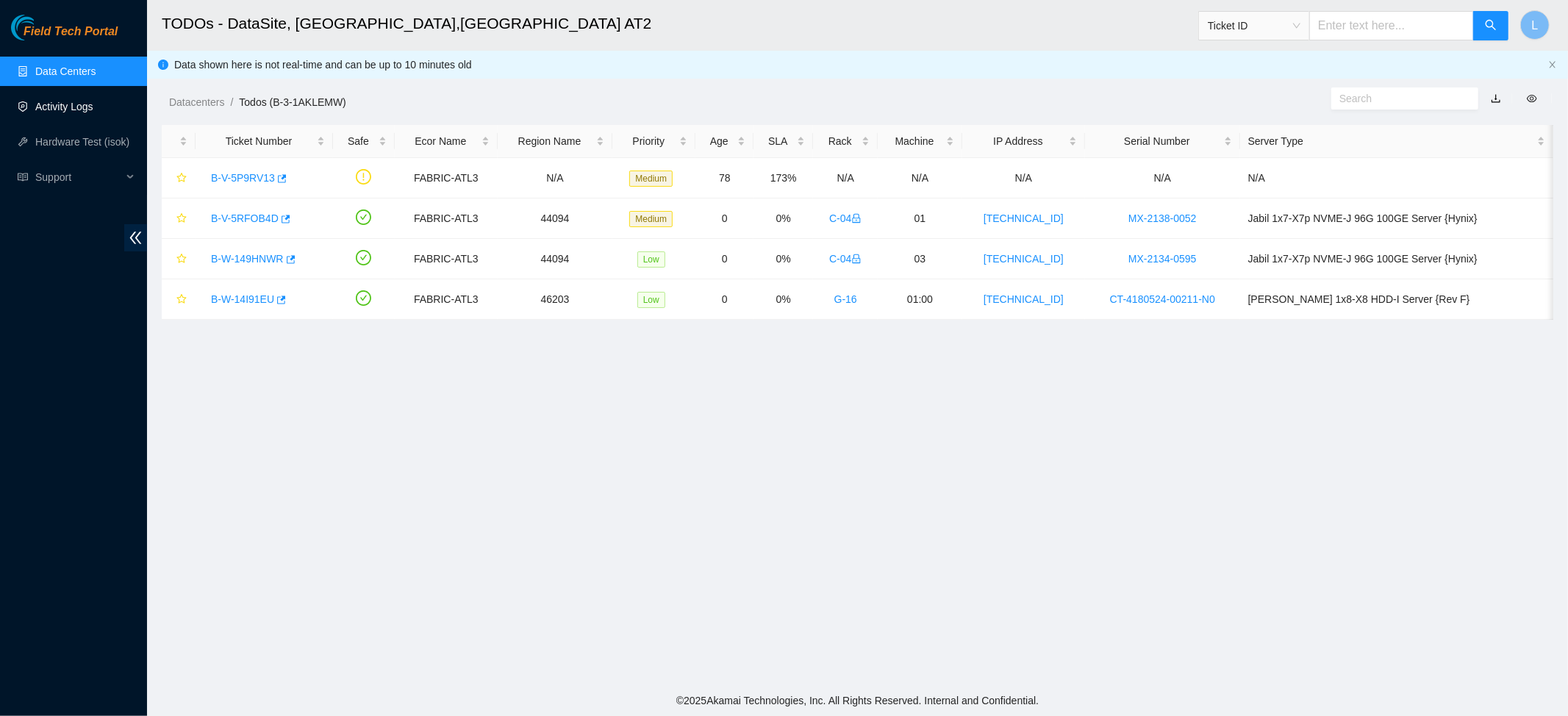
click at [65, 109] on link "Activity Logs" at bounding box center [64, 107] width 58 height 12
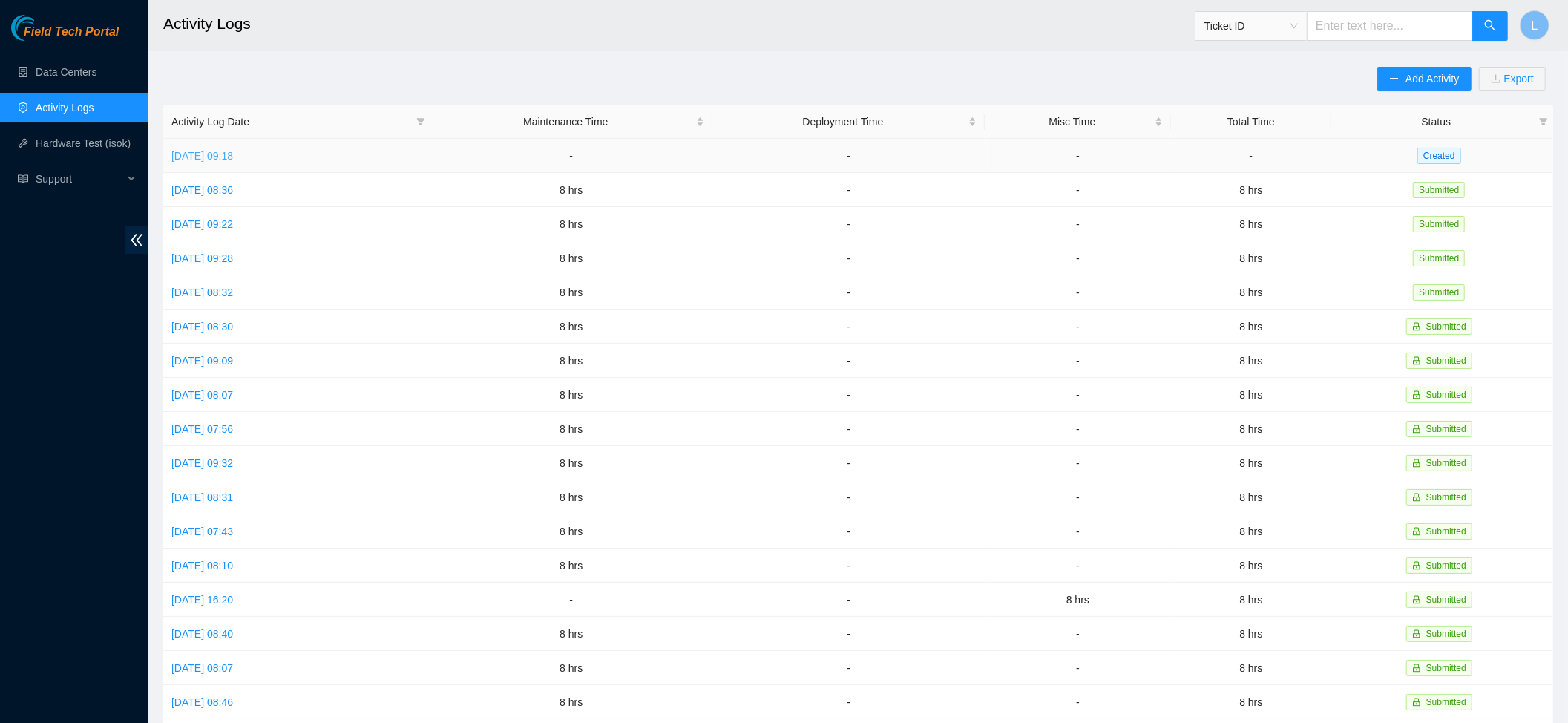
click at [233, 154] on link "Wed, 10 Sep 2025 09:18" at bounding box center [202, 156] width 62 height 12
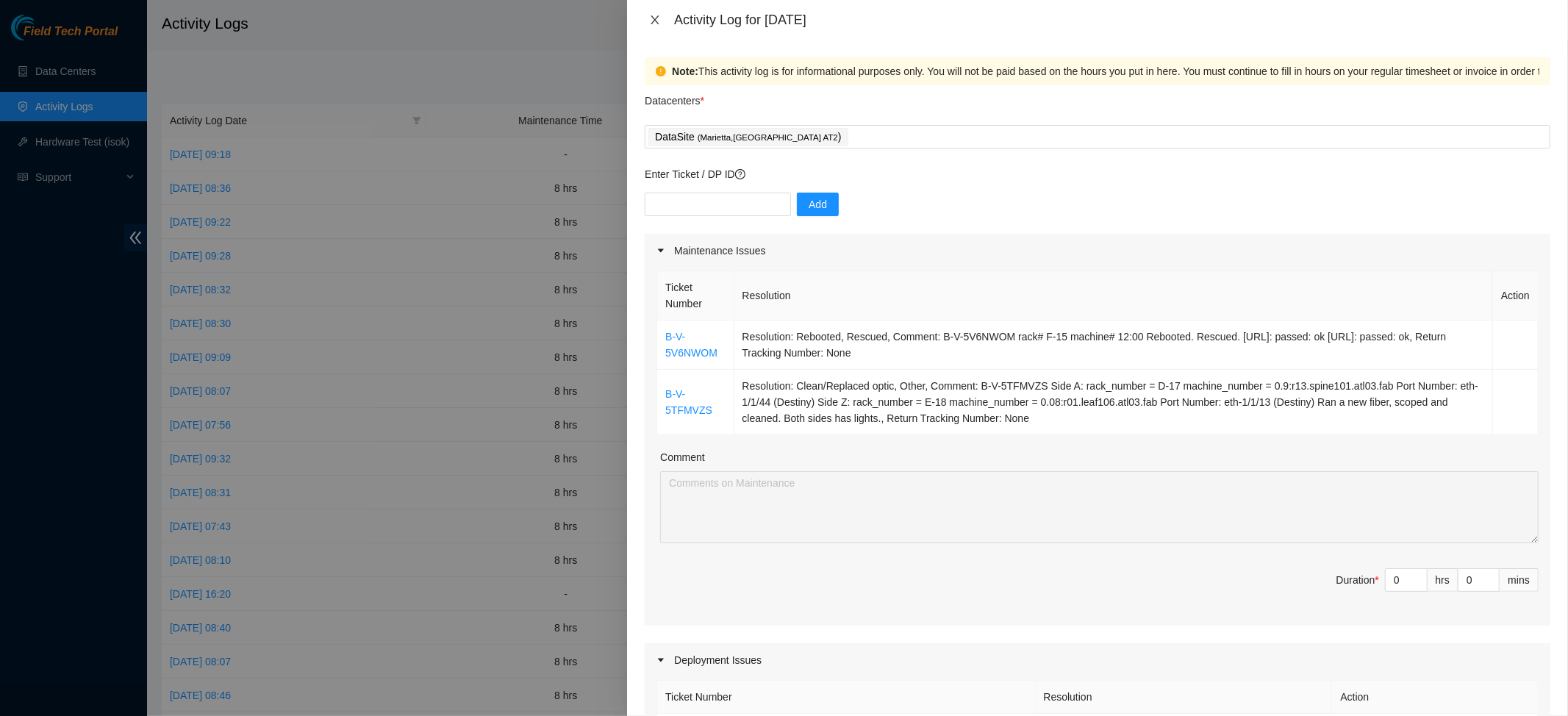
click at [657, 18] on icon "close" at bounding box center [655, 20] width 8 height 9
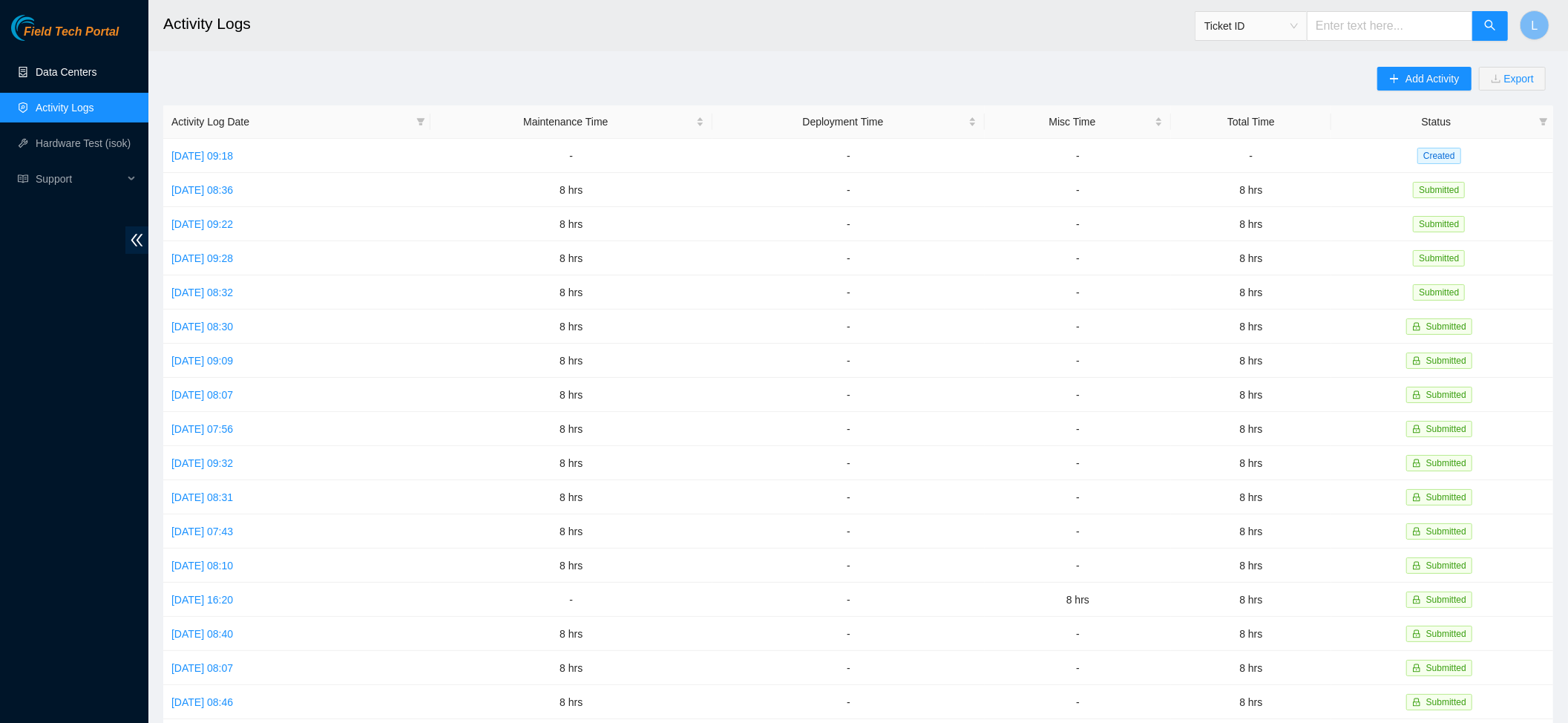
click at [53, 75] on link "Data Centers" at bounding box center [66, 72] width 61 height 12
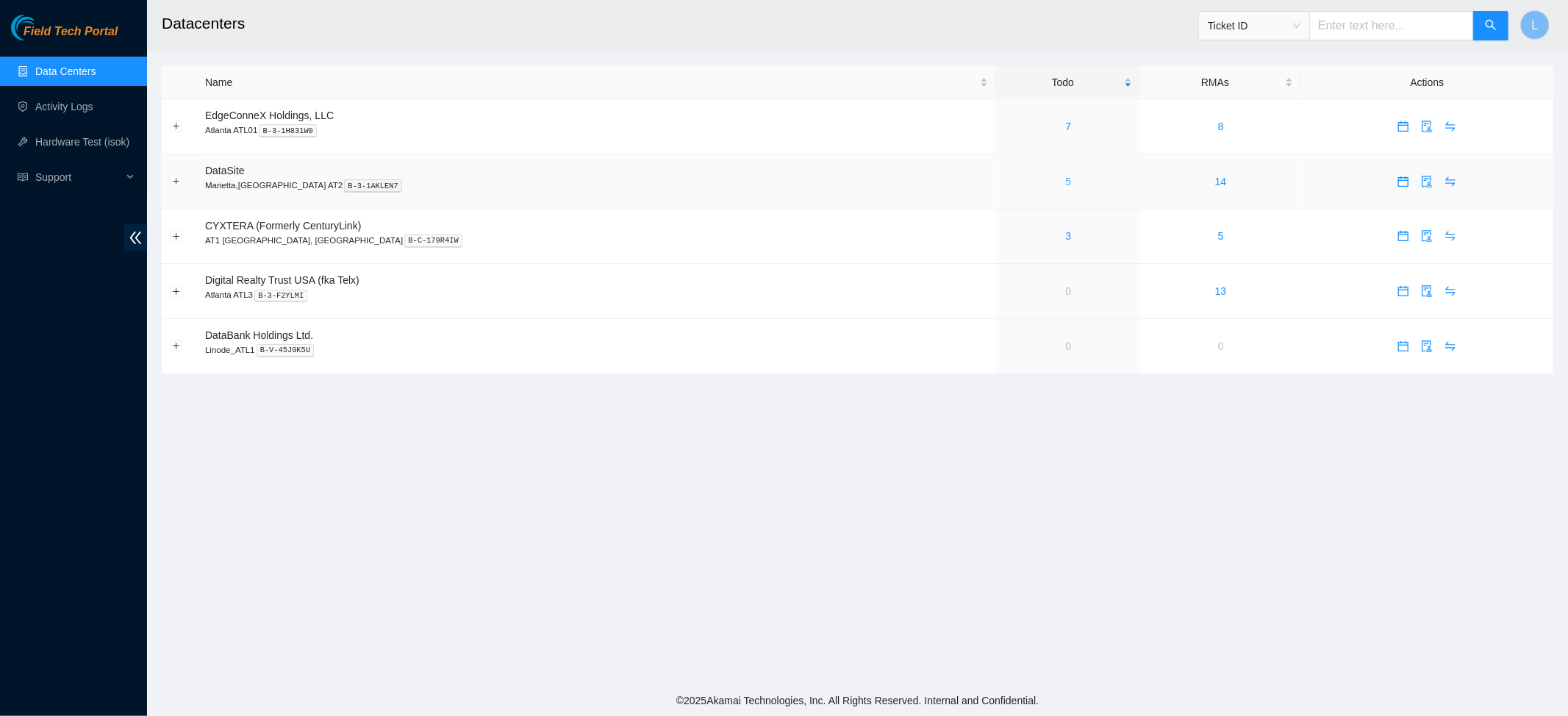
click at [1066, 181] on link "5" at bounding box center [1069, 181] width 6 height 12
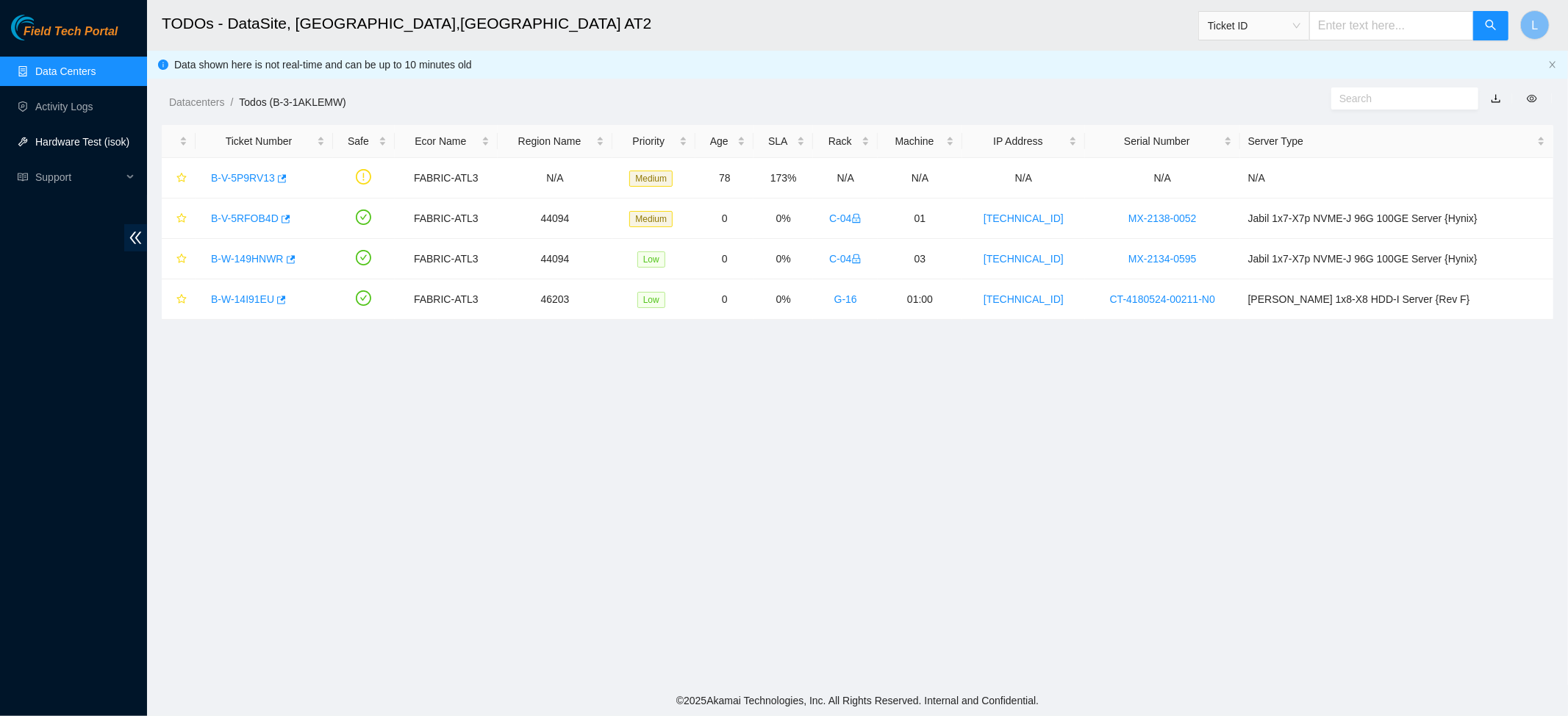
click at [113, 136] on link "Hardware Test (isok)" at bounding box center [82, 142] width 94 height 12
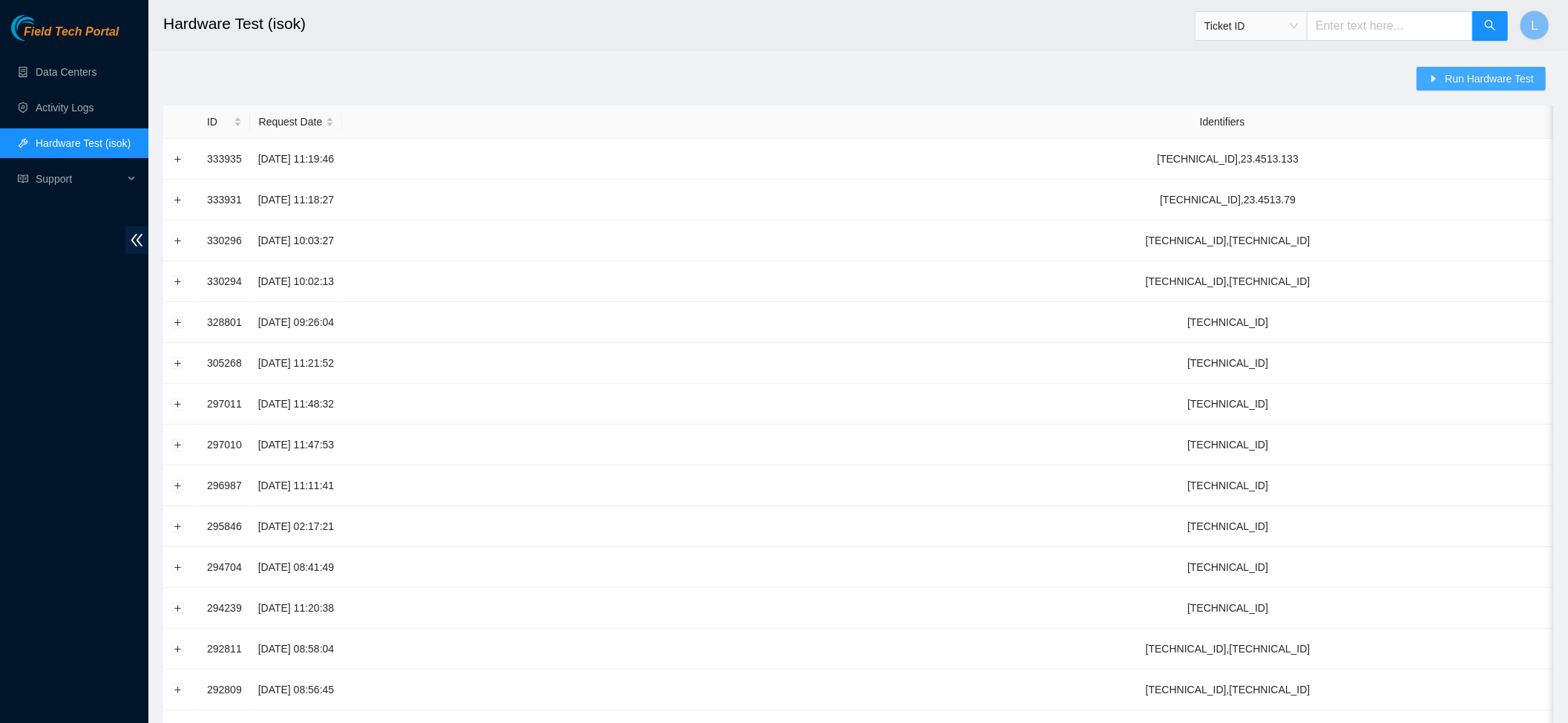
click at [1266, 83] on span "Run Hardware Test" at bounding box center [1489, 78] width 89 height 16
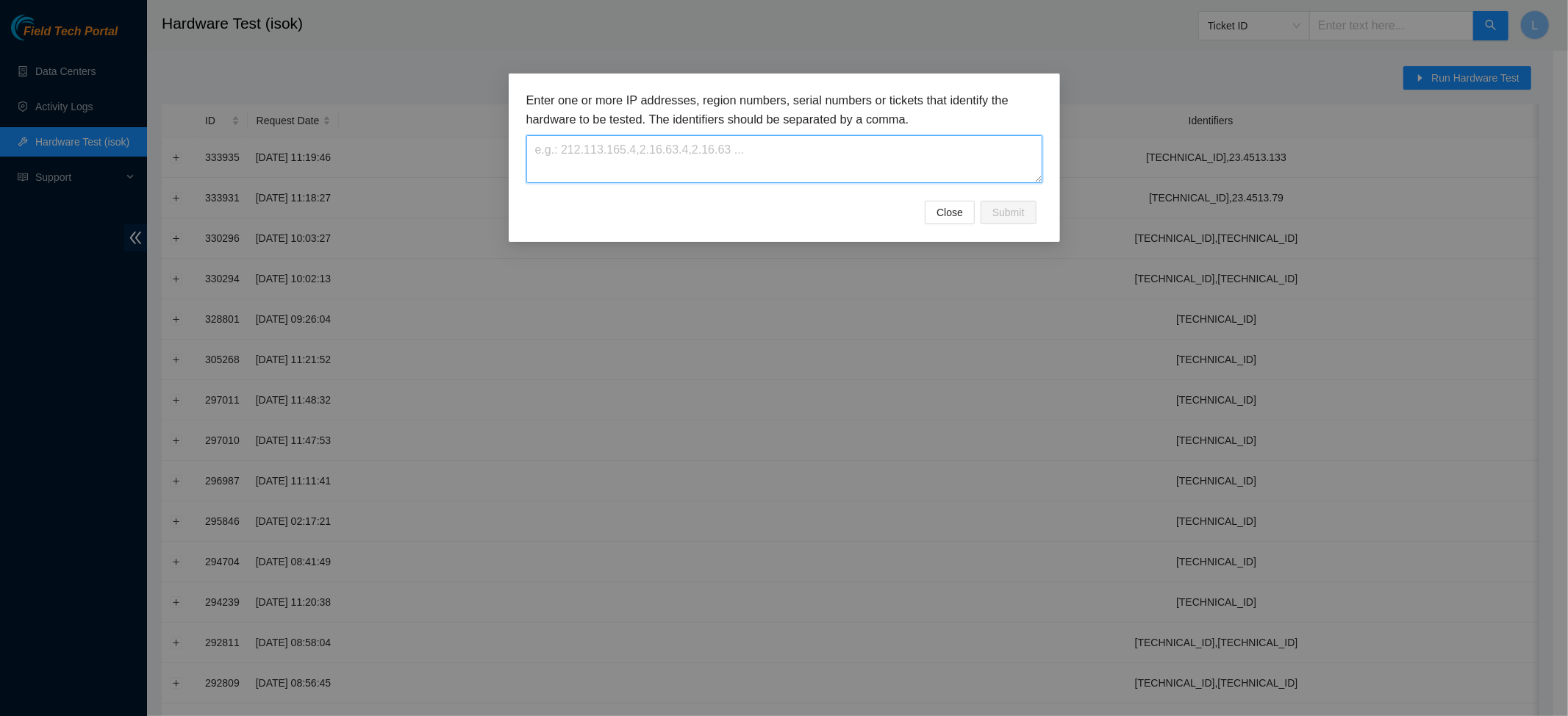
click at [908, 147] on textarea at bounding box center [784, 159] width 516 height 47
type textarea "104.125.80.62"
click at [1001, 209] on span "Submit" at bounding box center [1008, 212] width 32 height 16
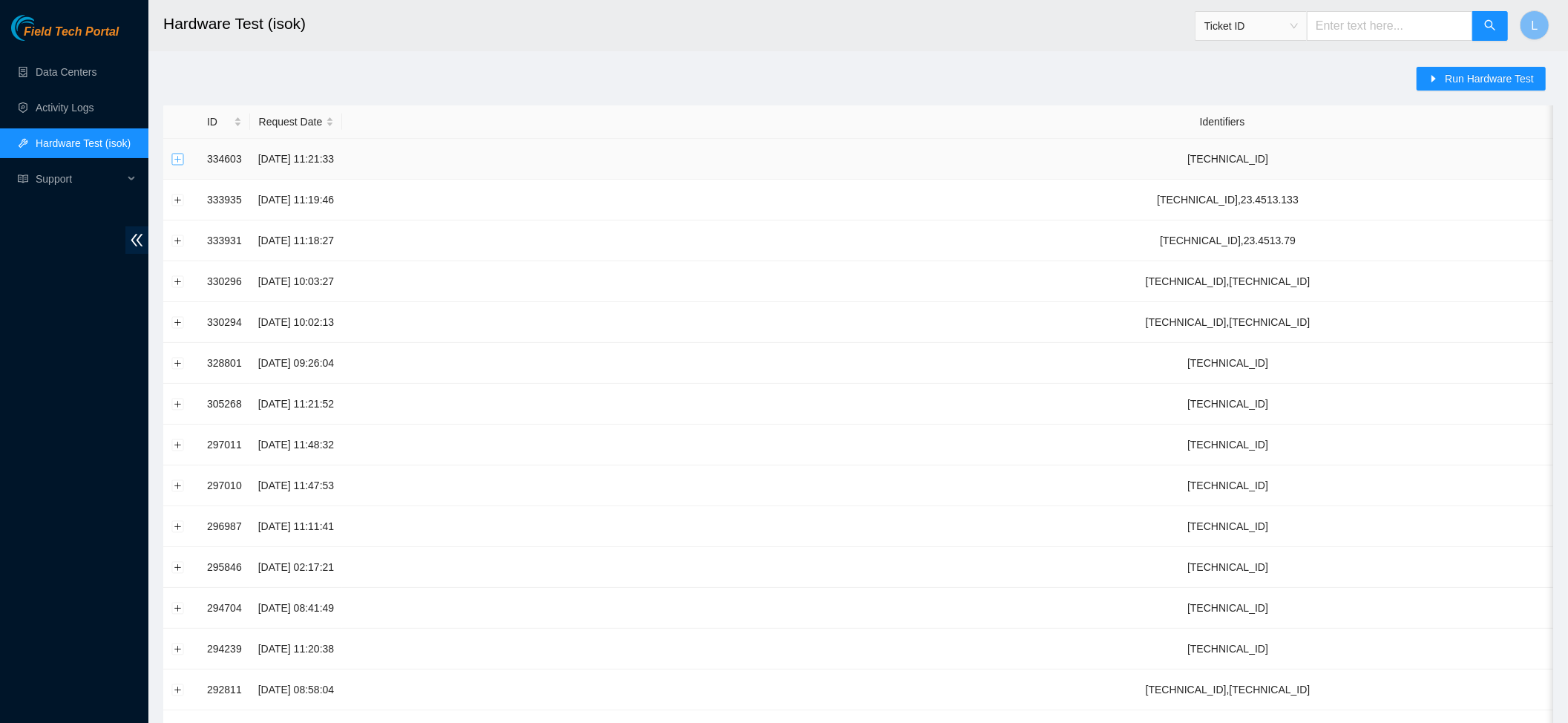
click at [172, 162] on button "Expand row" at bounding box center [178, 159] width 12 height 12
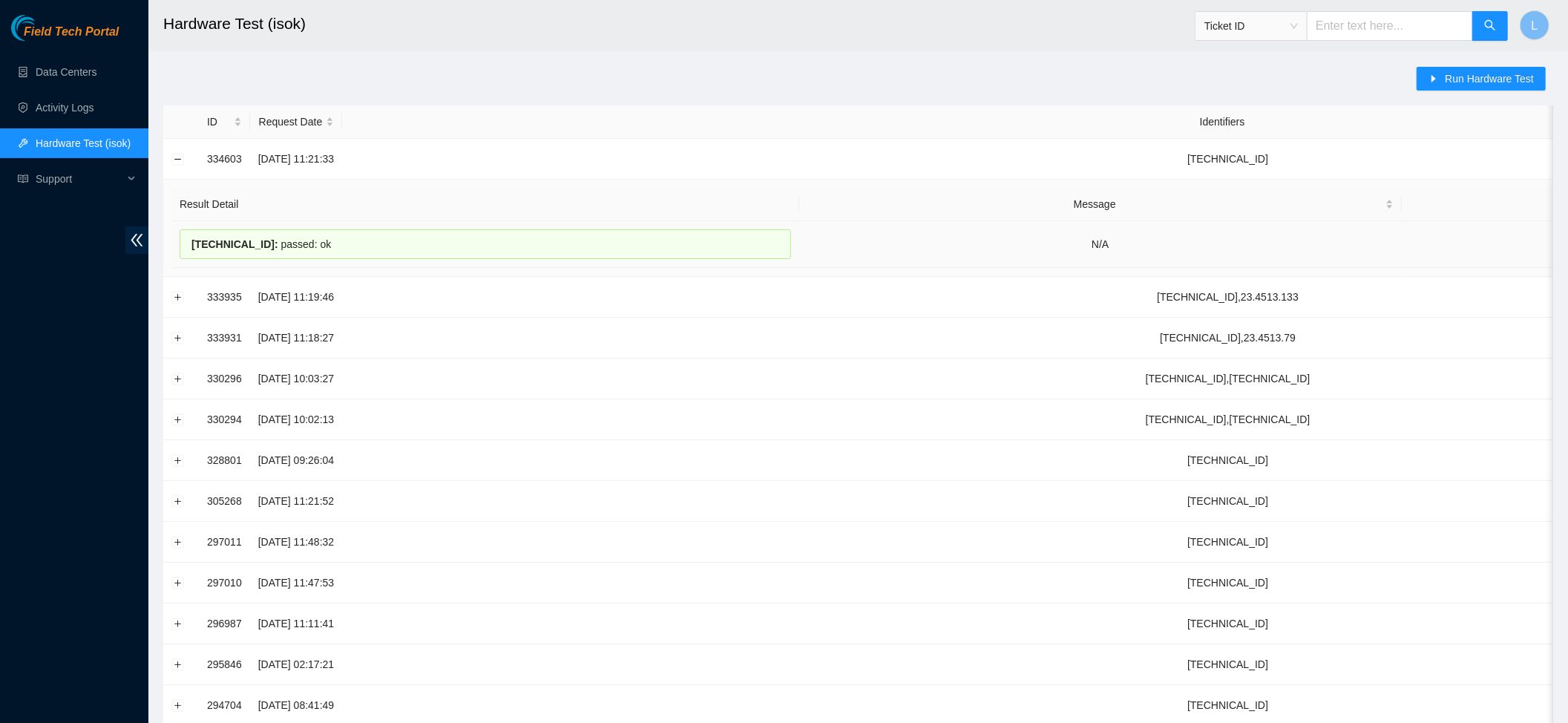
drag, startPoint x: 347, startPoint y: 247, endPoint x: 192, endPoint y: 247, distance: 155.0
click at [192, 247] on div "104.125.80.62 : passed: ok" at bounding box center [485, 244] width 611 height 30
copy div "104.125.80.62 : passed: ok"
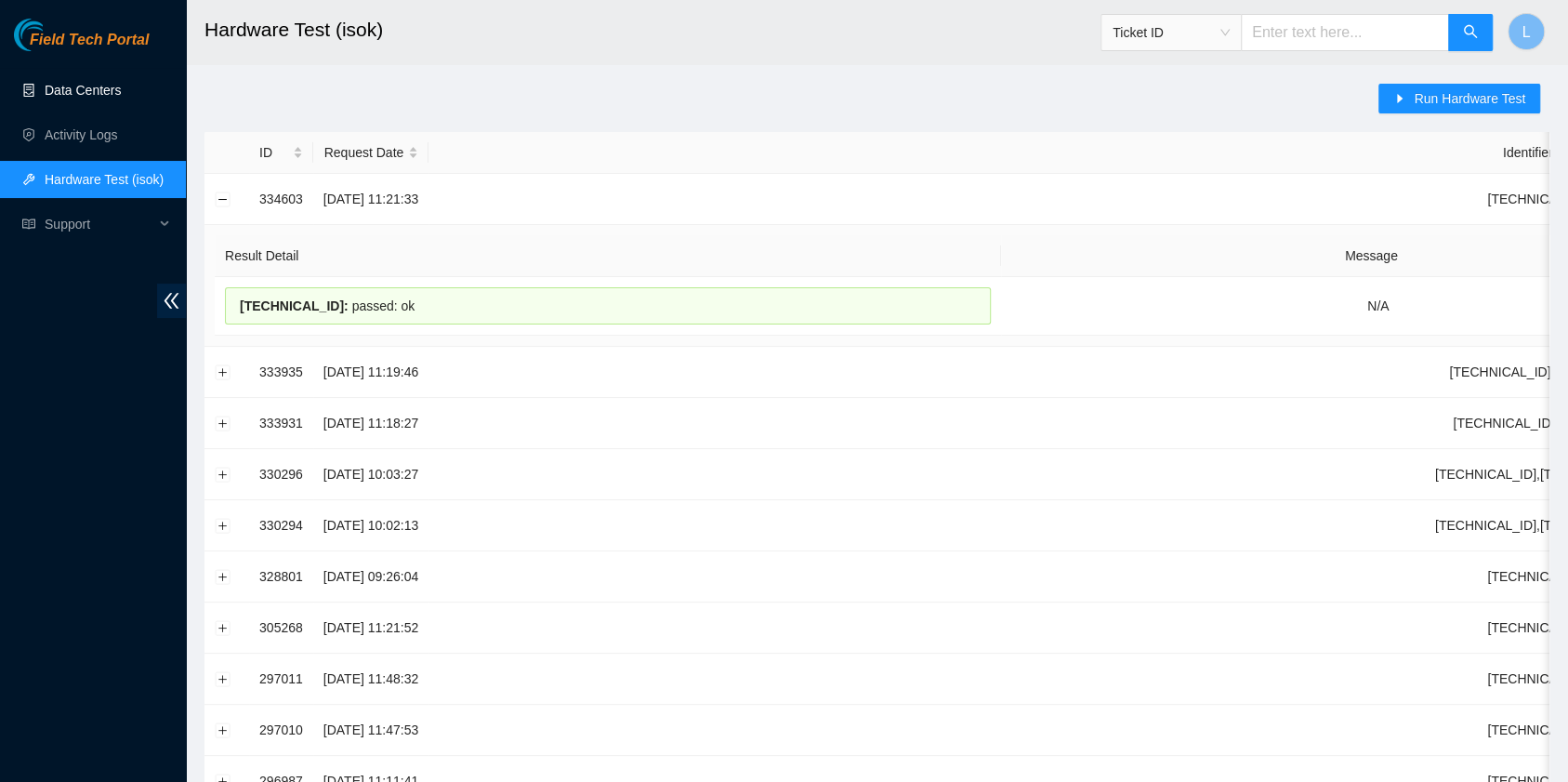
click at [99, 96] on link "Data Centers" at bounding box center [83, 90] width 76 height 15
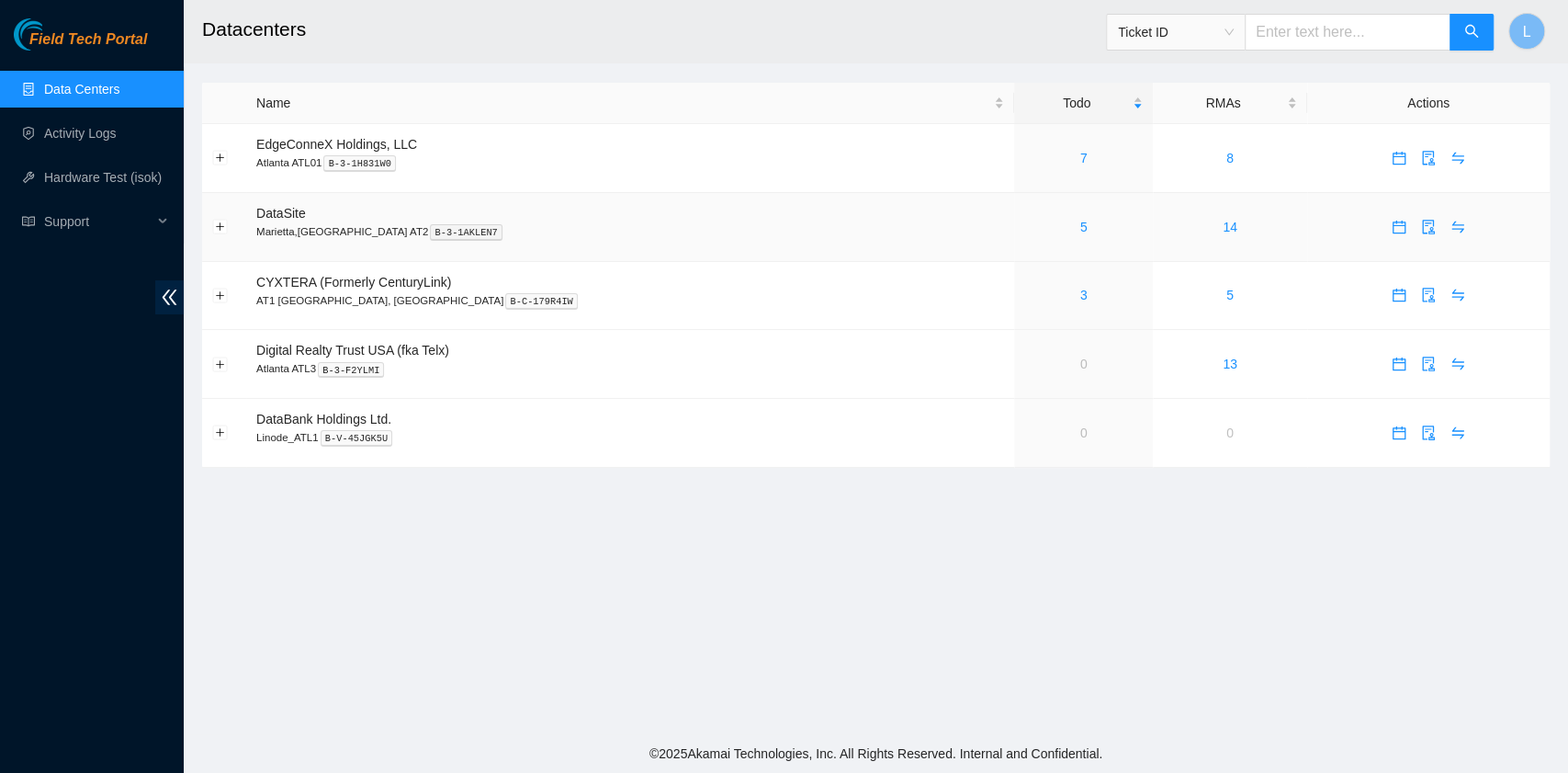
click at [1025, 228] on div "5" at bounding box center [1084, 226] width 119 height 20
